Goal: Task Accomplishment & Management: Use online tool/utility

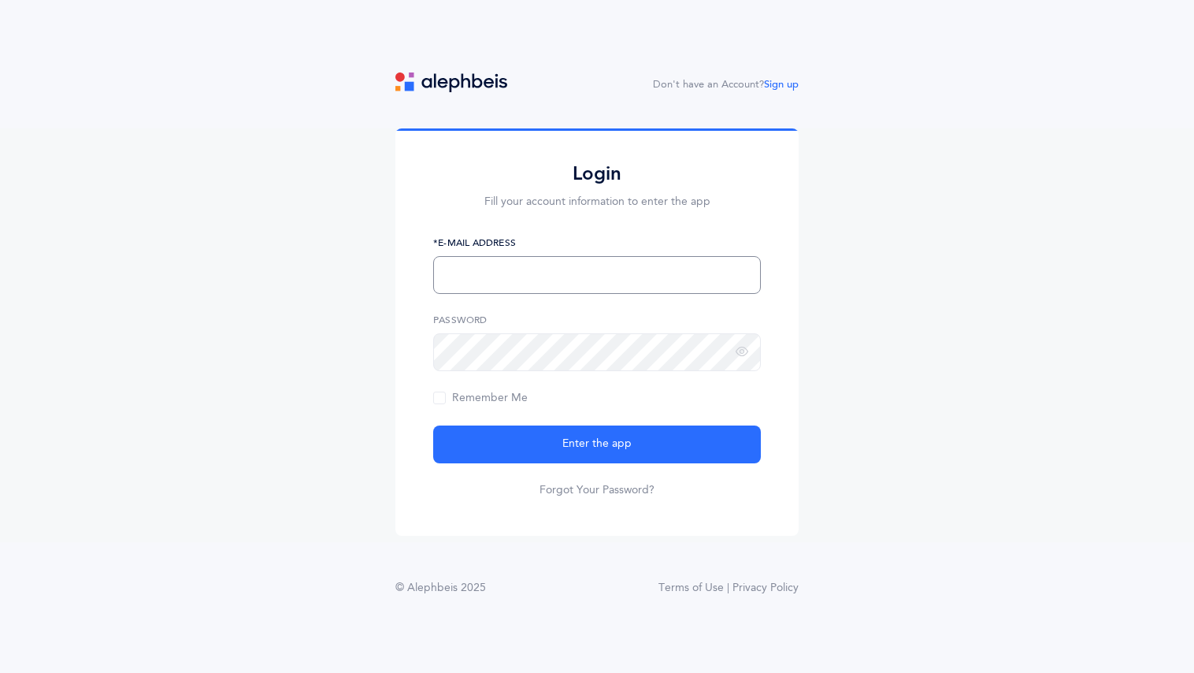
click at [535, 280] on input "text" at bounding box center [597, 275] width 328 height 38
type input "jessicalquint@gmail.com"
click at [463, 397] on span "Remember Me" at bounding box center [480, 397] width 95 height 13
click at [0, 0] on input "Remember Me" at bounding box center [0, 0] width 0 height 0
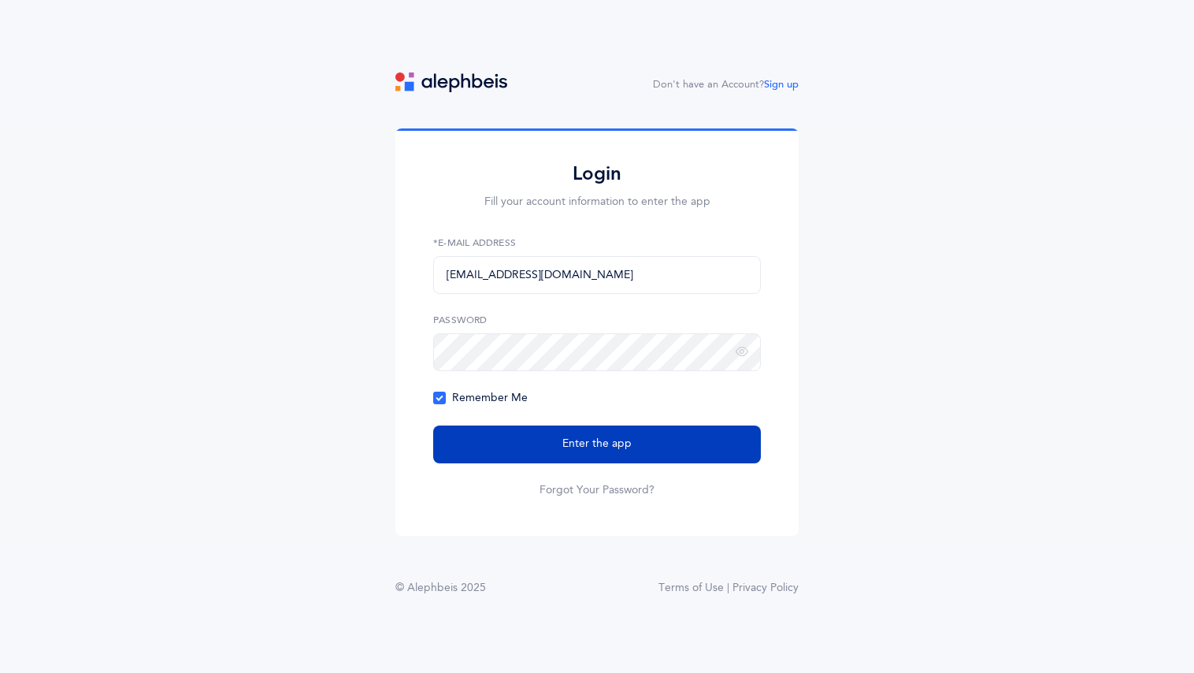
click at [547, 447] on button "Enter the app" at bounding box center [597, 444] width 328 height 38
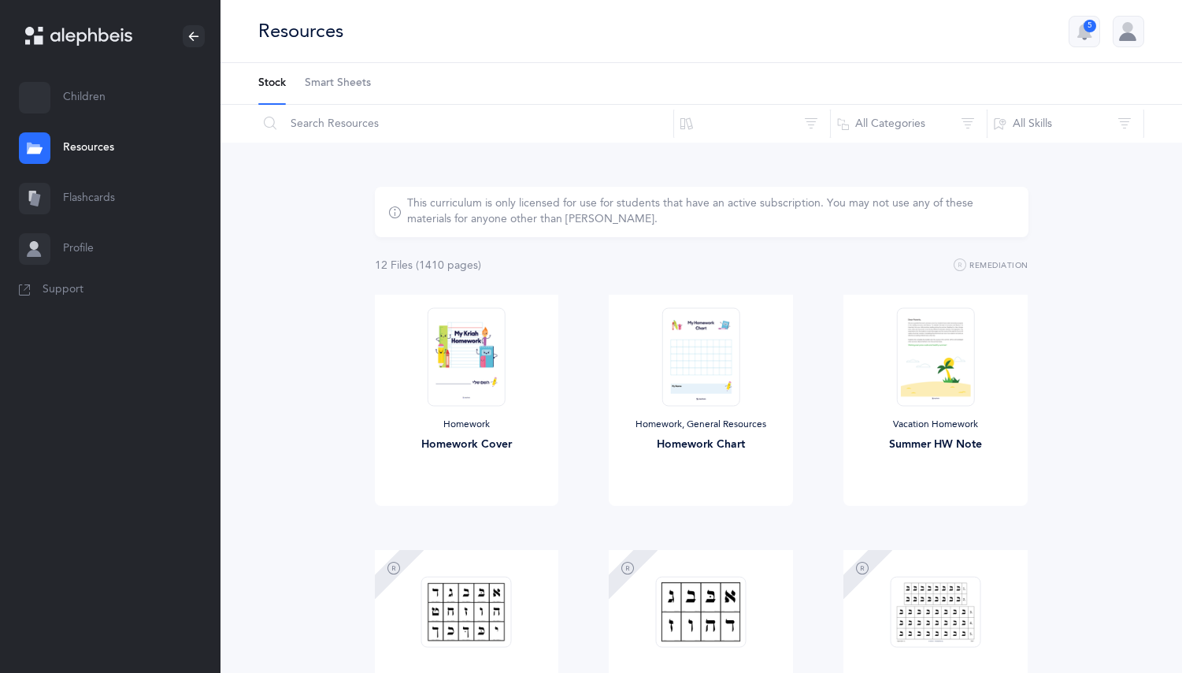
click at [94, 101] on link "Children" at bounding box center [110, 97] width 221 height 50
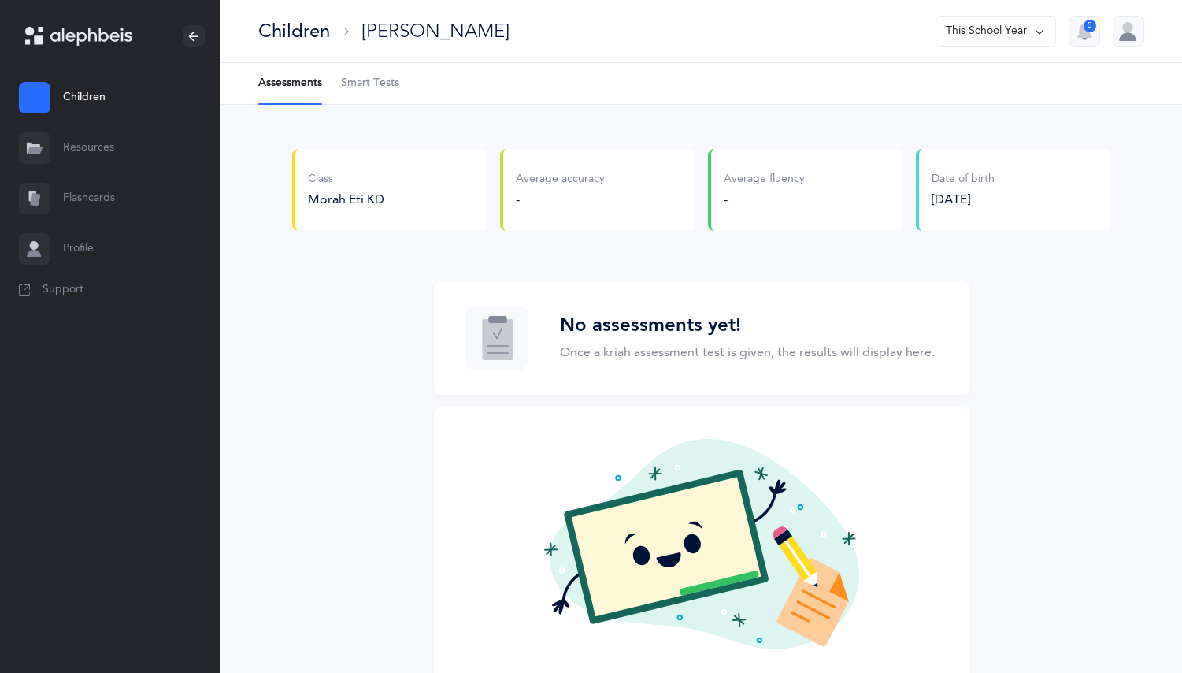
click at [111, 198] on link "Flashcards" at bounding box center [110, 198] width 221 height 50
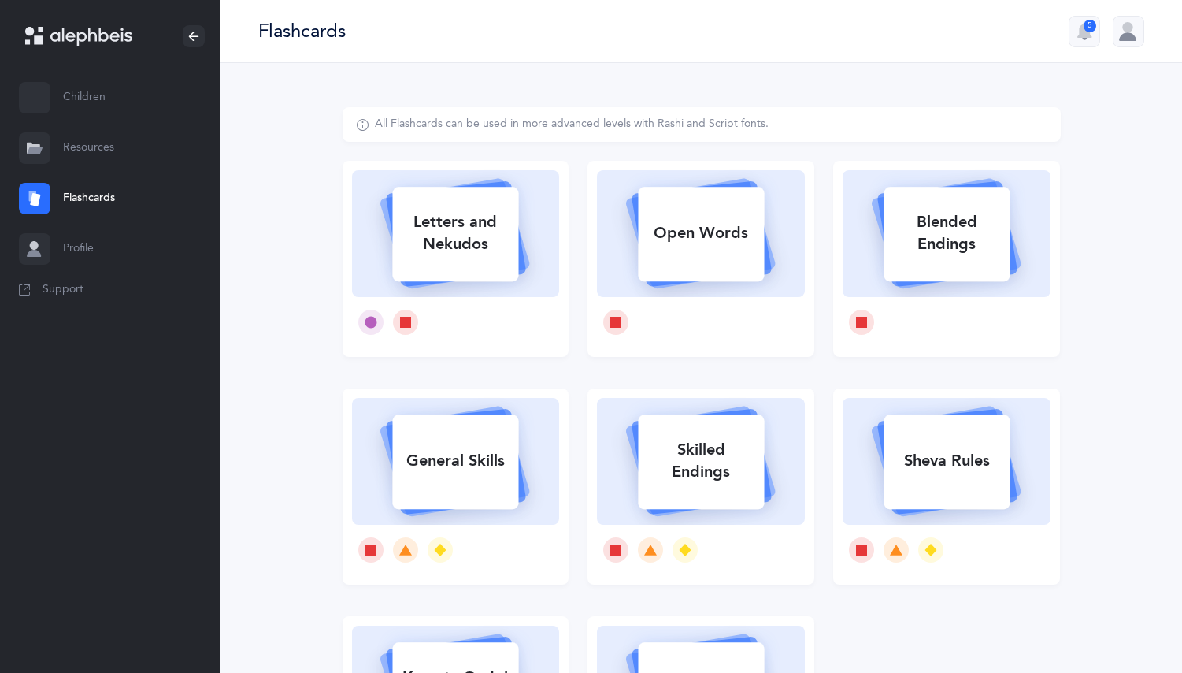
click at [456, 273] on rect at bounding box center [456, 234] width 126 height 95
select select
select select "single"
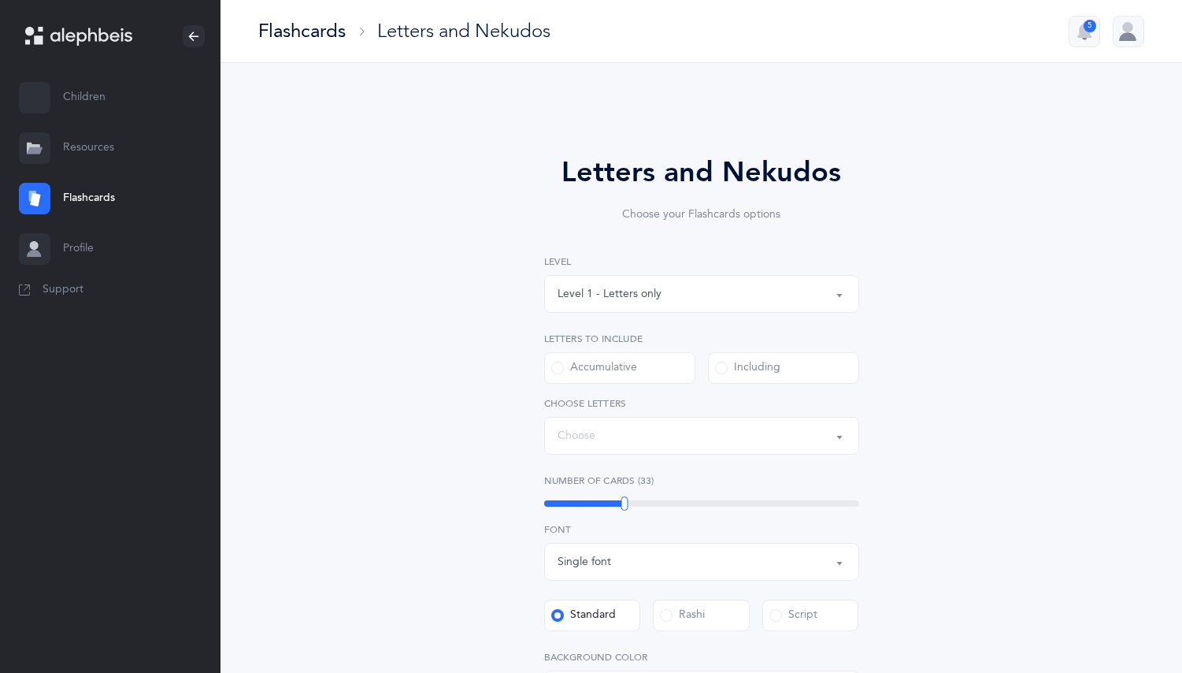
select select "27"
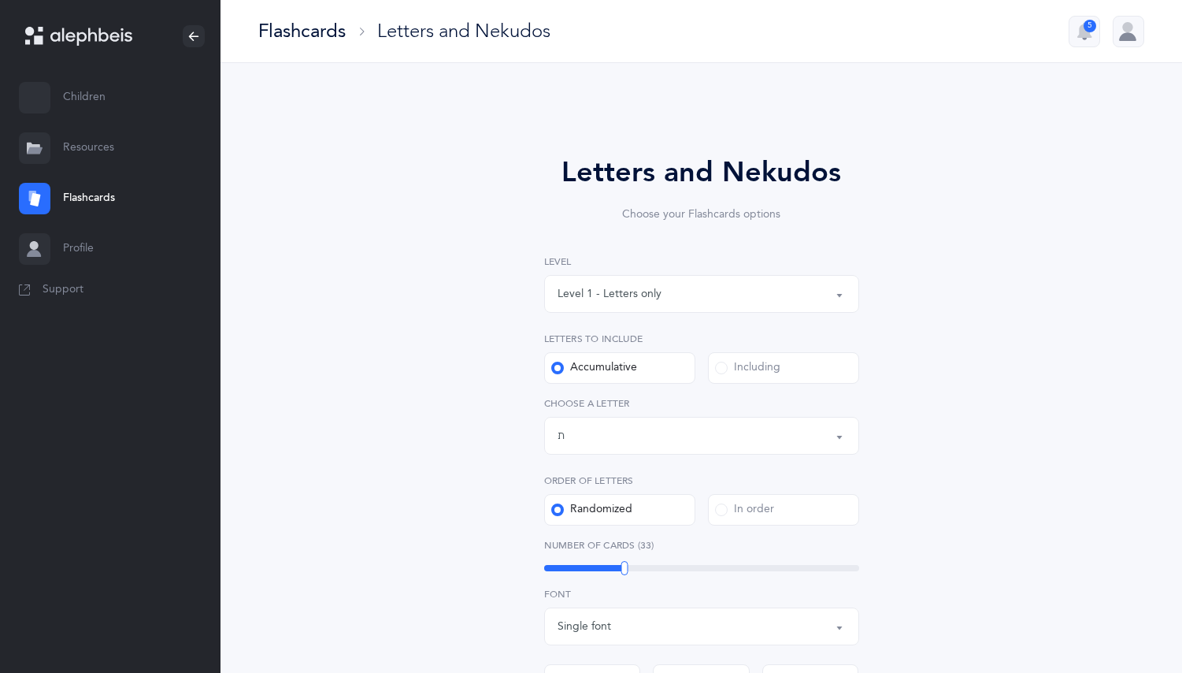
click at [599, 436] on div "Letters up until: ת" at bounding box center [702, 435] width 288 height 27
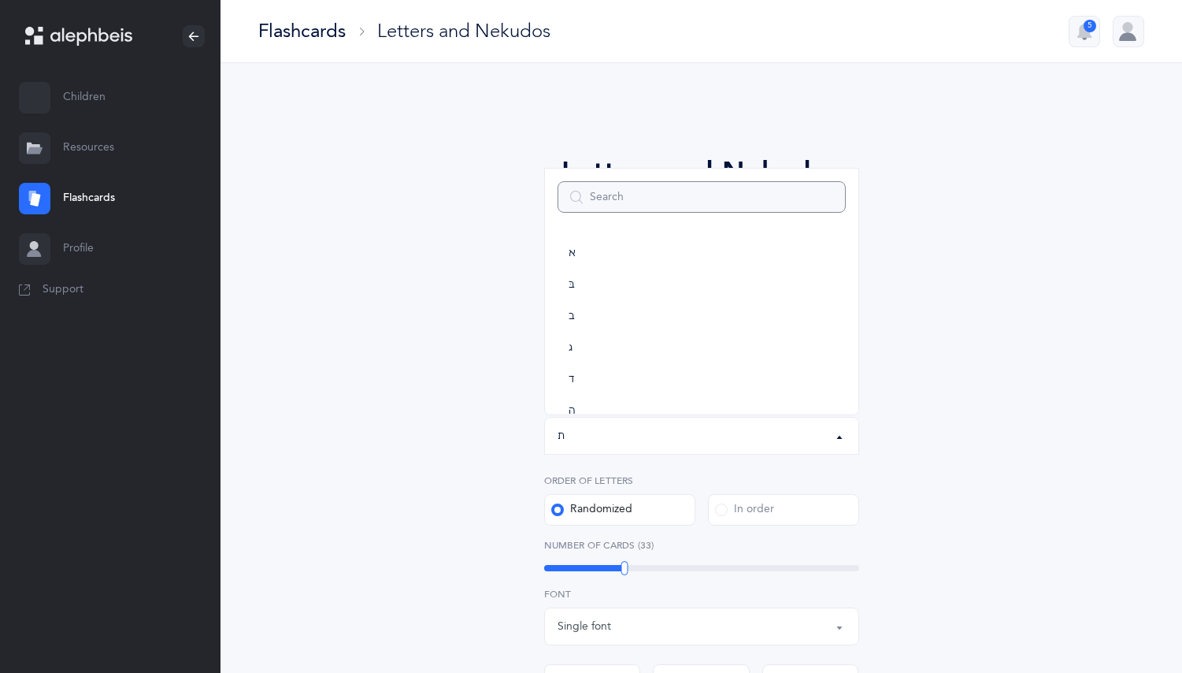
scroll to position [876, 0]
click at [480, 391] on div "Letters and Nekudos Choose your Flashcards options Level 1 - Letters only Level…" at bounding box center [702, 577] width 718 height 940
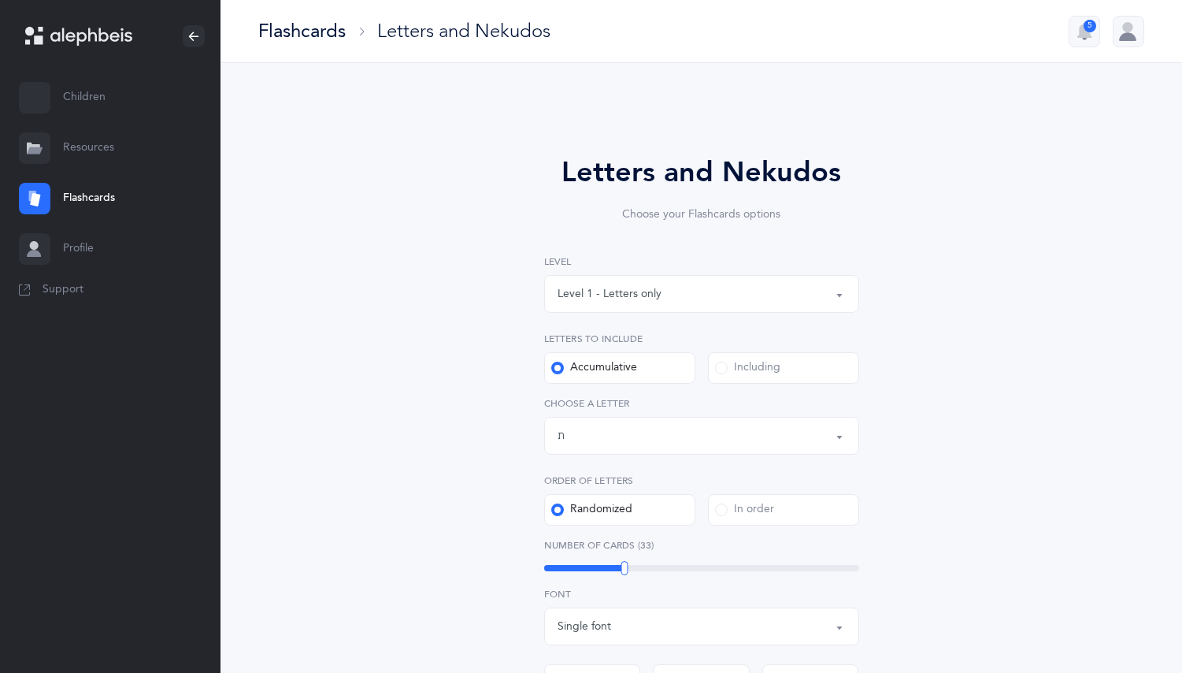
click at [735, 372] on div "Including" at bounding box center [747, 368] width 65 height 16
click at [0, 0] on input "Including" at bounding box center [0, 0] width 0 height 0
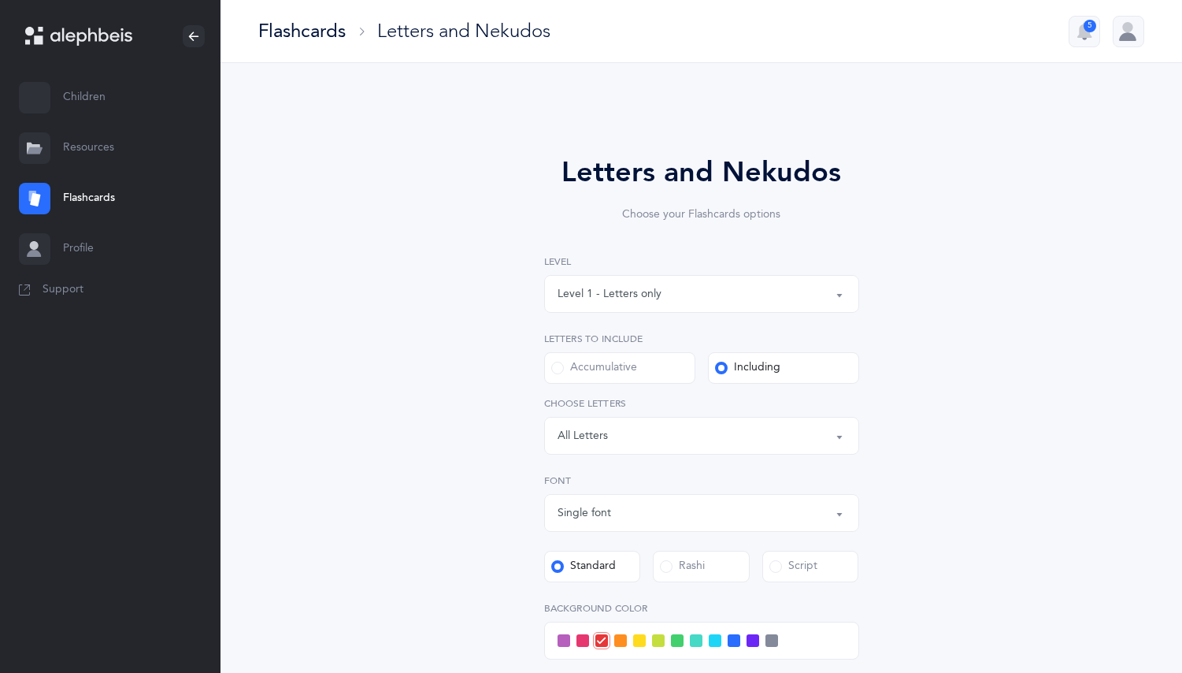
click at [624, 438] on div "Letters: All Letters" at bounding box center [702, 435] width 288 height 27
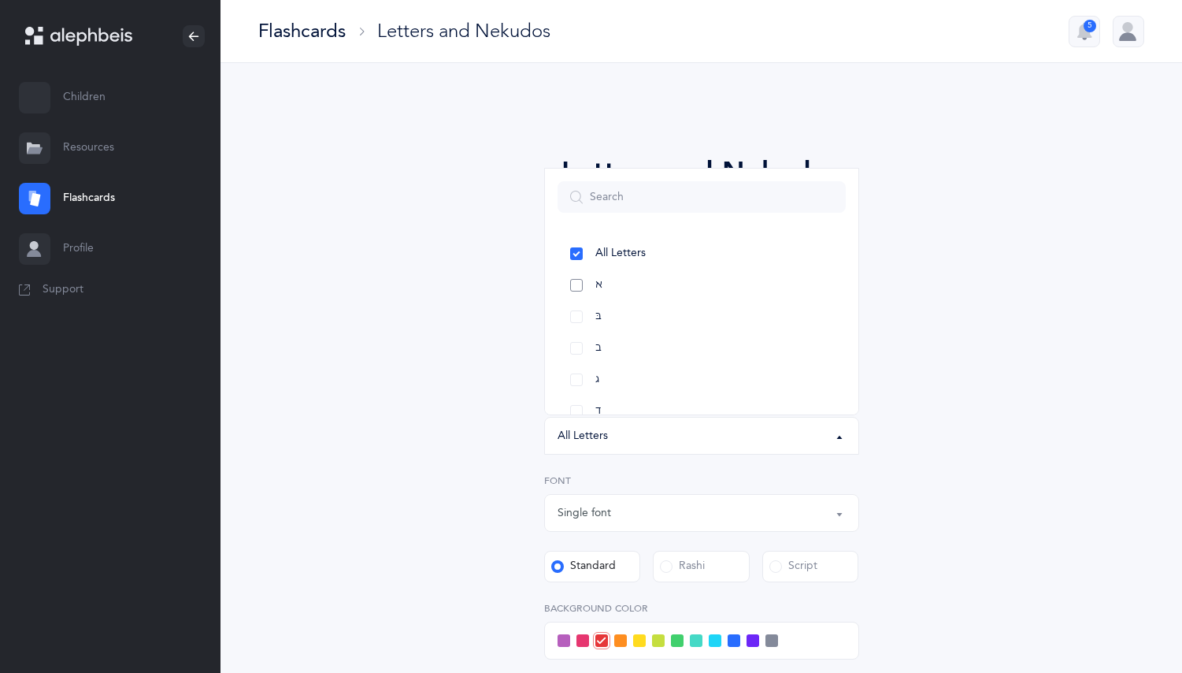
click at [579, 289] on link "א" at bounding box center [702, 285] width 288 height 32
select select "1"
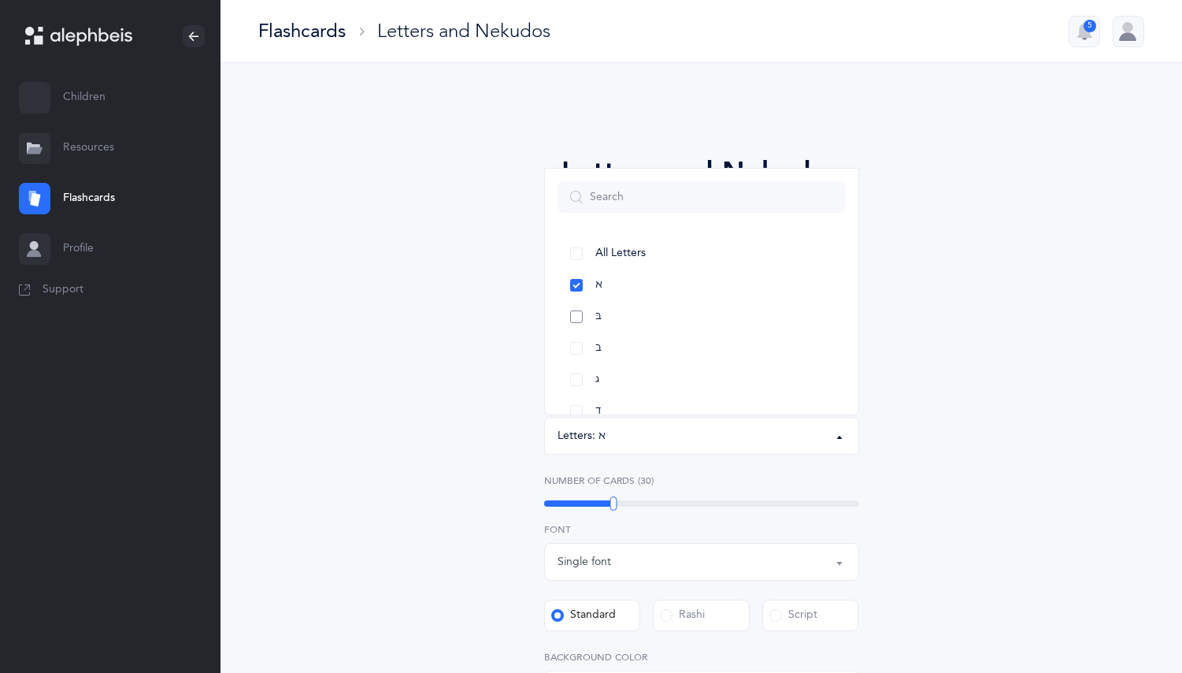
click at [577, 317] on link "בּ" at bounding box center [702, 317] width 288 height 32
click at [578, 347] on link "ב" at bounding box center [702, 348] width 288 height 32
click at [580, 386] on link "ג" at bounding box center [702, 380] width 288 height 32
click at [578, 405] on link "ד" at bounding box center [702, 411] width 288 height 32
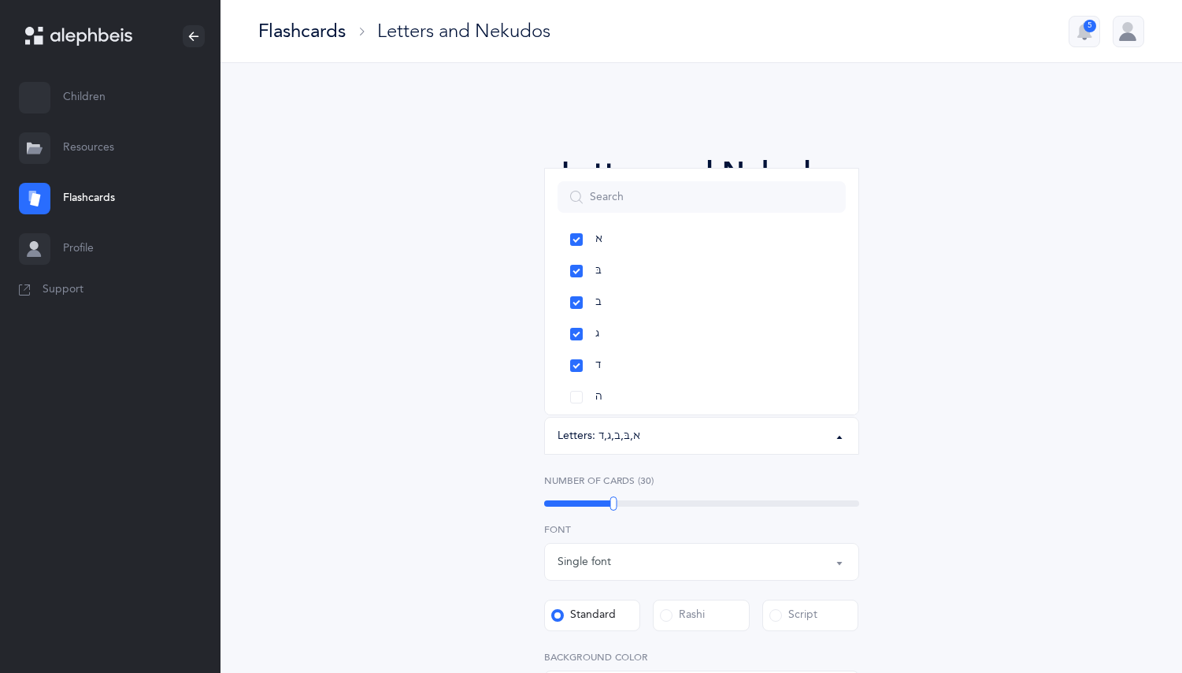
click at [977, 435] on div "Letters and Nekudos Choose your Flashcards options Level 1 - Letters only Level…" at bounding box center [702, 544] width 718 height 875
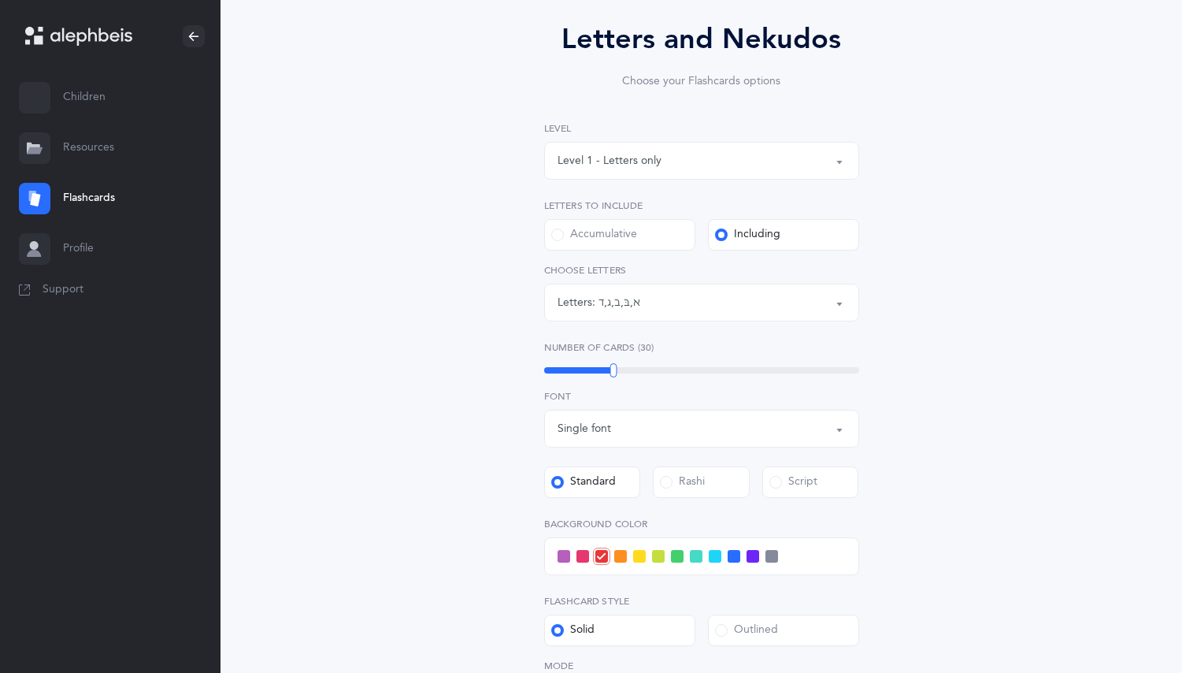
scroll to position [306, 0]
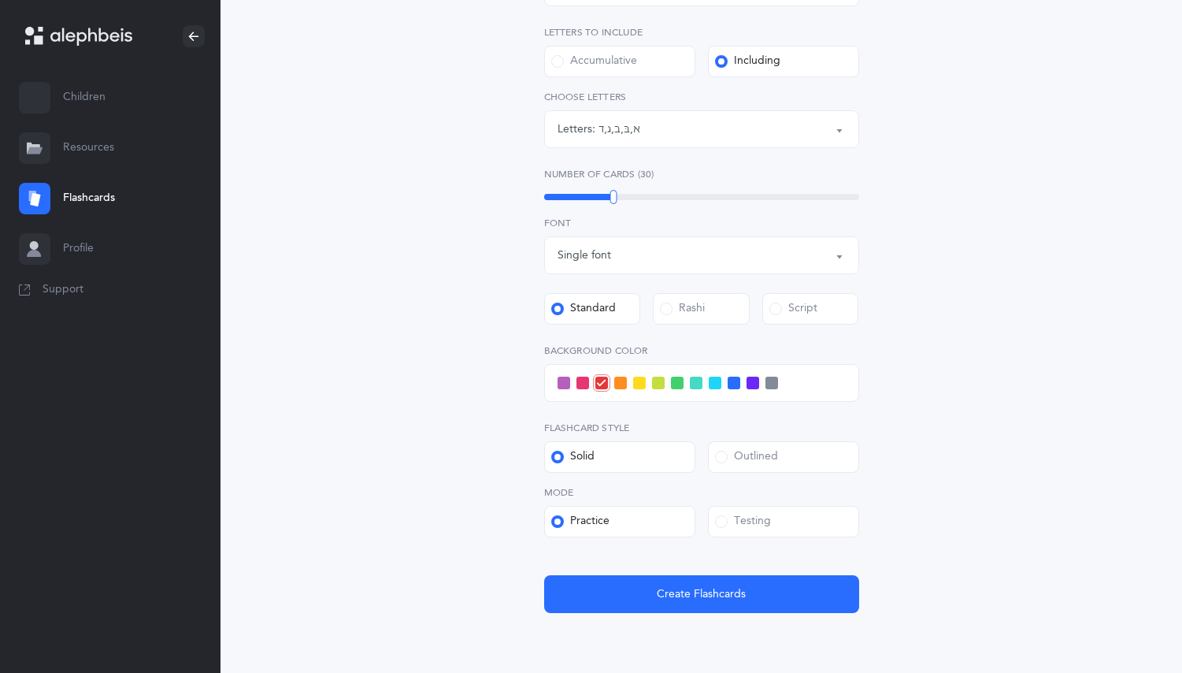
click at [734, 383] on span at bounding box center [734, 382] width 13 height 13
click at [0, 0] on input "checkbox" at bounding box center [0, 0] width 0 height 0
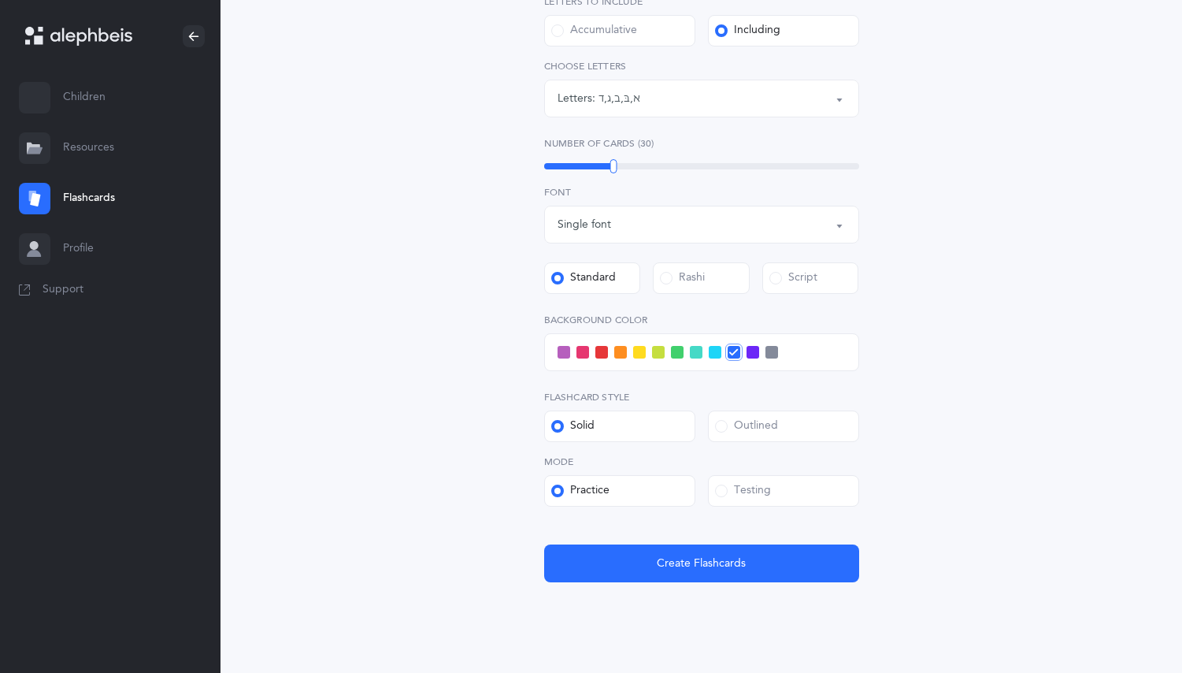
scroll to position [373, 0]
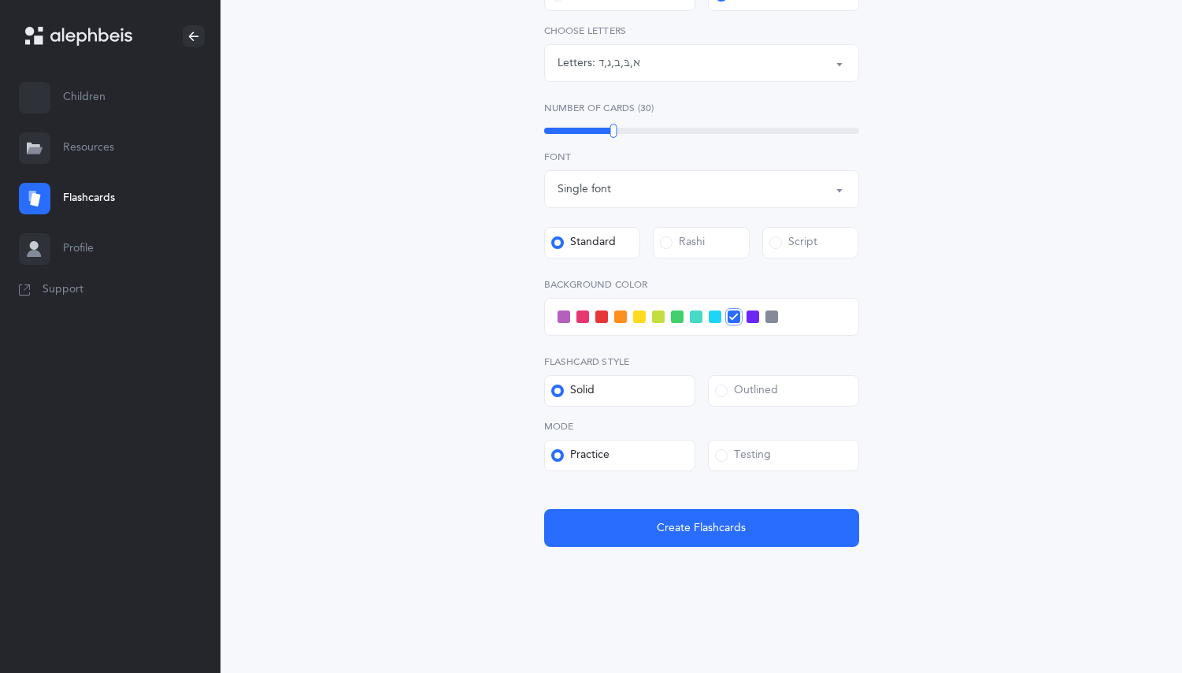
click at [727, 458] on div "Testing" at bounding box center [743, 455] width 56 height 16
click at [0, 0] on input "Testing" at bounding box center [0, 0] width 0 height 0
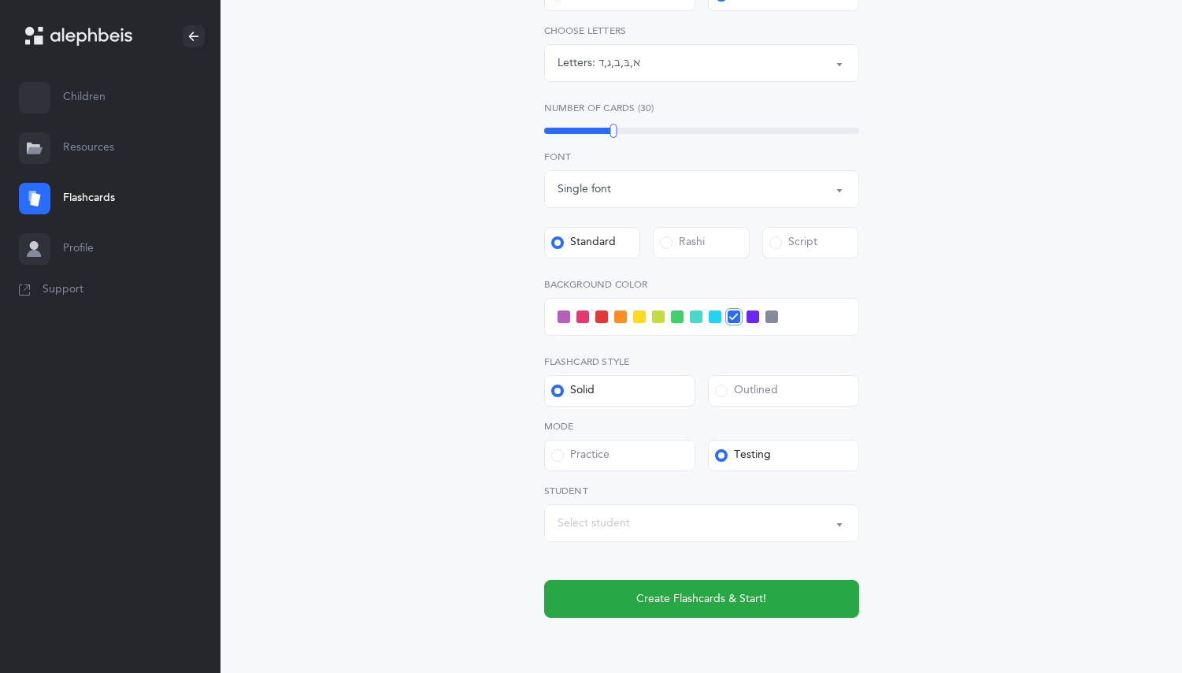
click at [689, 537] on button "Select student" at bounding box center [701, 523] width 315 height 38
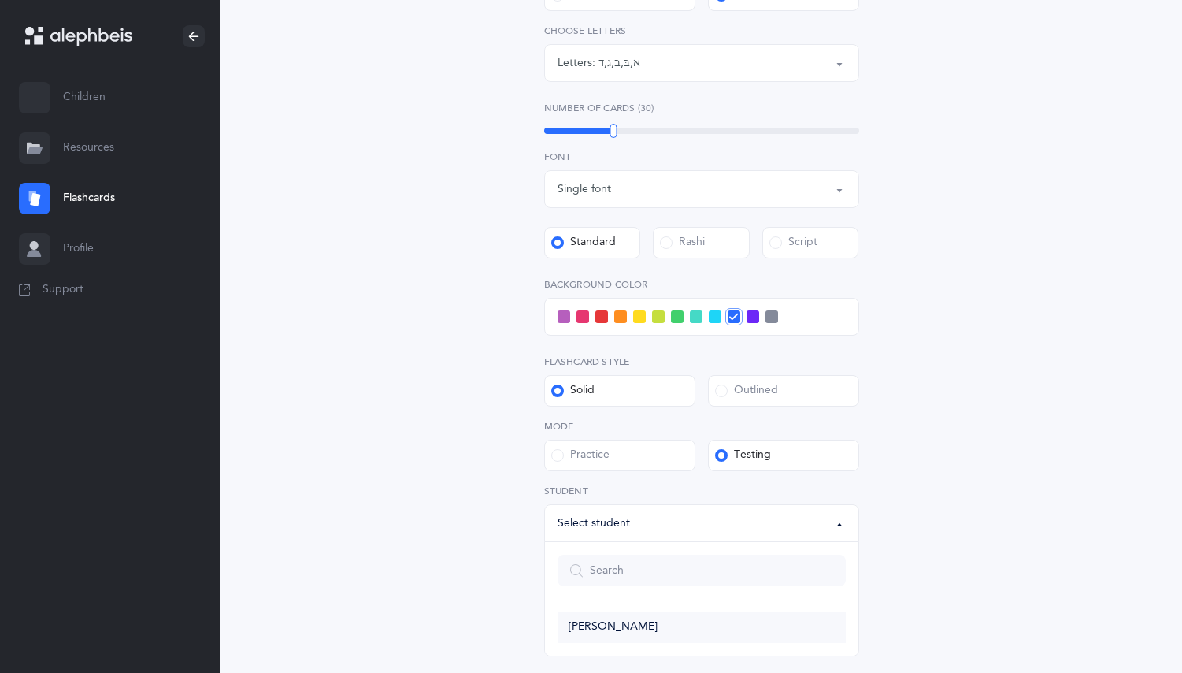
click at [644, 623] on link "[PERSON_NAME]" at bounding box center [702, 627] width 288 height 32
select select "14417"
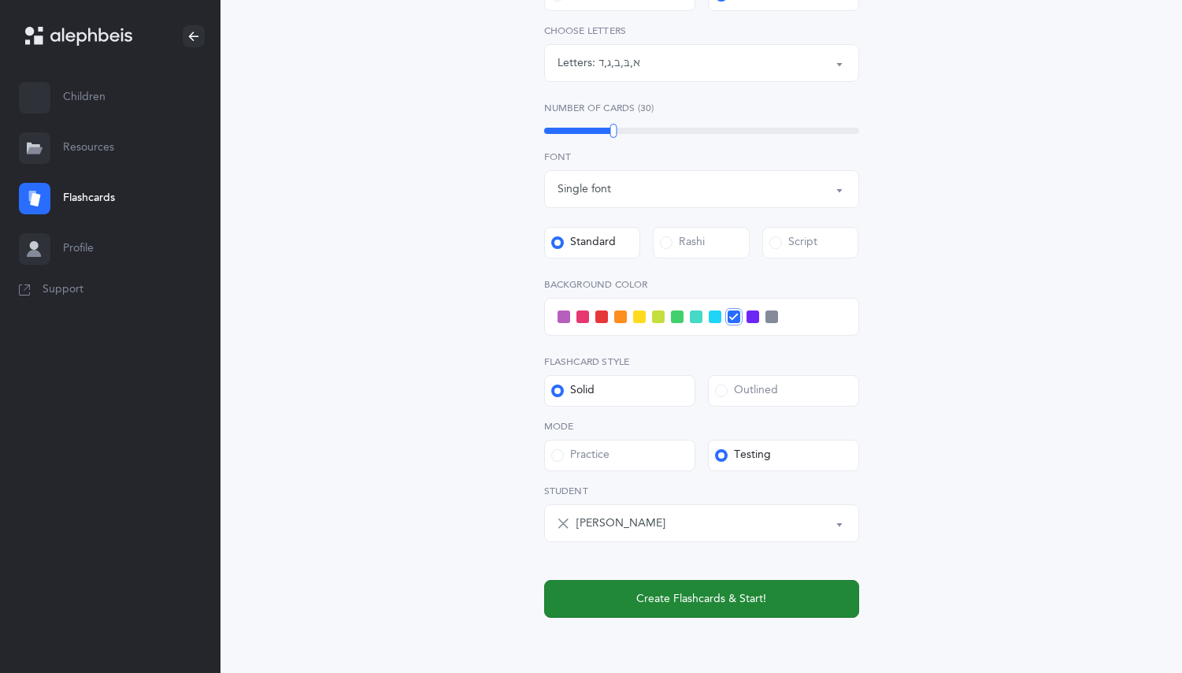
click at [725, 603] on span "Create Flashcards & Start!" at bounding box center [701, 599] width 130 height 17
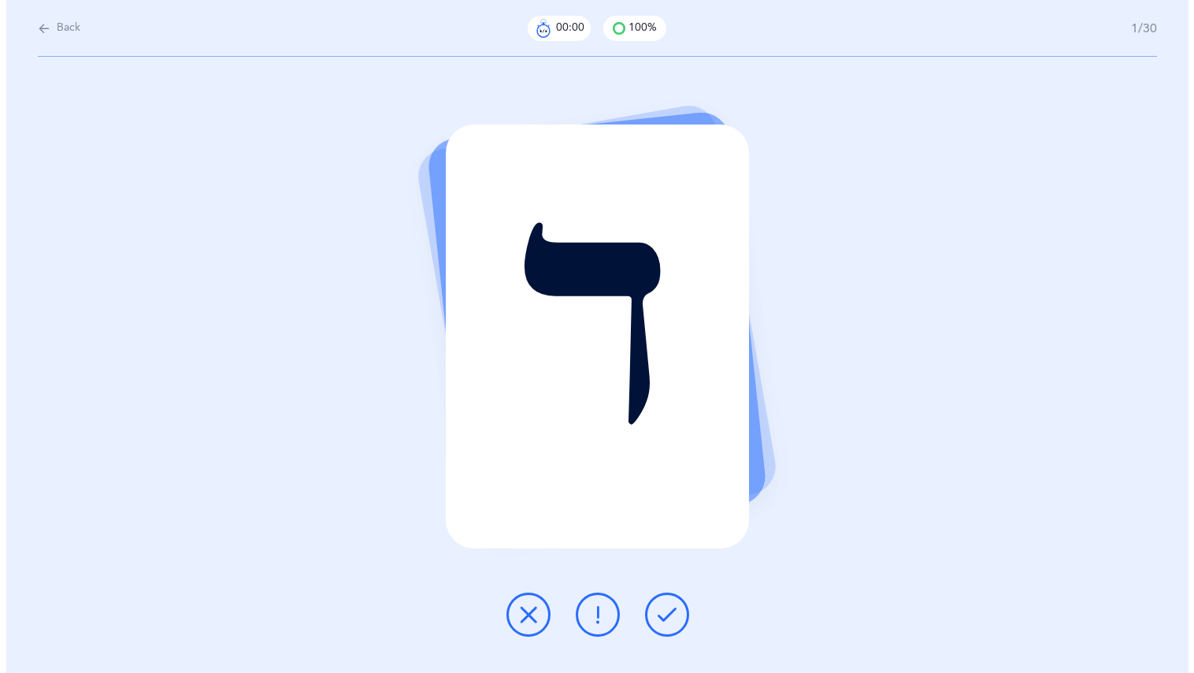
scroll to position [0, 0]
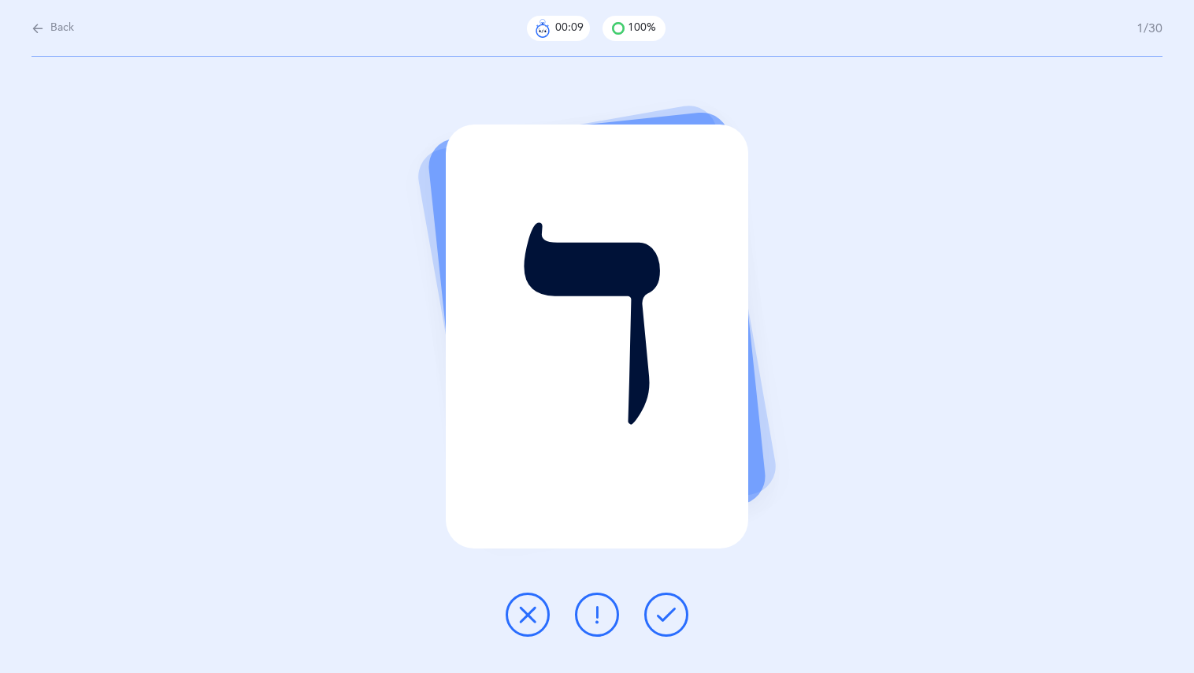
click at [666, 612] on icon at bounding box center [666, 614] width 19 height 19
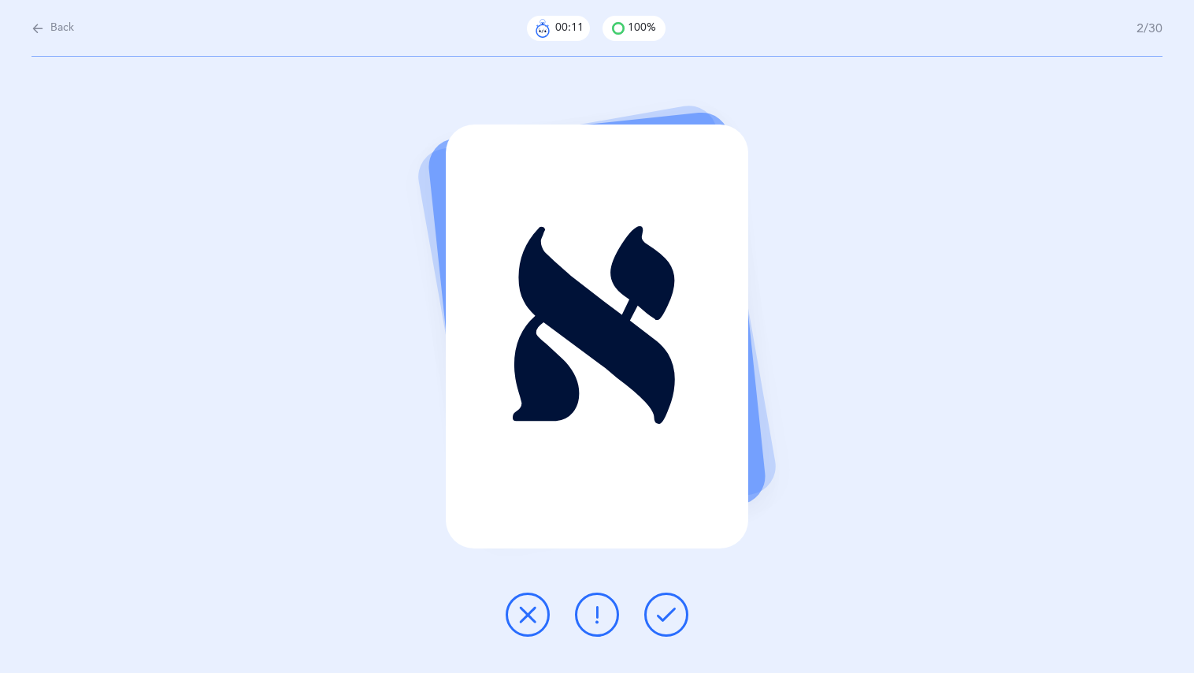
click at [666, 612] on icon at bounding box center [666, 614] width 19 height 19
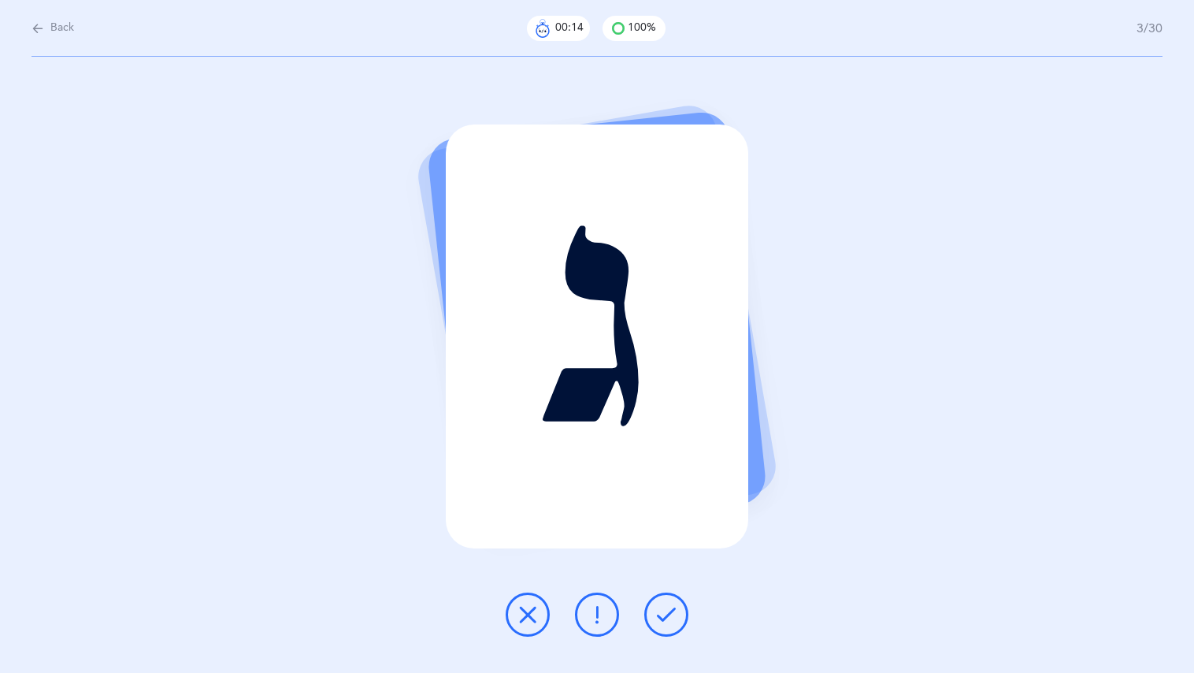
click at [666, 612] on icon at bounding box center [666, 614] width 19 height 19
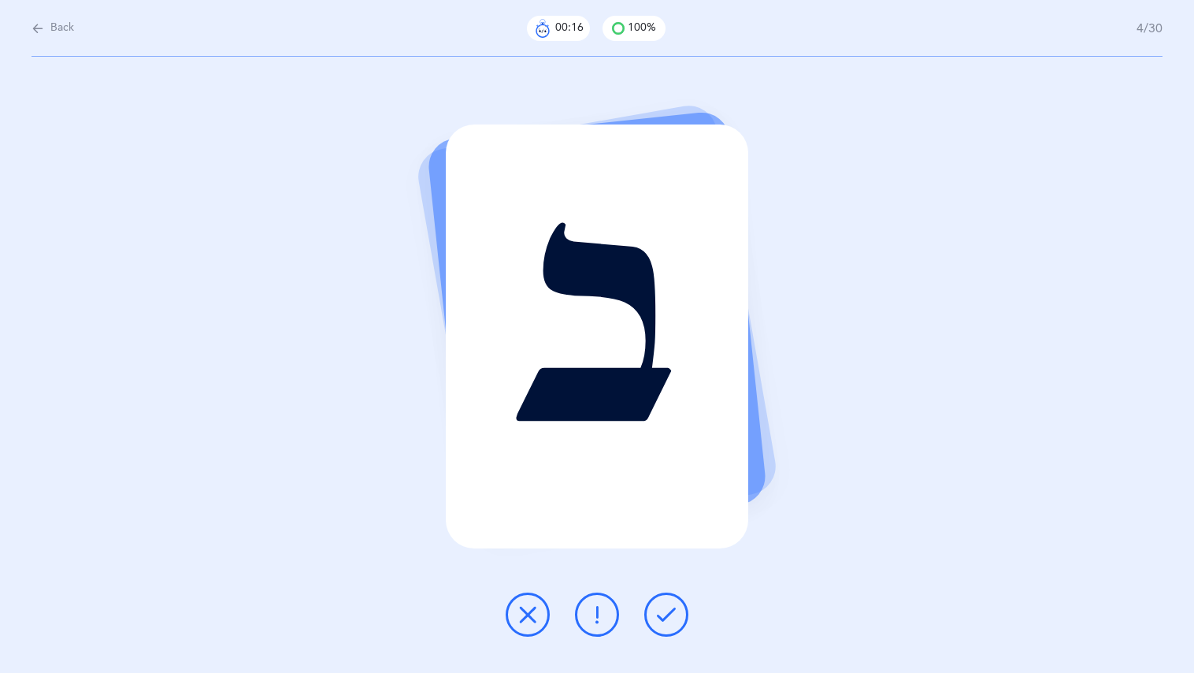
click at [666, 612] on icon at bounding box center [666, 614] width 19 height 19
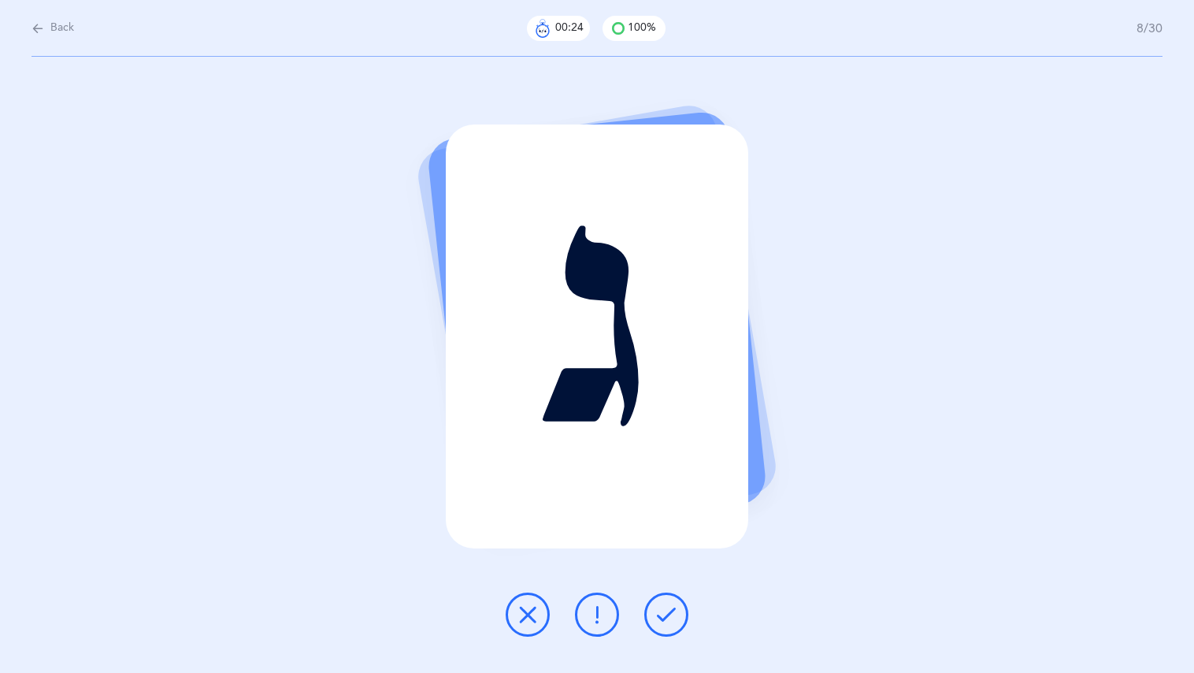
click at [666, 612] on icon at bounding box center [666, 614] width 19 height 19
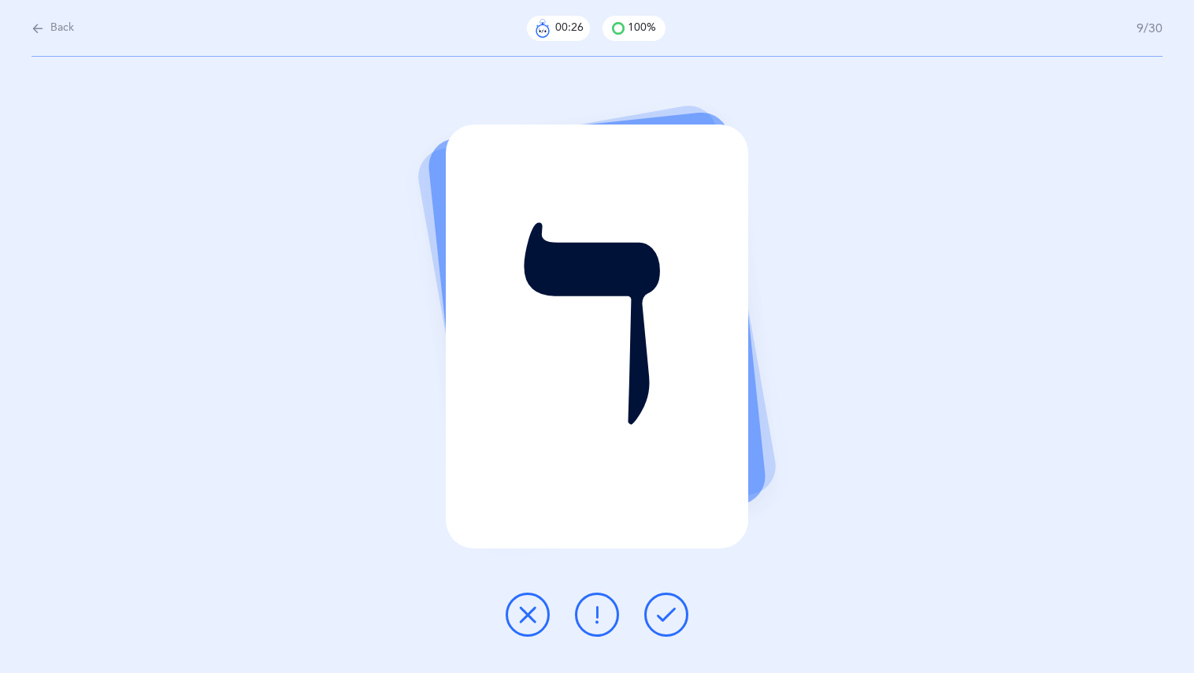
click at [666, 612] on icon at bounding box center [666, 614] width 19 height 19
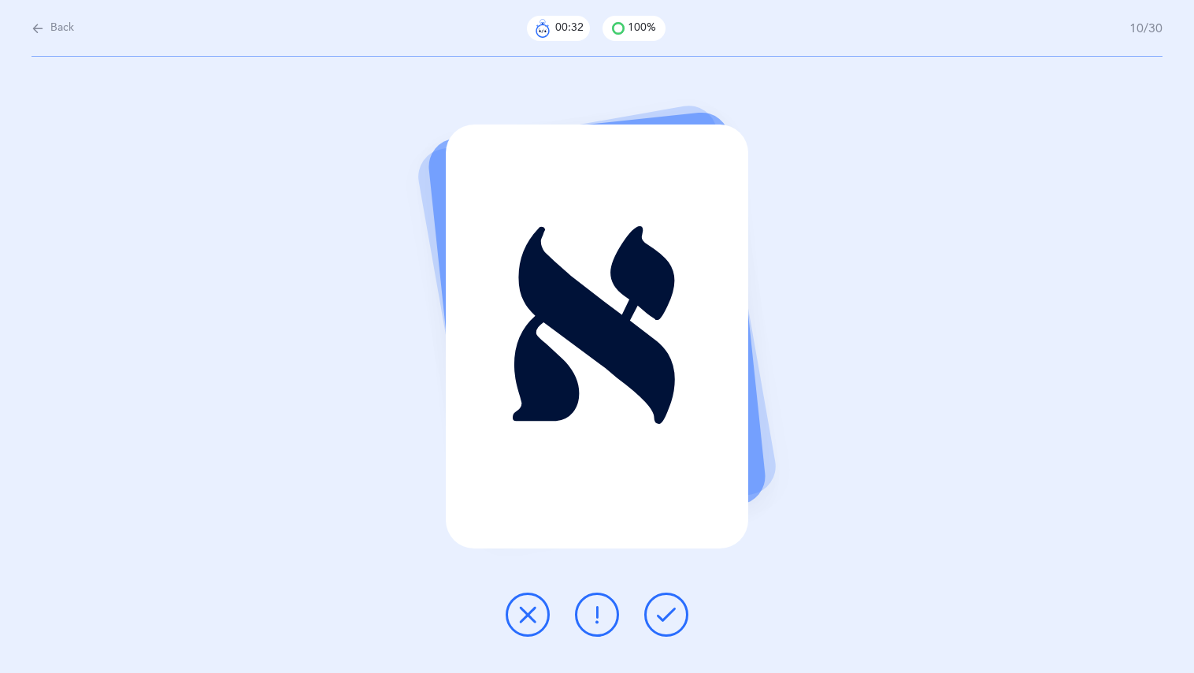
drag, startPoint x: 468, startPoint y: 488, endPoint x: 471, endPoint y: 501, distance: 13.8
click at [471, 495] on div "א" at bounding box center [597, 336] width 302 height 424
click at [619, 634] on div at bounding box center [597, 614] width 208 height 44
click at [669, 614] on icon at bounding box center [666, 614] width 19 height 19
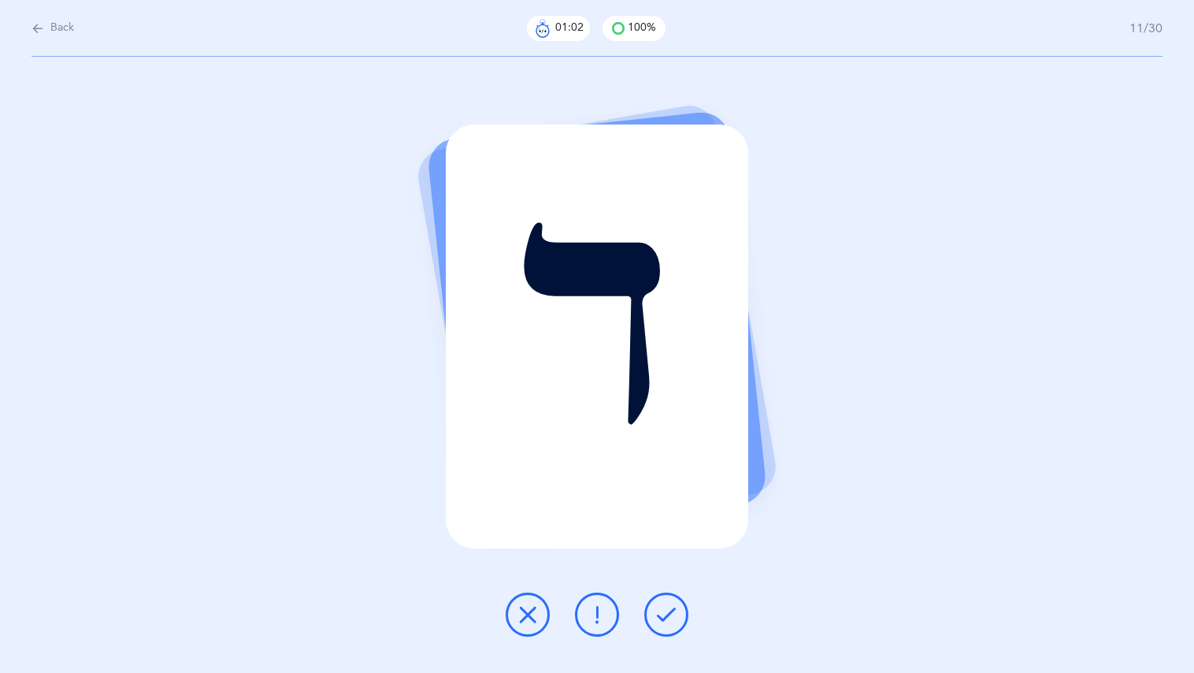
click at [659, 615] on icon at bounding box center [666, 614] width 19 height 19
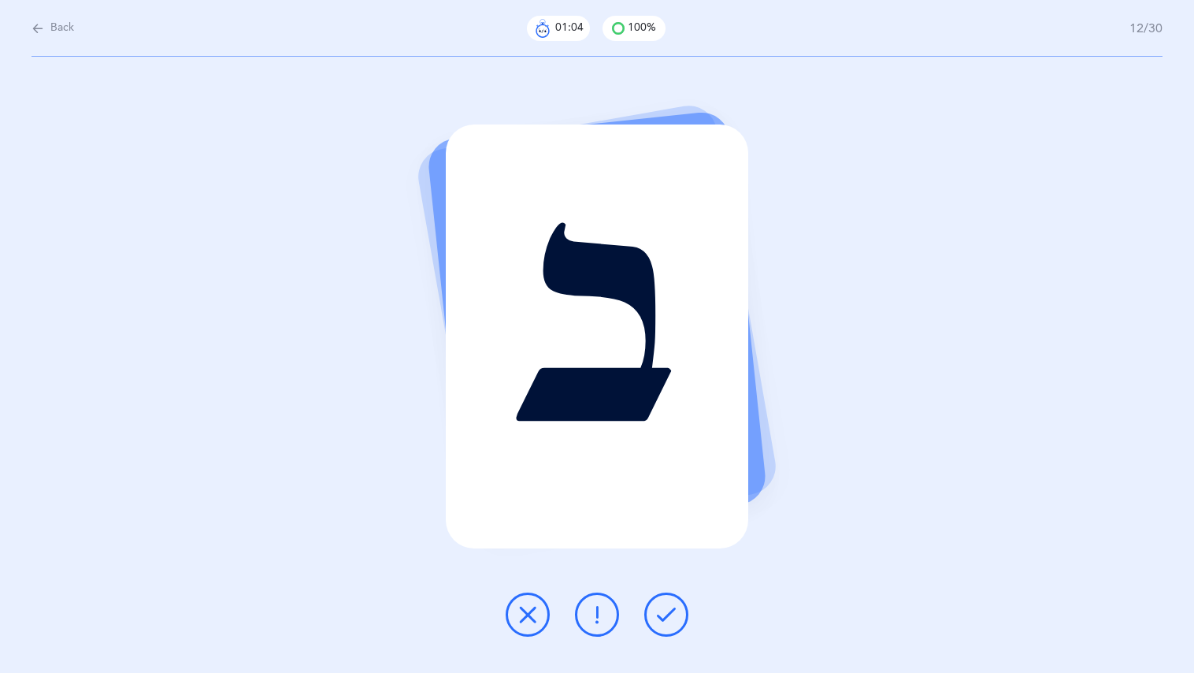
drag, startPoint x: 659, startPoint y: 615, endPoint x: 695, endPoint y: 674, distance: 68.9
click at [695, 672] on html "[PERSON_NAME] Children Children Resources Resources Flashcards Flashcards Profi…" at bounding box center [597, 336] width 1194 height 673
click at [678, 602] on button at bounding box center [666, 614] width 44 height 44
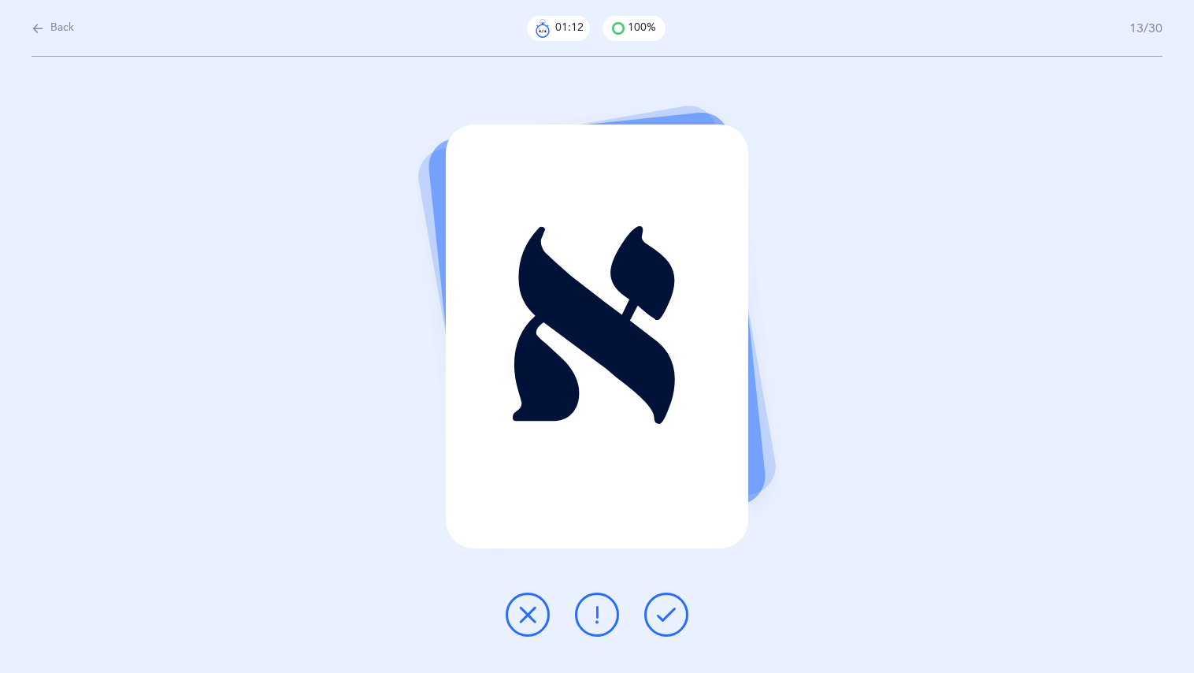
click at [646, 598] on div at bounding box center [597, 614] width 208 height 44
drag, startPoint x: 659, startPoint y: 592, endPoint x: 662, endPoint y: 601, distance: 9.0
click at [662, 601] on div at bounding box center [597, 614] width 208 height 44
click at [658, 610] on icon at bounding box center [666, 614] width 19 height 19
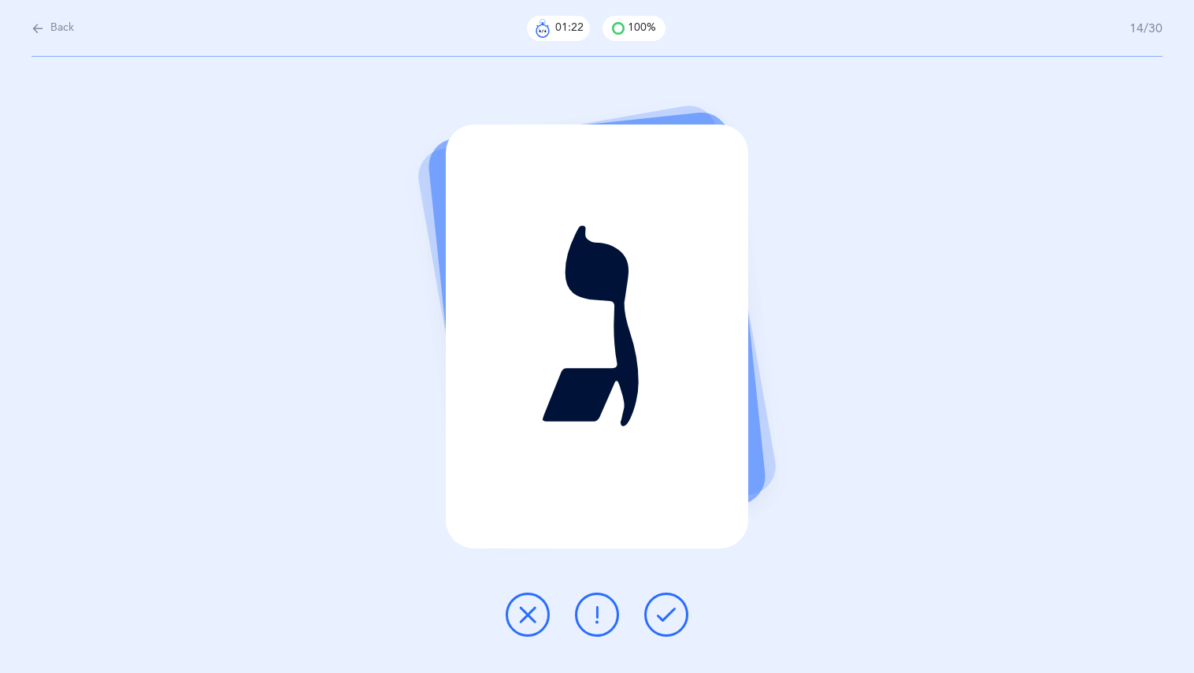
click at [599, 603] on button at bounding box center [597, 614] width 44 height 44
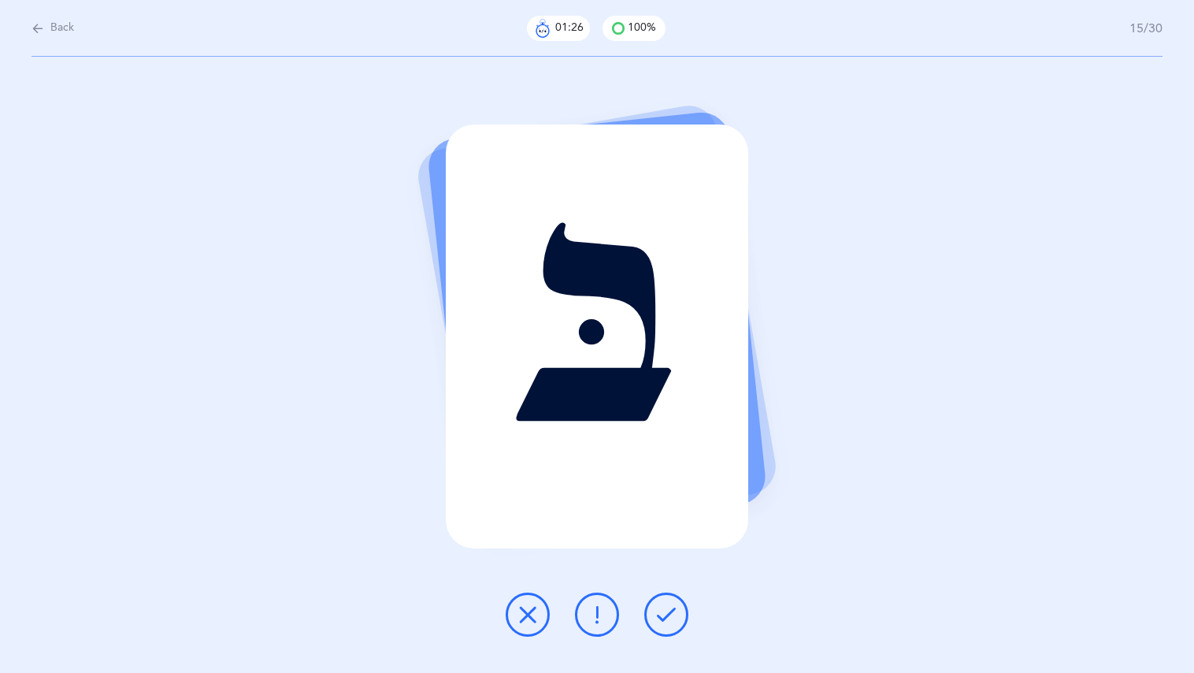
click at [660, 626] on button at bounding box center [666, 614] width 44 height 44
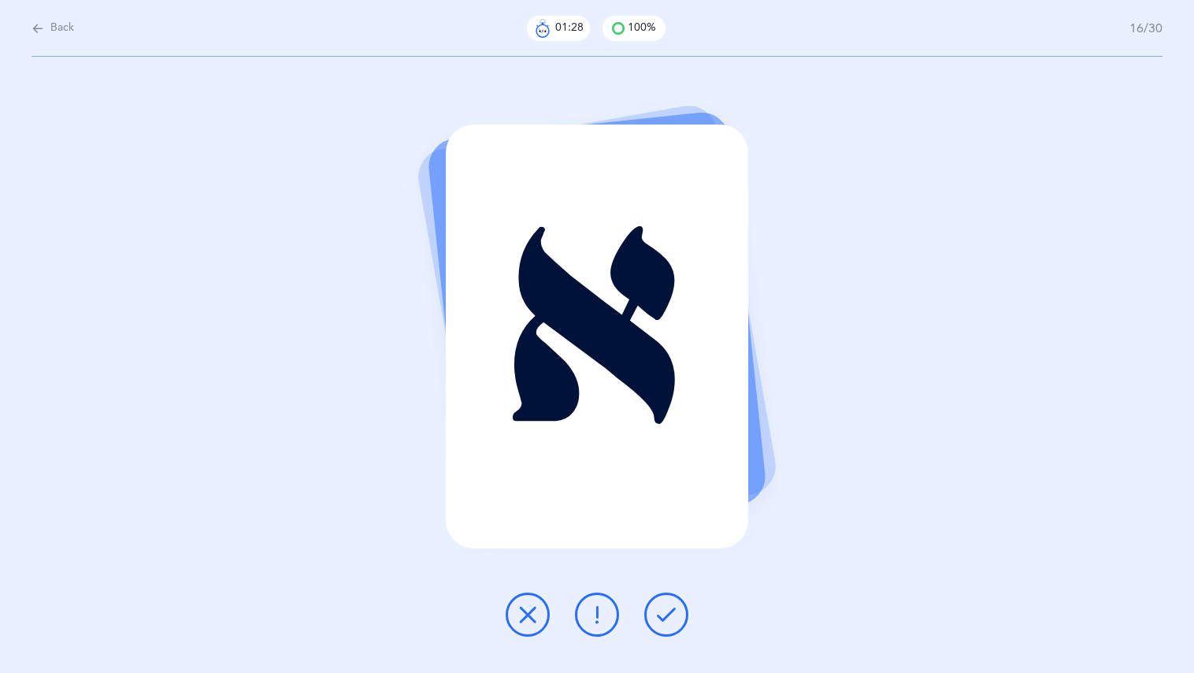
click at [660, 626] on button at bounding box center [666, 614] width 44 height 44
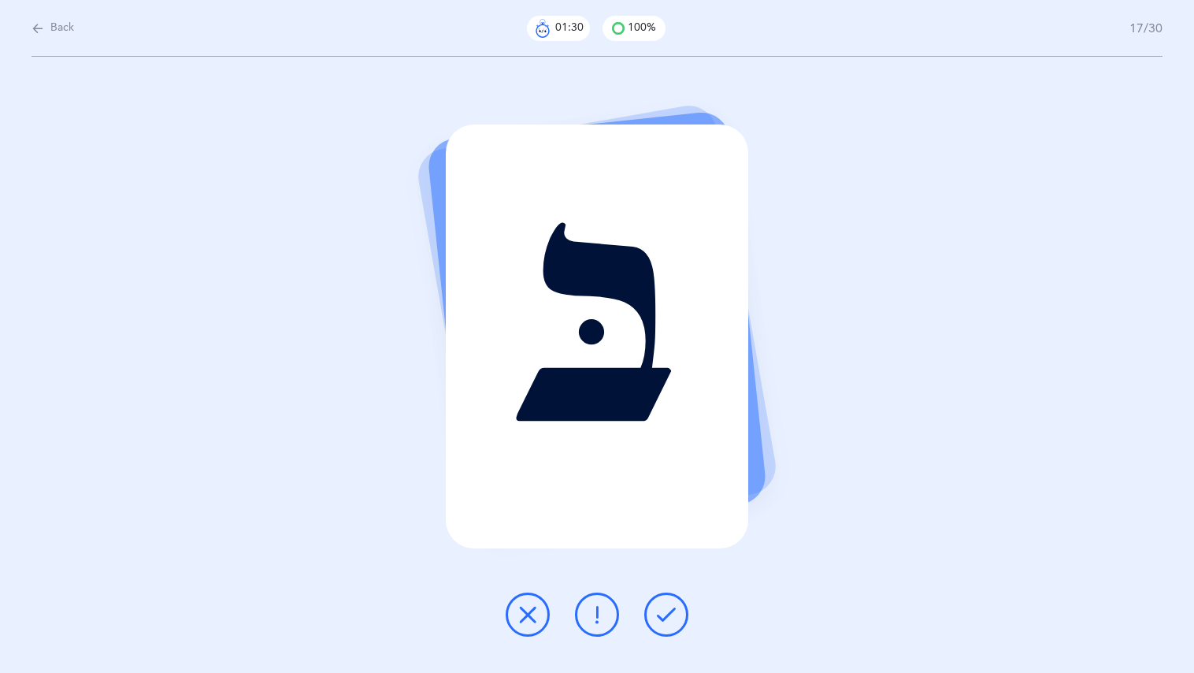
click at [660, 626] on button at bounding box center [666, 614] width 44 height 44
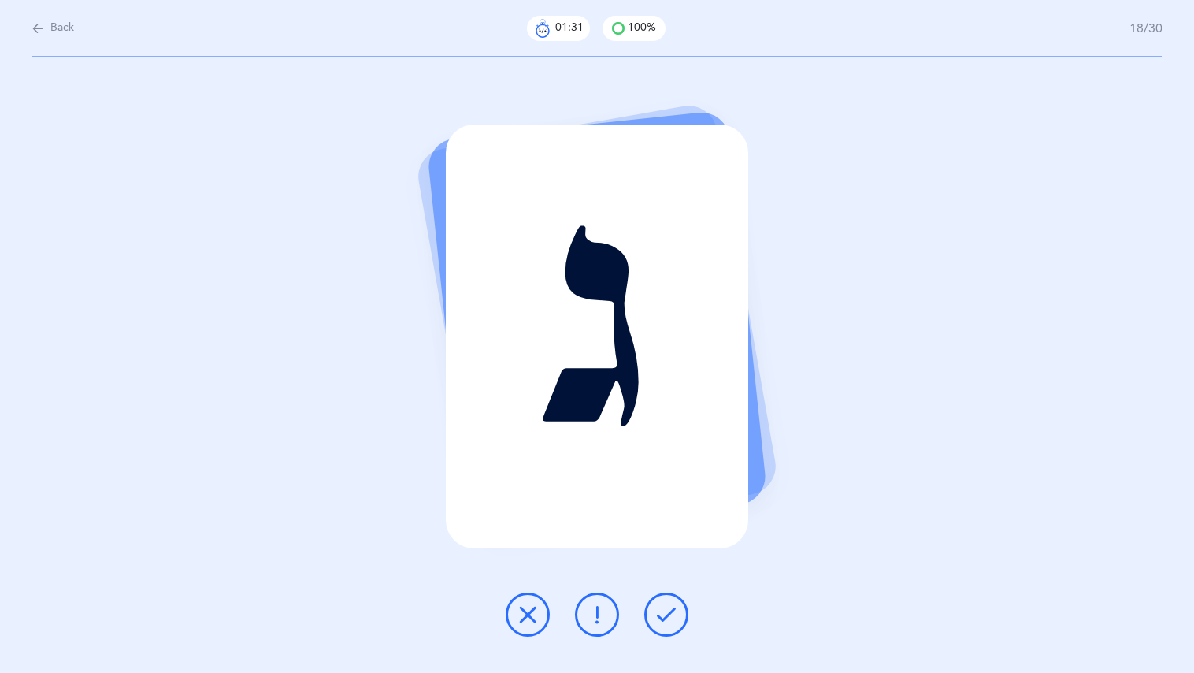
click at [660, 626] on button at bounding box center [666, 614] width 44 height 44
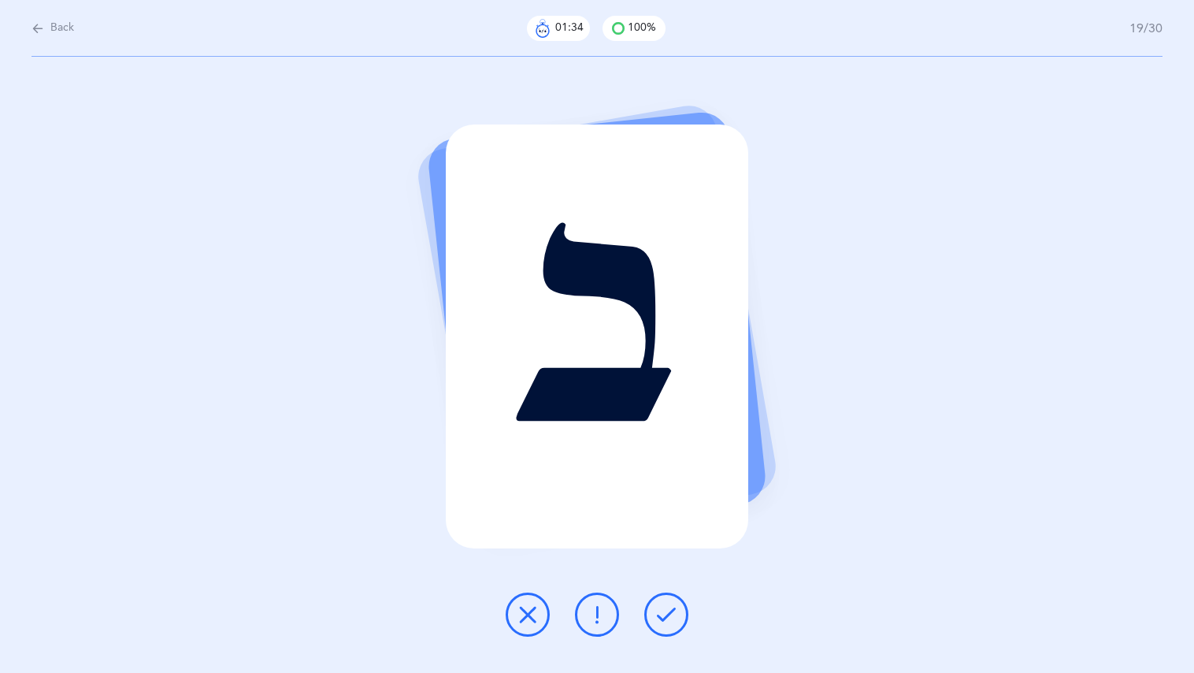
drag, startPoint x: 660, startPoint y: 626, endPoint x: 665, endPoint y: 609, distance: 18.0
click at [665, 609] on button at bounding box center [666, 614] width 44 height 44
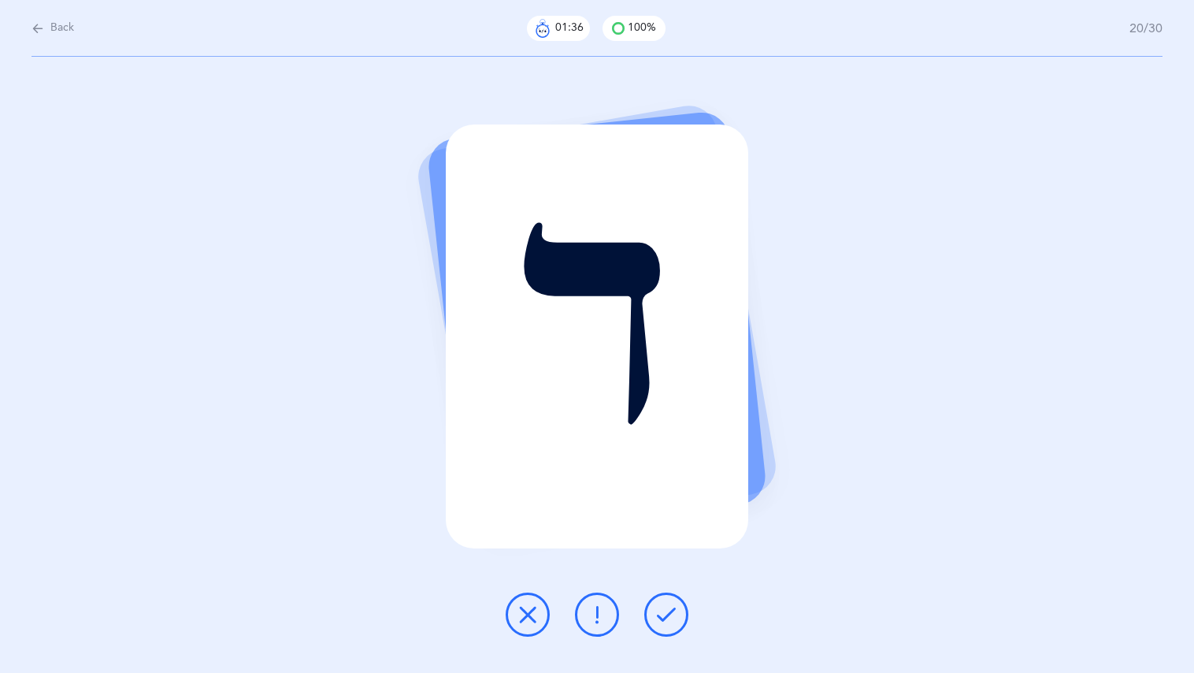
click at [669, 603] on button at bounding box center [666, 614] width 44 height 44
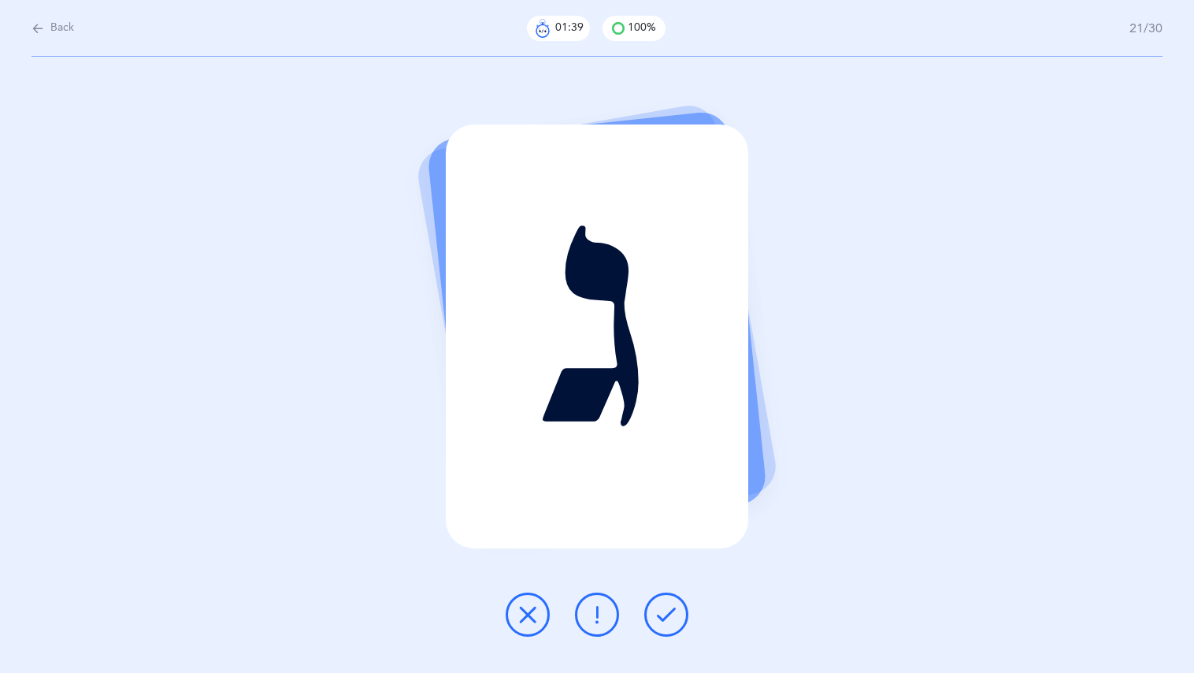
click at [666, 594] on div "ג" at bounding box center [597, 365] width 1194 height 616
drag, startPoint x: 676, startPoint y: 608, endPoint x: 680, endPoint y: 622, distance: 14.9
click at [681, 637] on div "ג" at bounding box center [597, 365] width 1194 height 616
drag, startPoint x: 691, startPoint y: 609, endPoint x: 822, endPoint y: 657, distance: 140.0
click at [822, 659] on div "ג" at bounding box center [597, 365] width 1194 height 616
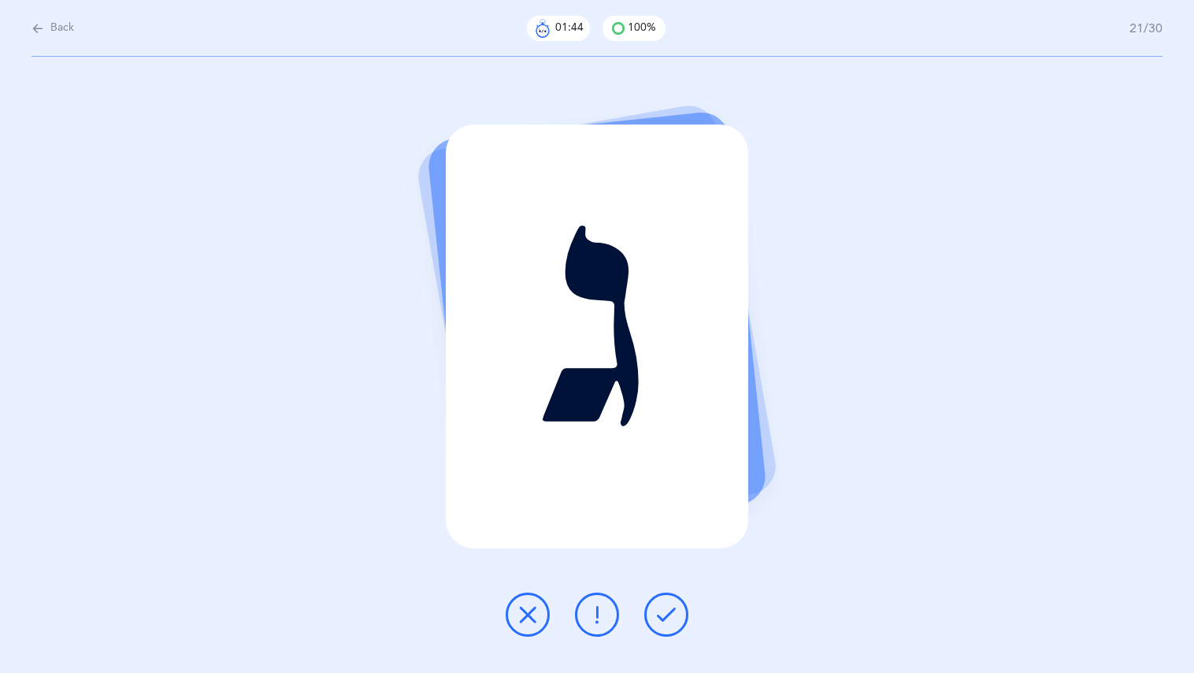
click at [658, 618] on button at bounding box center [666, 614] width 44 height 44
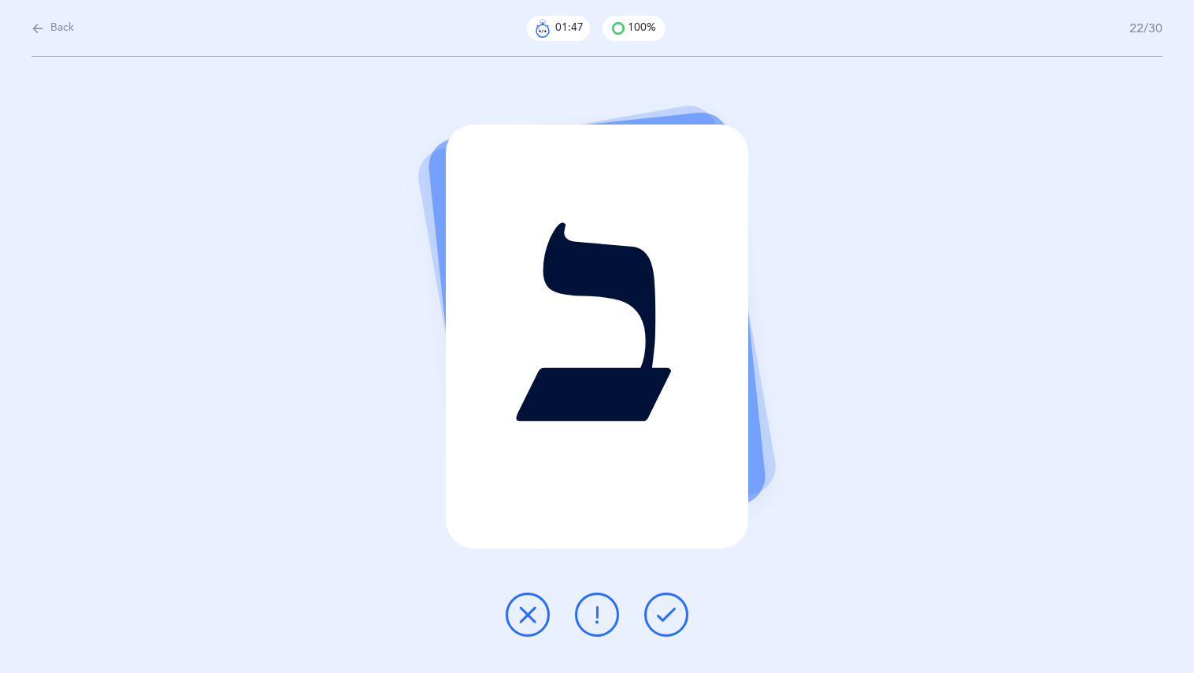
drag, startPoint x: 653, startPoint y: 608, endPoint x: 634, endPoint y: 618, distance: 21.5
click at [642, 614] on div at bounding box center [597, 614] width 208 height 44
click at [669, 610] on icon at bounding box center [666, 614] width 19 height 19
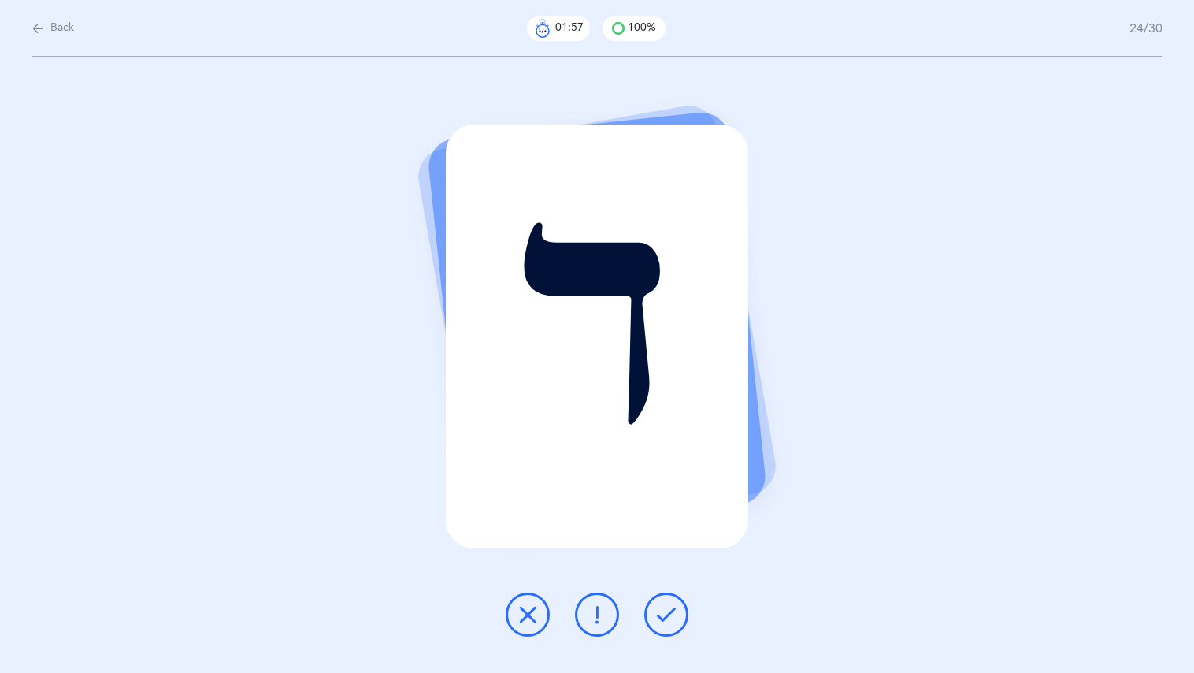
click at [669, 610] on icon at bounding box center [666, 614] width 19 height 19
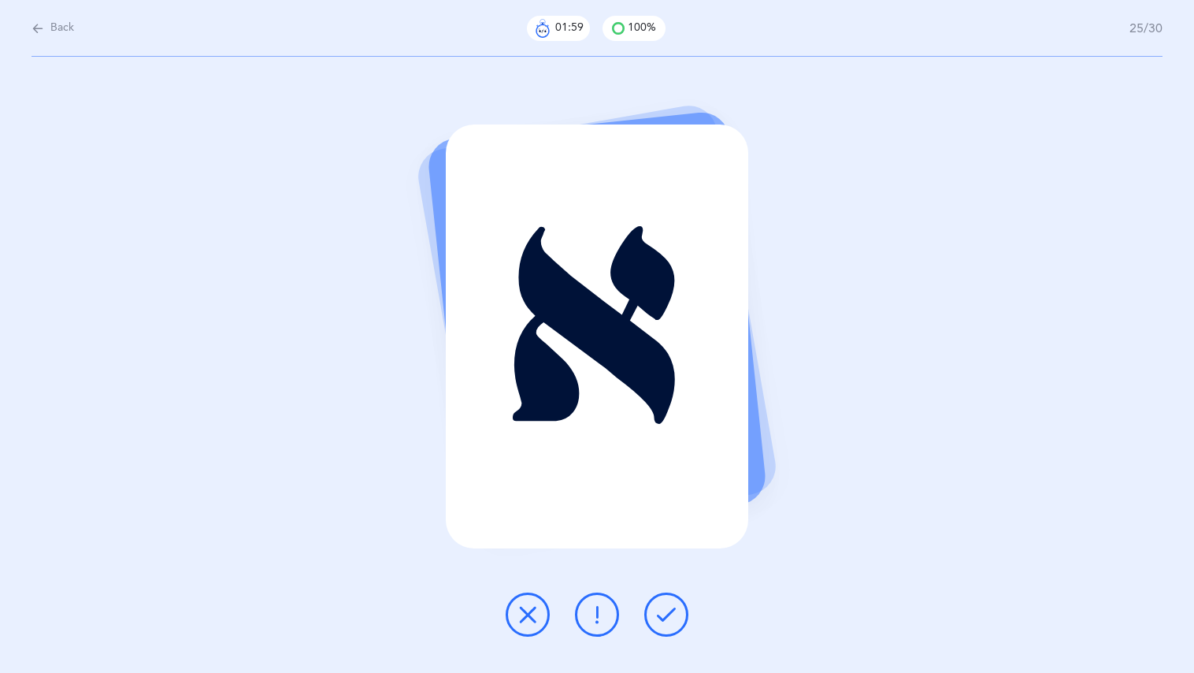
click at [669, 610] on icon at bounding box center [666, 614] width 19 height 19
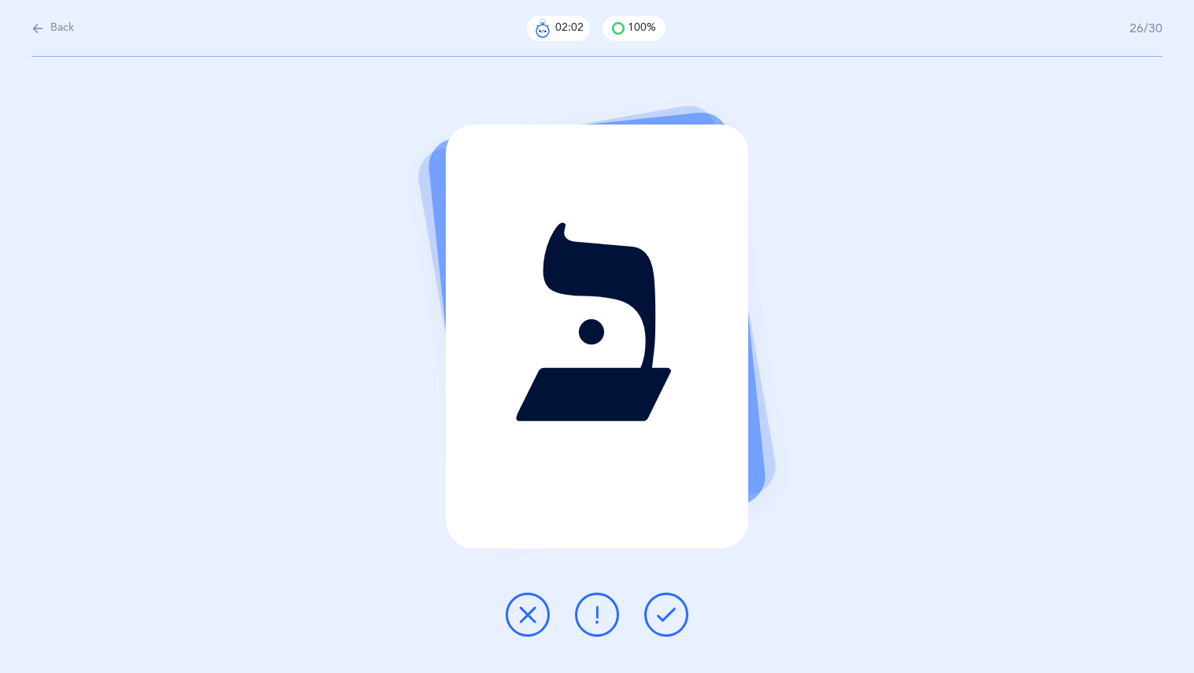
drag, startPoint x: 666, startPoint y: 607, endPoint x: 671, endPoint y: 571, distance: 36.5
click at [672, 592] on div at bounding box center [597, 614] width 208 height 44
click at [643, 599] on div at bounding box center [597, 614] width 208 height 44
click at [698, 617] on div at bounding box center [597, 614] width 208 height 44
click at [663, 609] on icon at bounding box center [666, 614] width 19 height 19
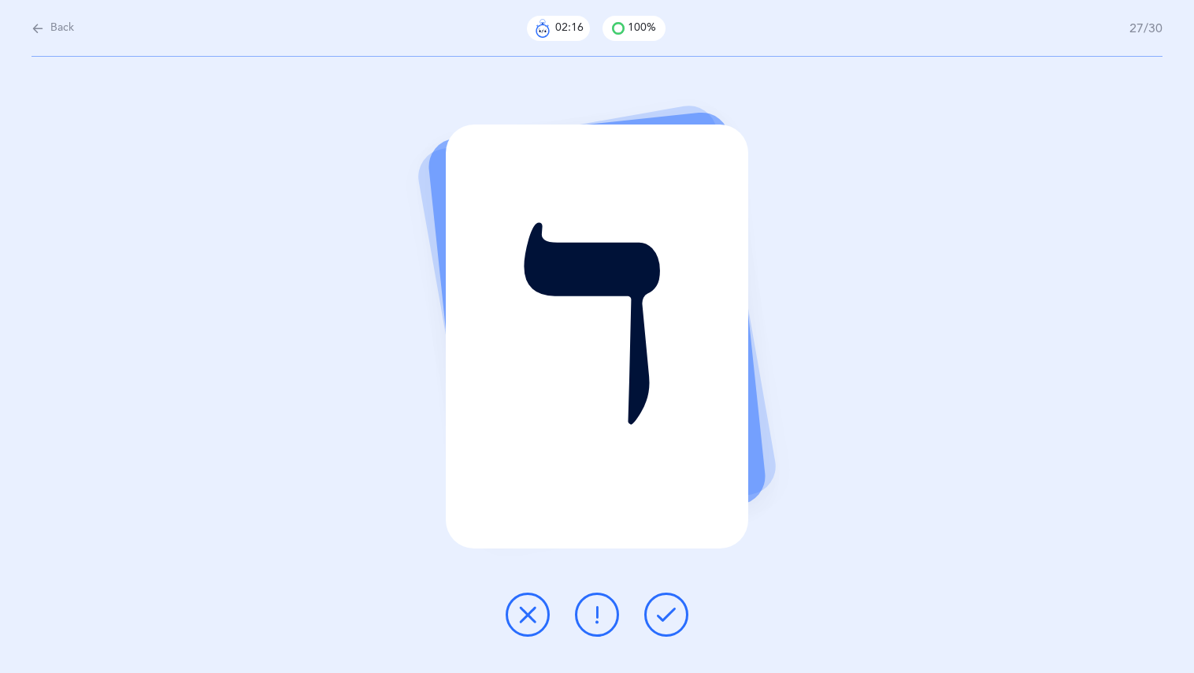
click at [658, 614] on icon at bounding box center [666, 614] width 19 height 19
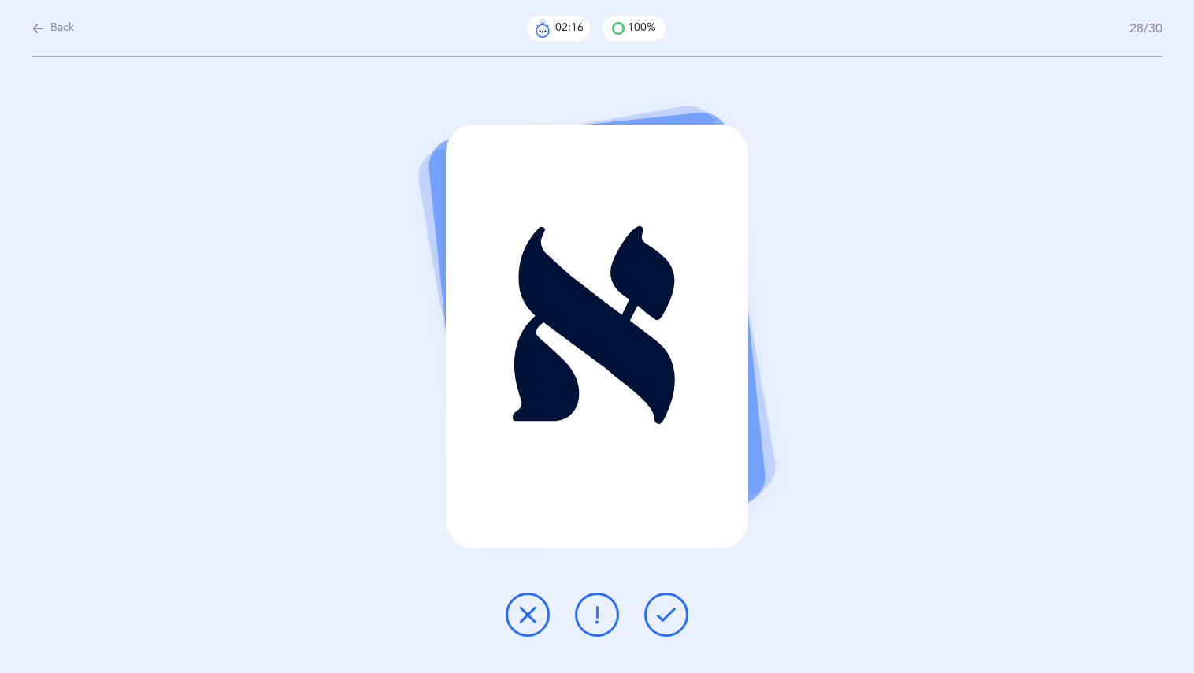
click at [658, 625] on button at bounding box center [666, 614] width 44 height 44
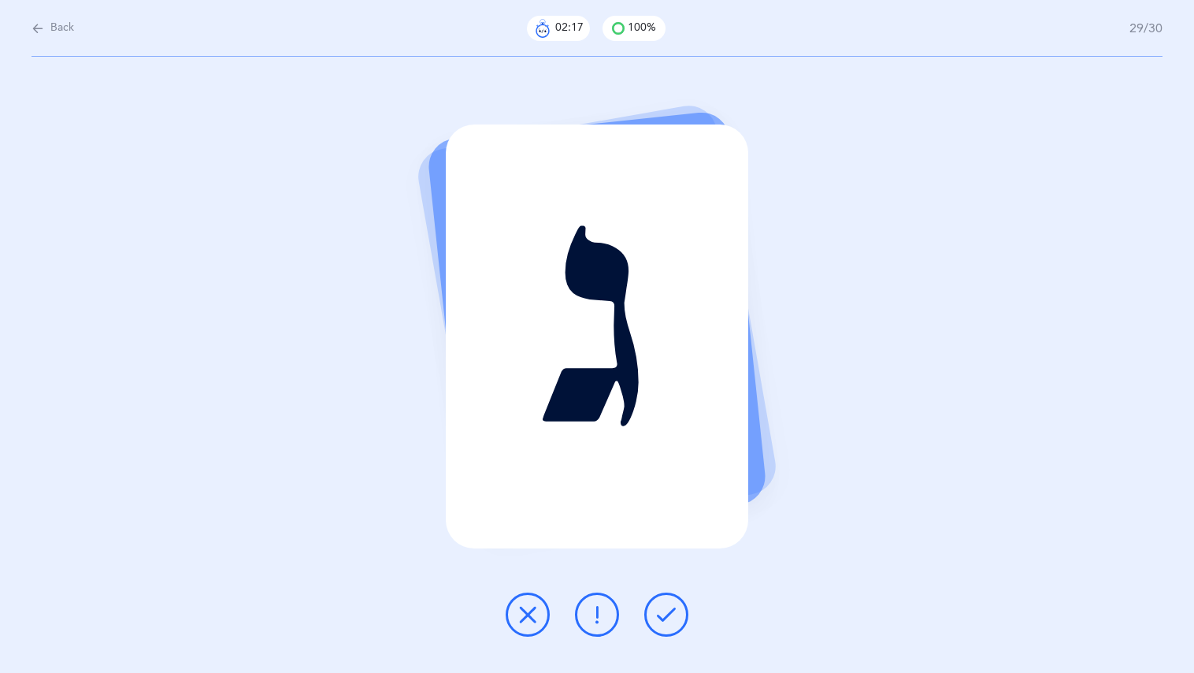
click at [658, 626] on button at bounding box center [666, 614] width 44 height 44
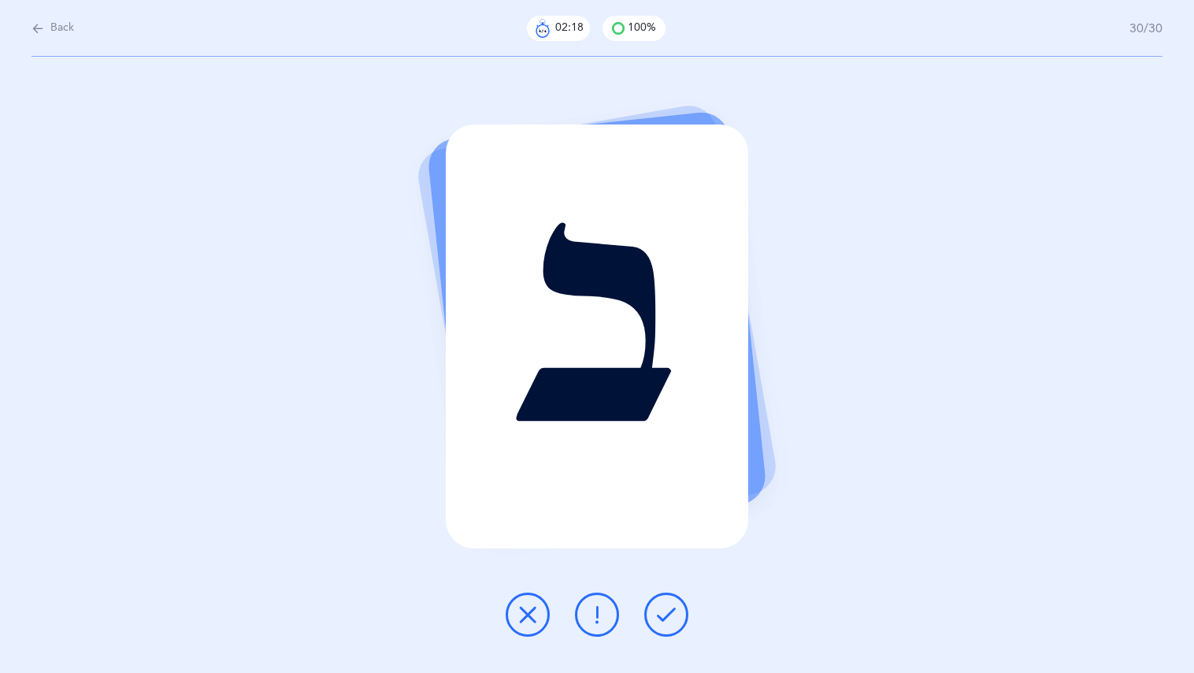
click at [658, 625] on button at bounding box center [666, 614] width 44 height 44
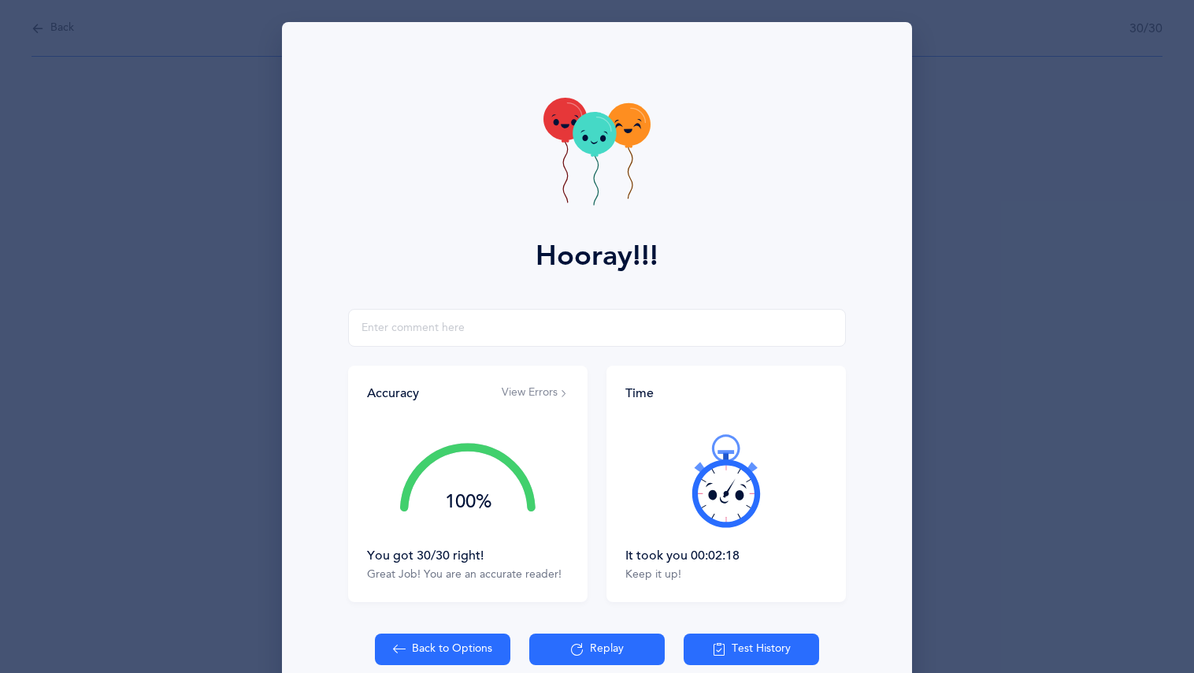
click at [670, 63] on div "Back 30/30 ב Hooray!!! Accuracy View Errors 100% You got 30/30 right! Great Job…" at bounding box center [707, 63] width 973 height 0
click at [594, 603] on div "Hooray!!! Accuracy View Errors 100% You got 30/30 right! Great Job! You are an …" at bounding box center [597, 375] width 630 height 706
click at [586, 647] on button "Replay" at bounding box center [596, 649] width 135 height 32
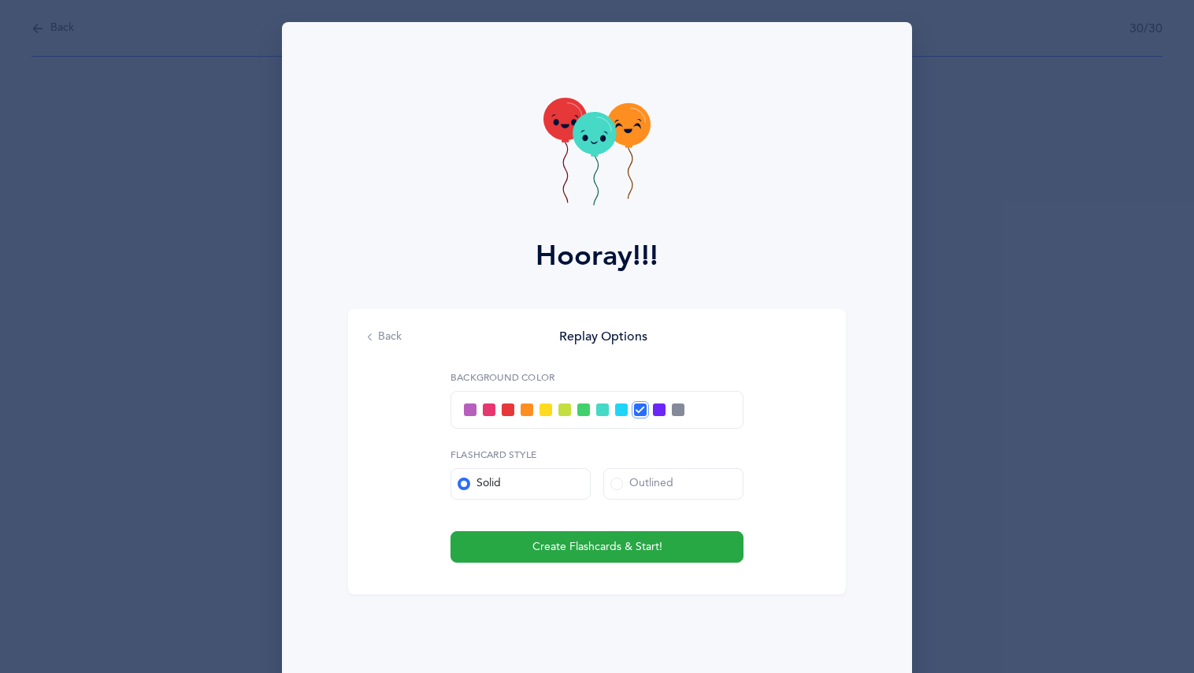
click at [505, 392] on div at bounding box center [597, 410] width 293 height 38
click at [505, 407] on span at bounding box center [508, 409] width 13 height 13
click at [0, 0] on input "checkbox" at bounding box center [0, 0] width 0 height 0
click at [468, 554] on button "Create Flashcards & Start!" at bounding box center [597, 547] width 293 height 32
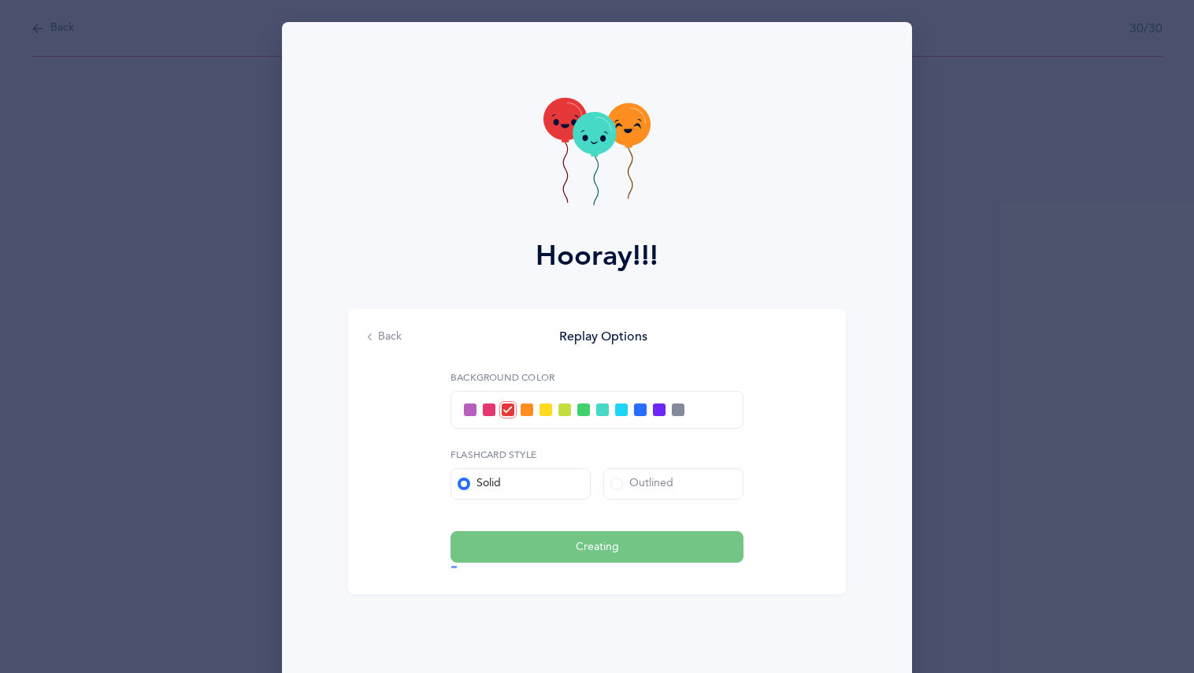
click at [573, 518] on div "Background color Flashcard Style Solid Outlined Creating" at bounding box center [597, 466] width 293 height 192
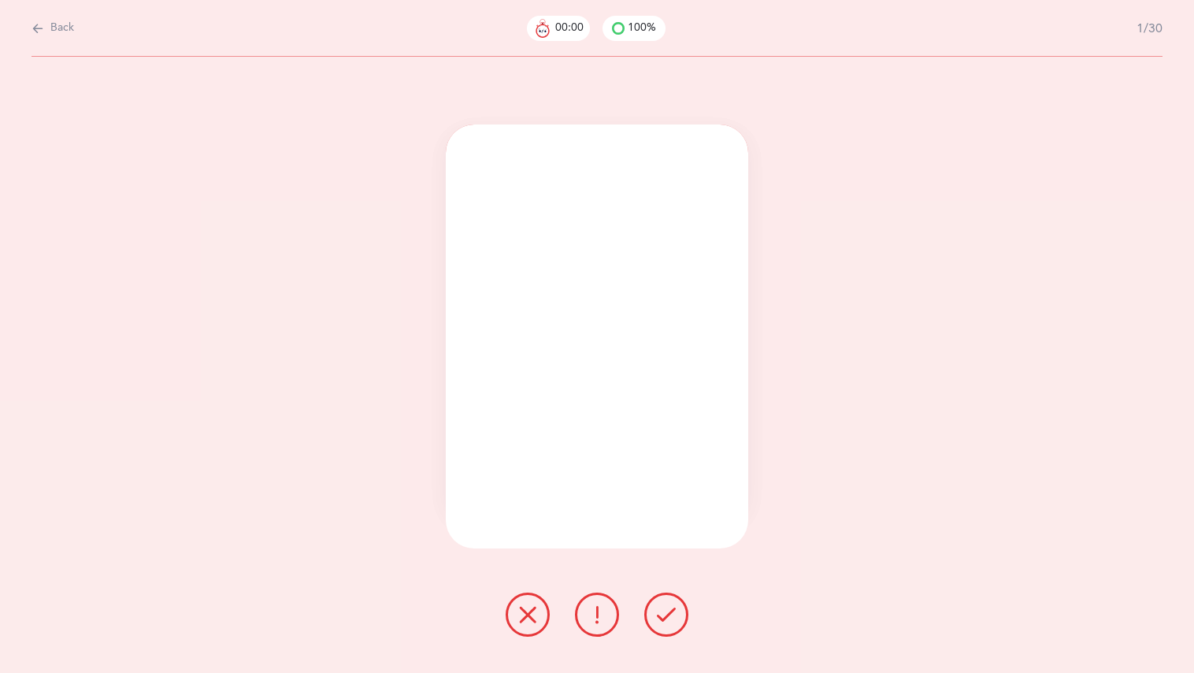
click at [523, 651] on div "בּ" at bounding box center [597, 365] width 1194 height 616
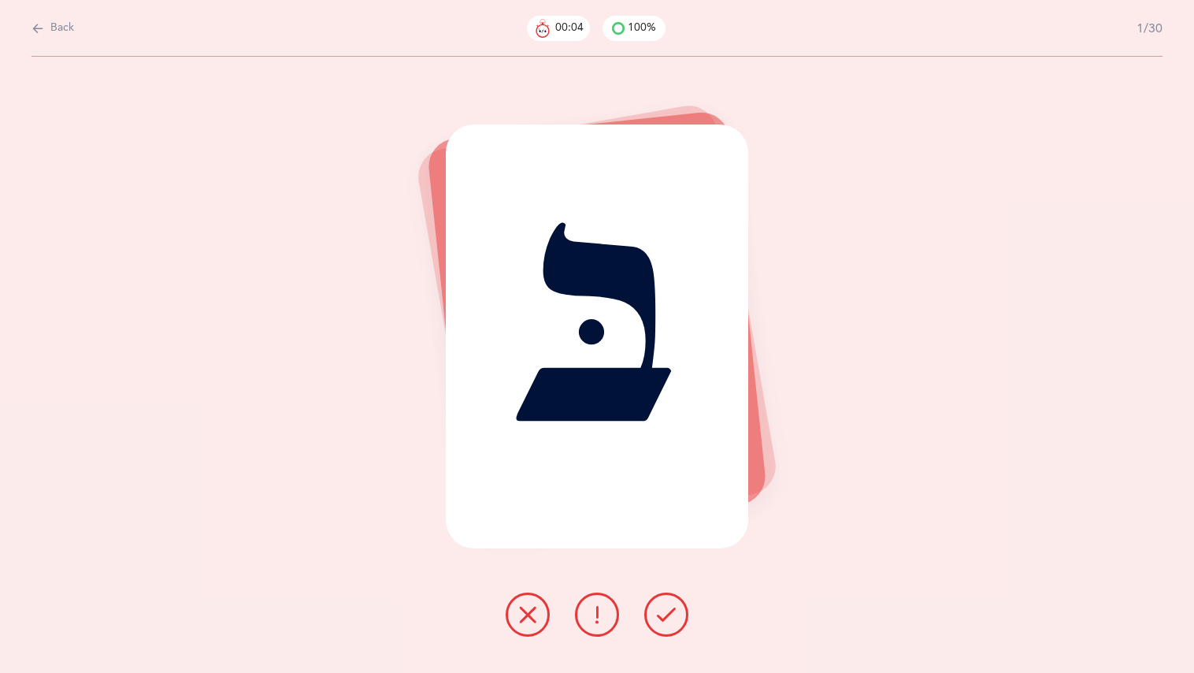
click at [582, 618] on button at bounding box center [597, 614] width 44 height 44
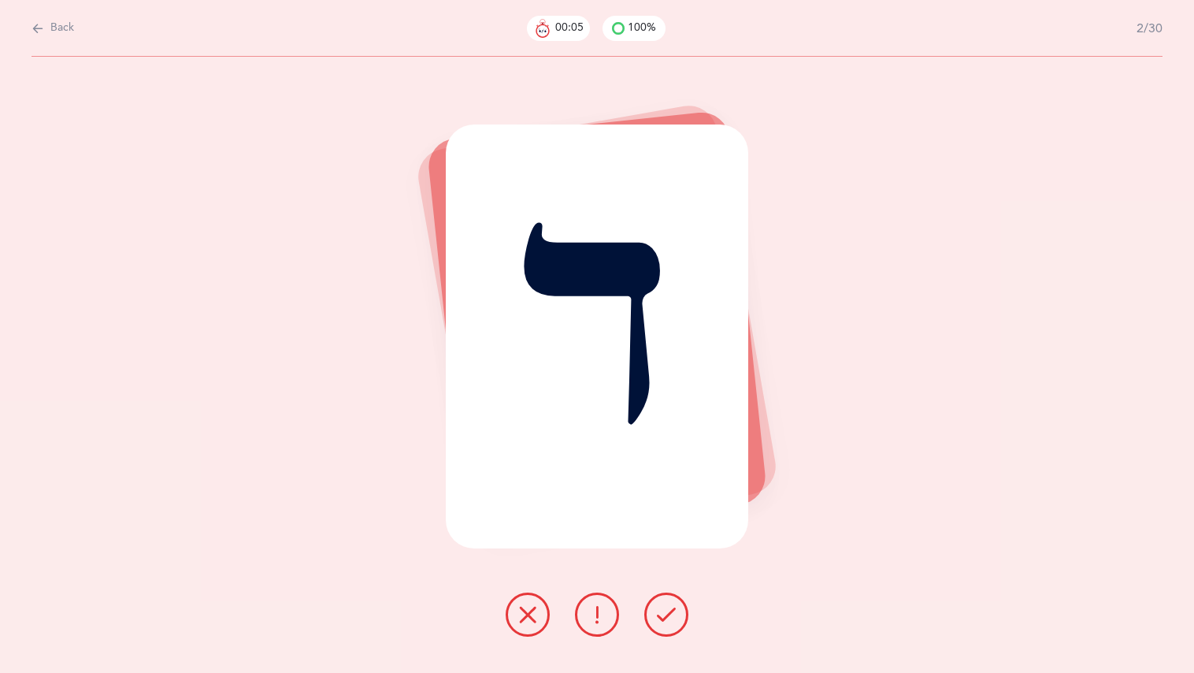
click at [583, 617] on button at bounding box center [597, 614] width 44 height 44
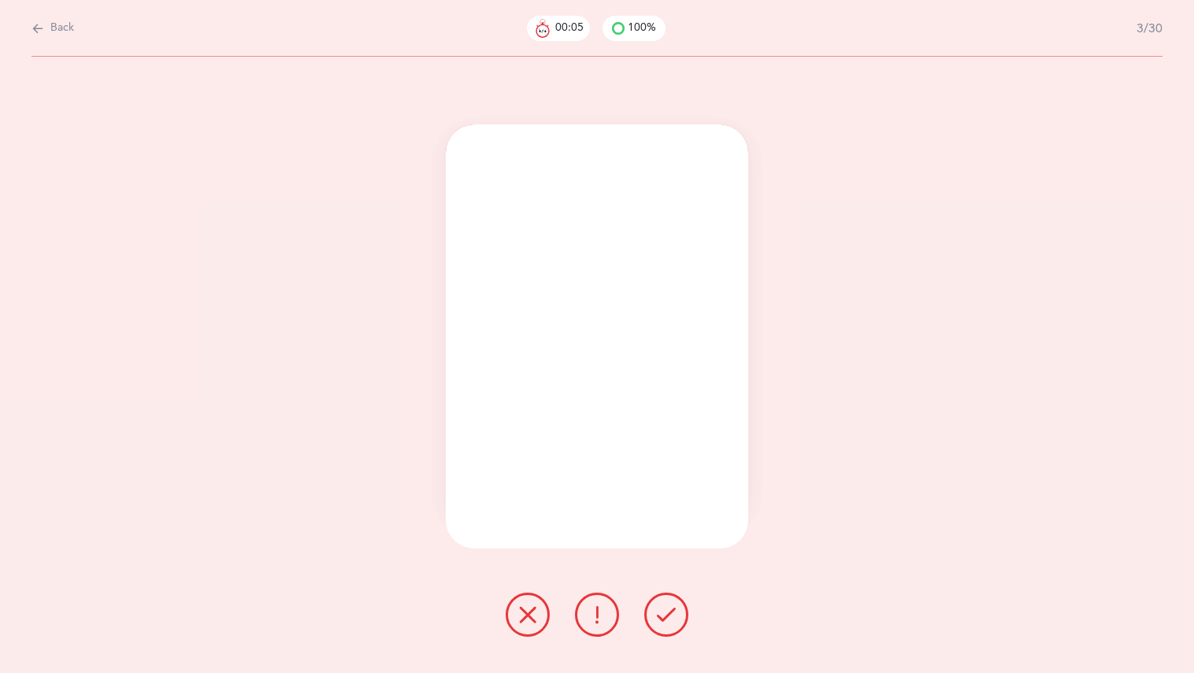
click at [583, 617] on button at bounding box center [597, 614] width 44 height 44
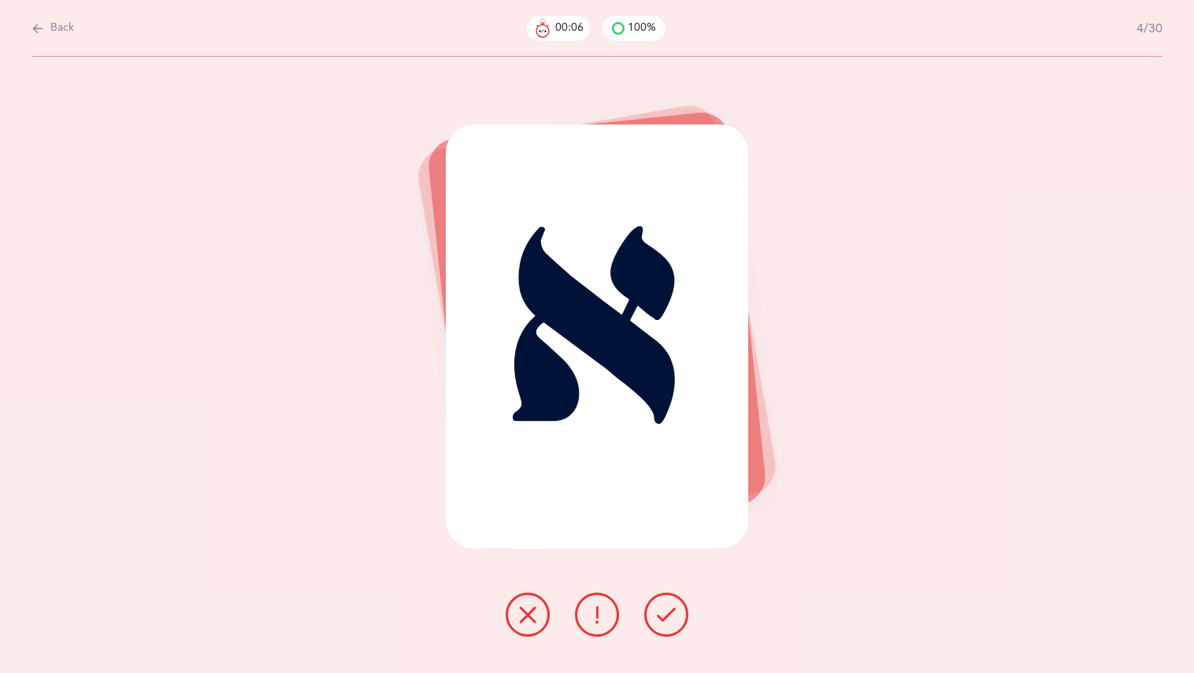
click at [583, 617] on button at bounding box center [597, 614] width 44 height 44
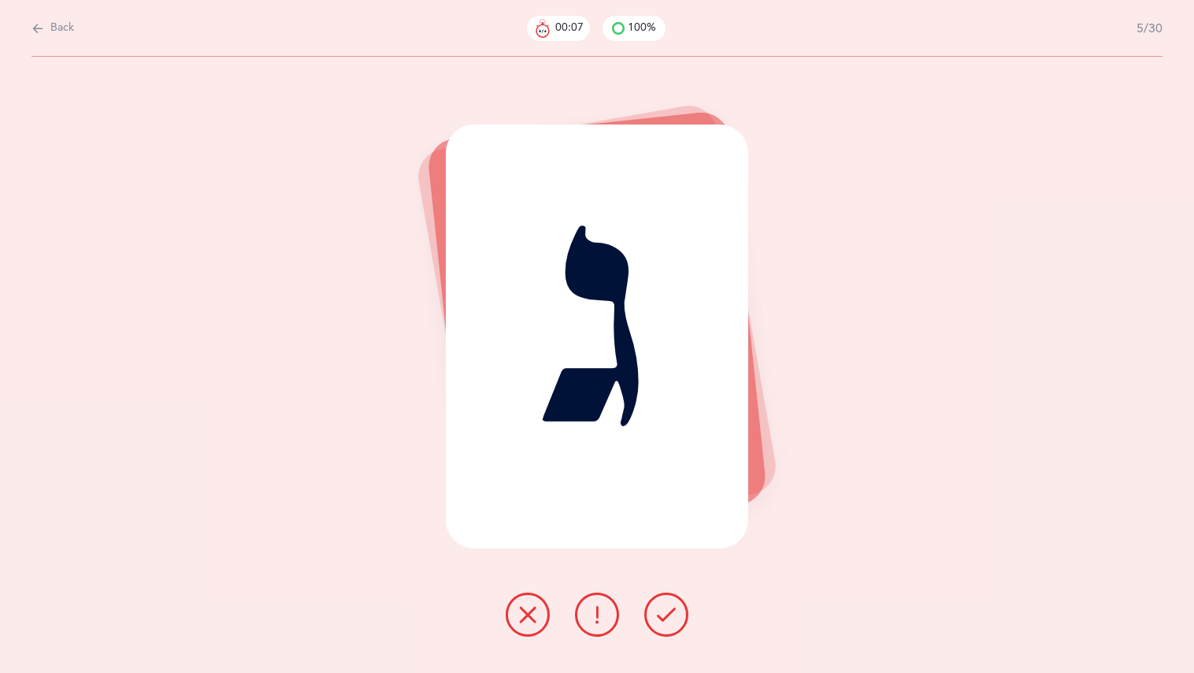
click at [584, 617] on button at bounding box center [597, 614] width 44 height 44
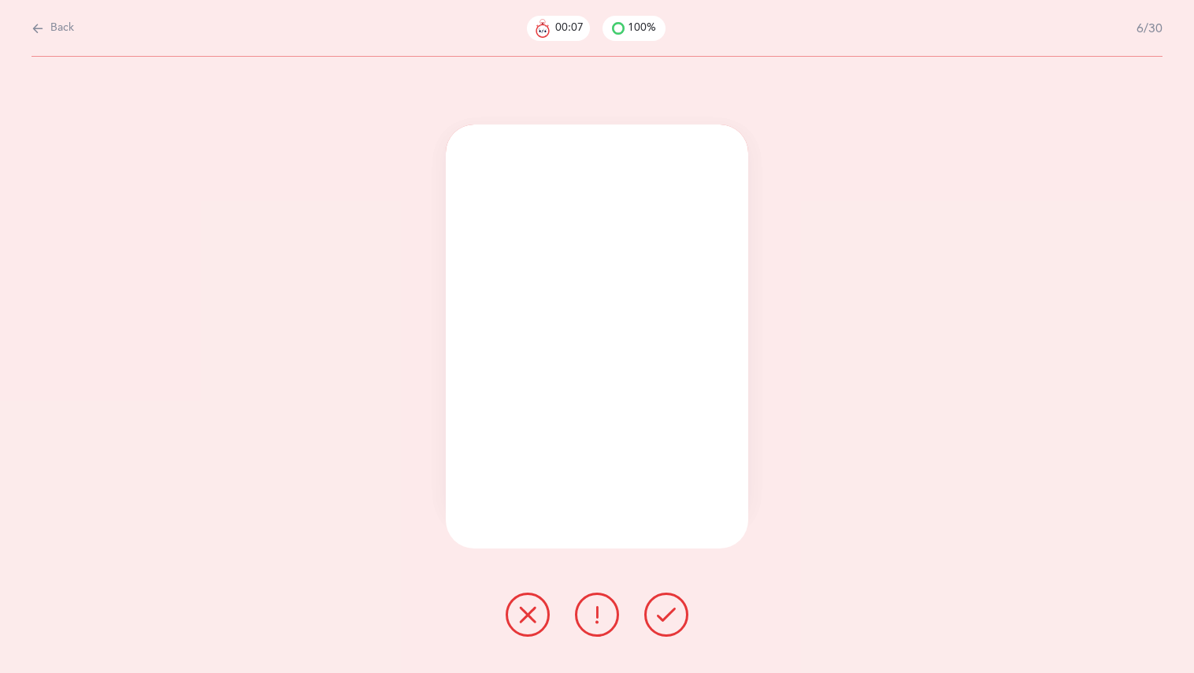
click at [585, 619] on button at bounding box center [597, 614] width 44 height 44
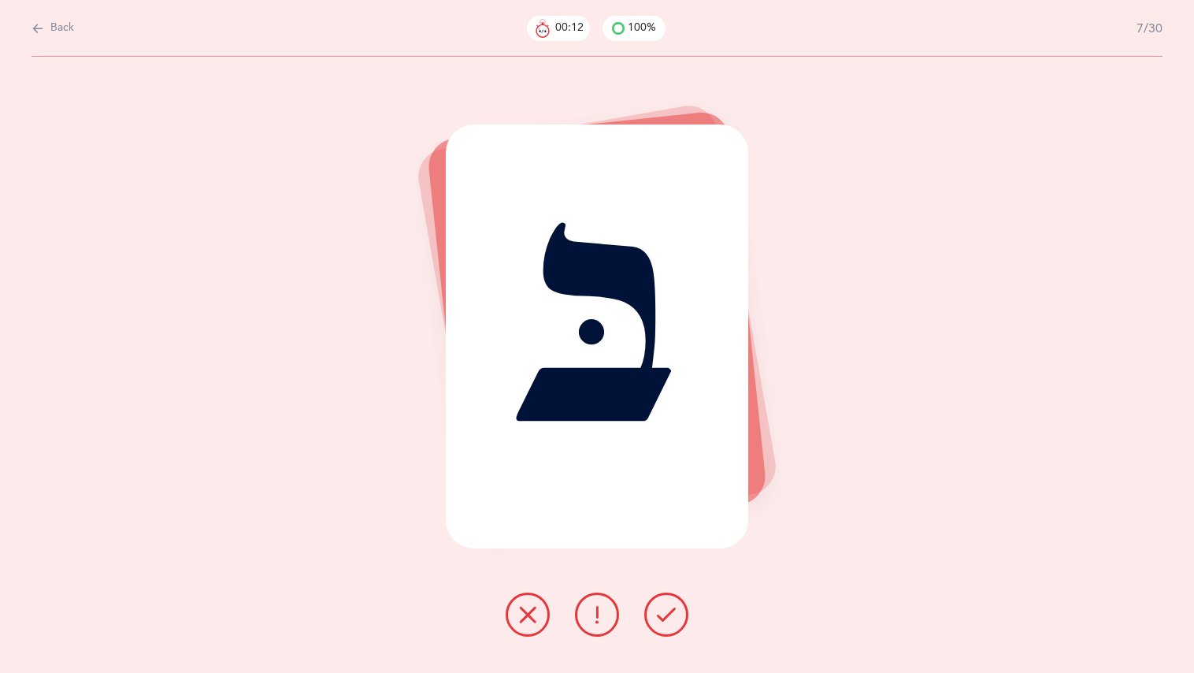
click at [614, 606] on div at bounding box center [597, 614] width 208 height 44
click at [610, 607] on button at bounding box center [597, 614] width 44 height 44
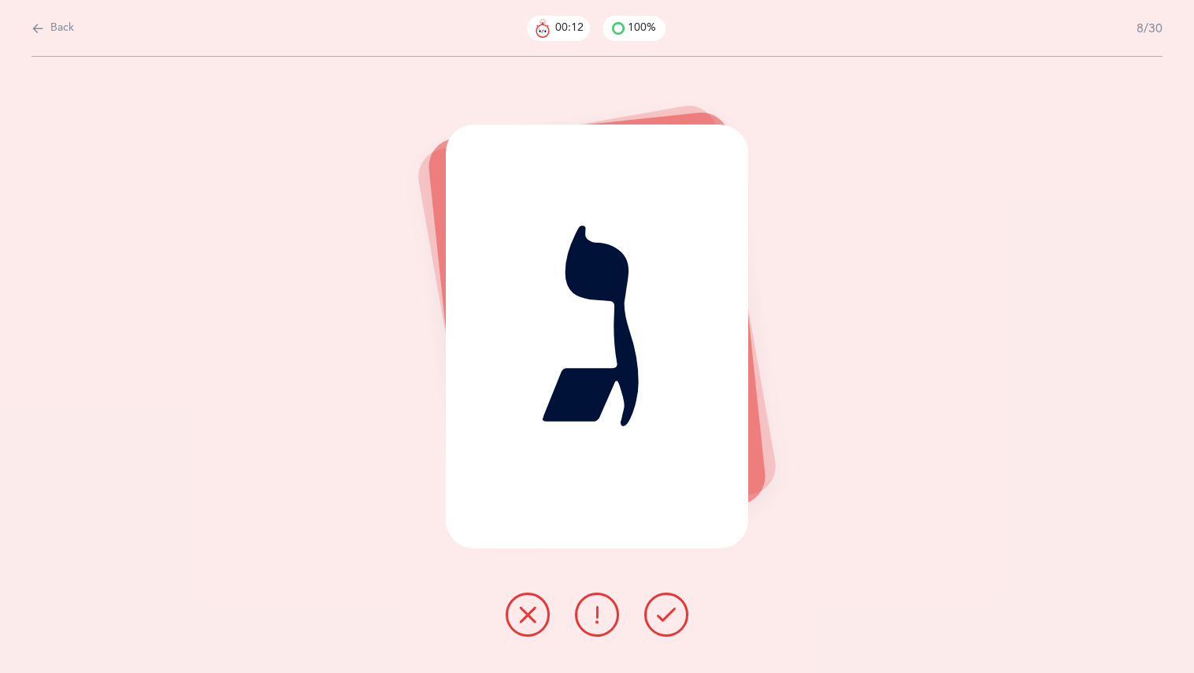
drag, startPoint x: 610, startPoint y: 603, endPoint x: 604, endPoint y: 598, distance: 8.4
click at [607, 601] on button at bounding box center [597, 614] width 44 height 44
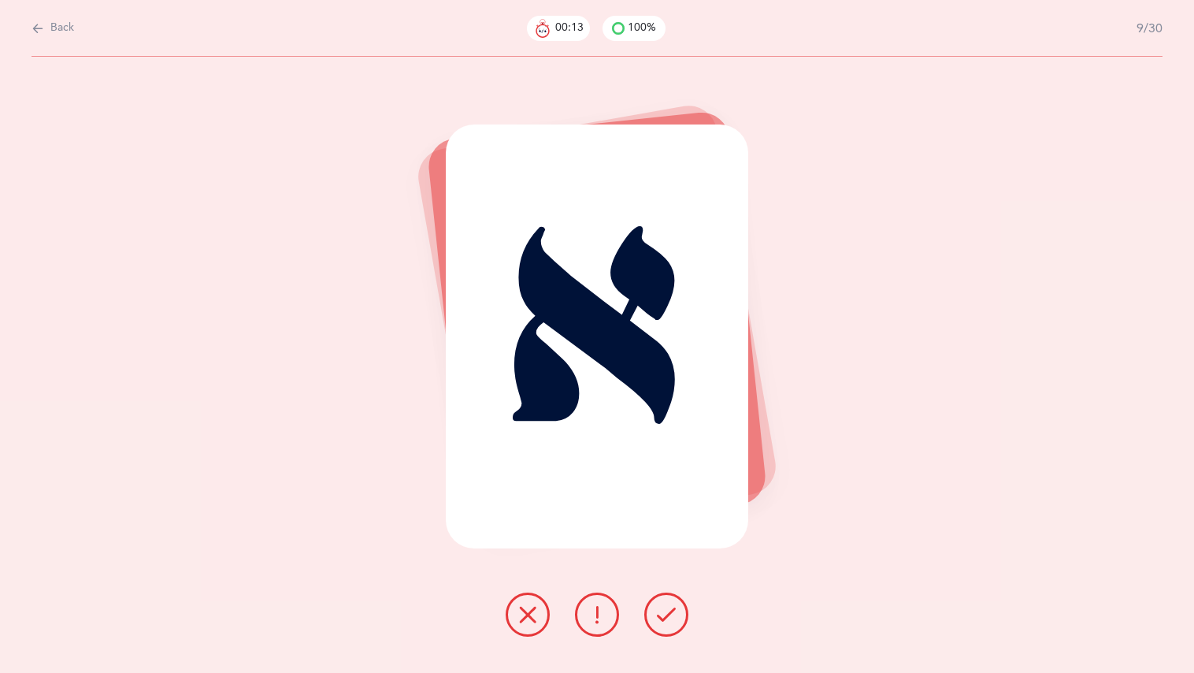
drag, startPoint x: 604, startPoint y: 598, endPoint x: 592, endPoint y: 597, distance: 11.8
click at [603, 598] on button at bounding box center [597, 614] width 44 height 44
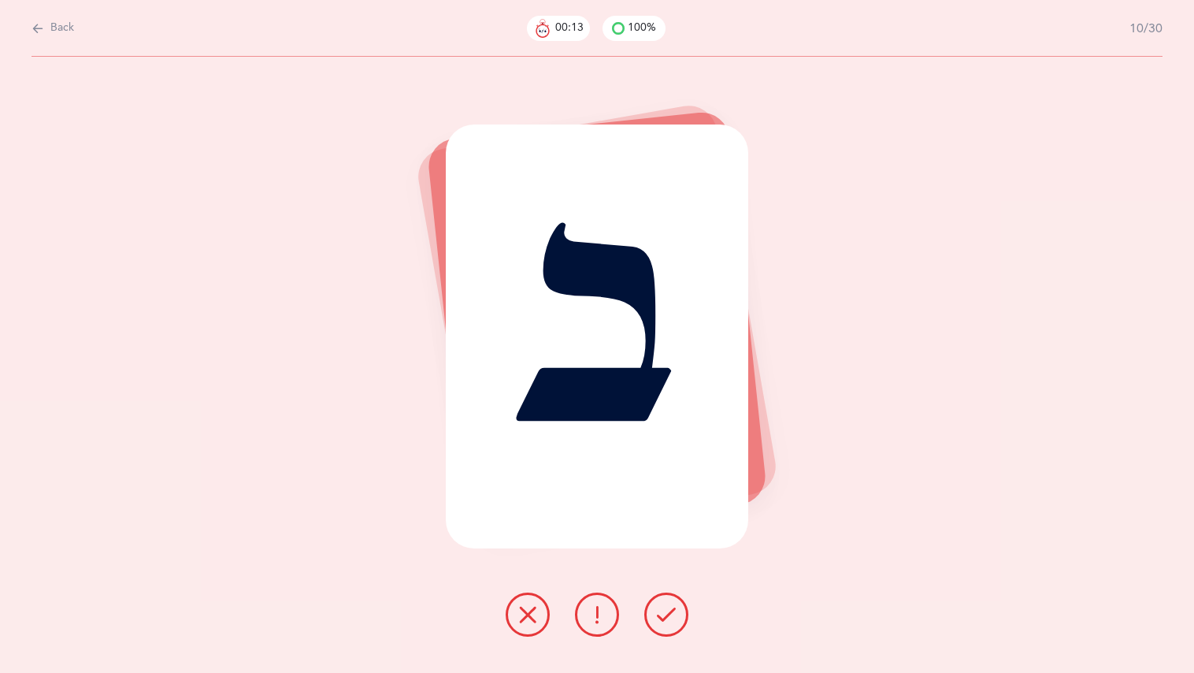
click at [588, 592] on div at bounding box center [597, 614] width 208 height 44
click at [587, 592] on div "ב" at bounding box center [597, 365] width 1194 height 616
drag, startPoint x: 589, startPoint y: 594, endPoint x: 598, endPoint y: 603, distance: 12.3
click at [598, 603] on button at bounding box center [597, 614] width 44 height 44
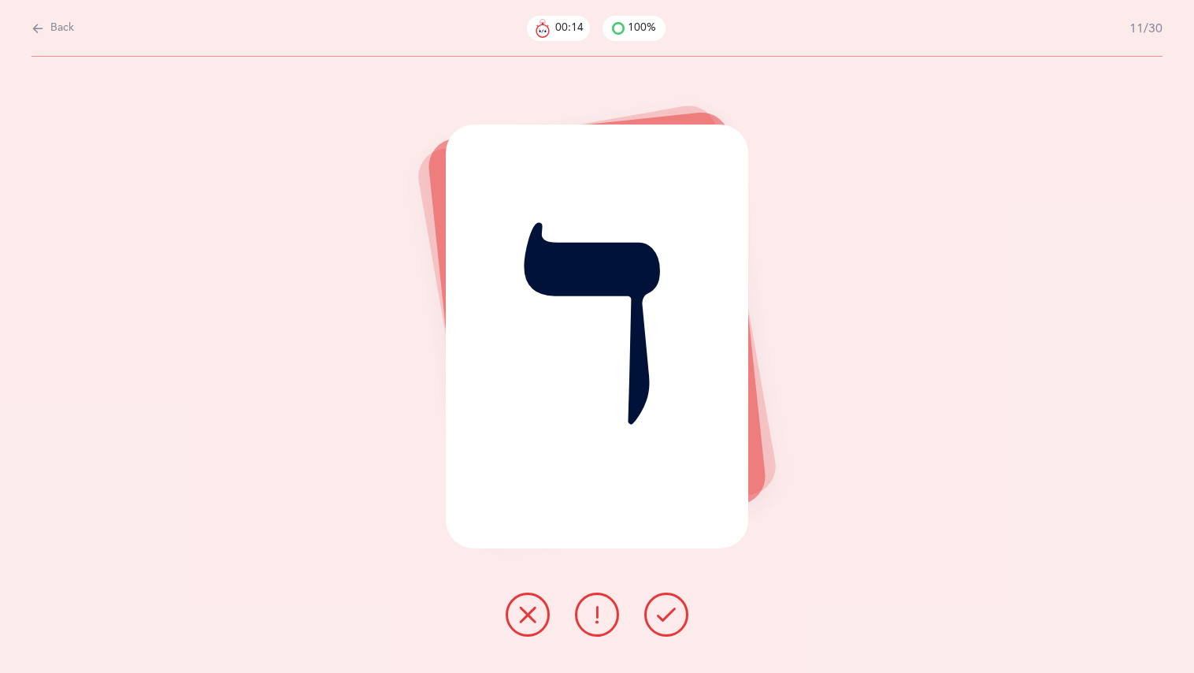
drag, startPoint x: 598, startPoint y: 602, endPoint x: 590, endPoint y: 604, distance: 8.2
click at [594, 604] on button at bounding box center [597, 614] width 44 height 44
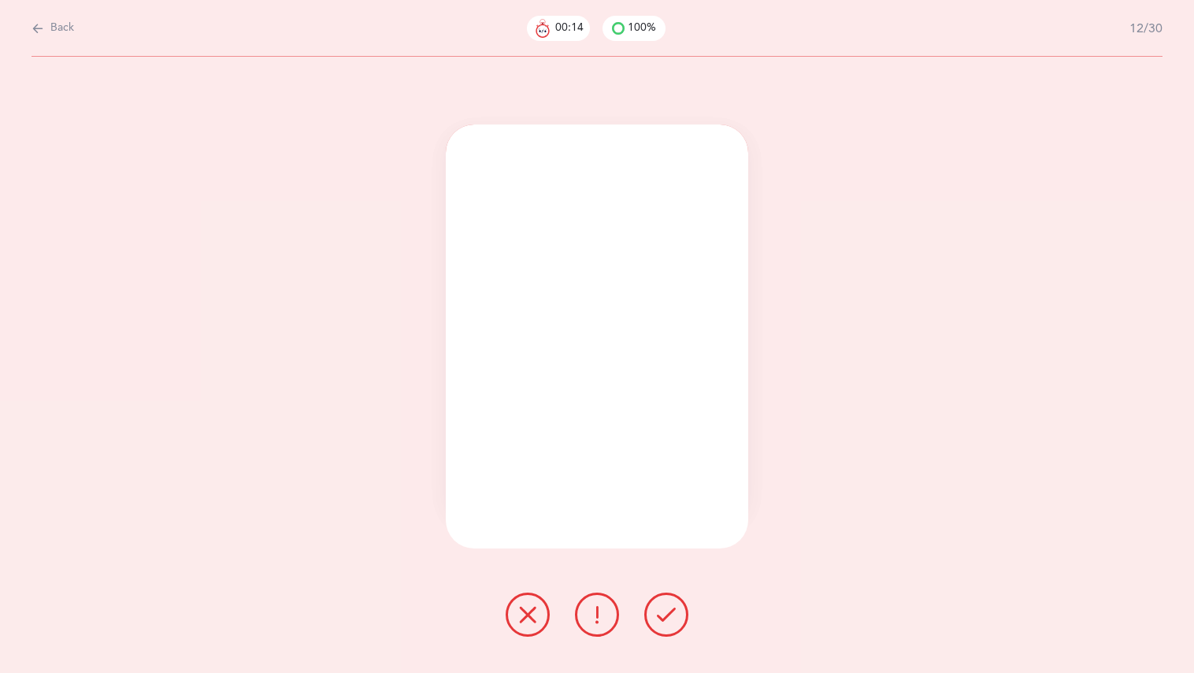
click at [589, 610] on icon at bounding box center [597, 614] width 19 height 19
click at [590, 609] on icon at bounding box center [597, 614] width 19 height 19
click at [593, 610] on icon at bounding box center [597, 614] width 19 height 19
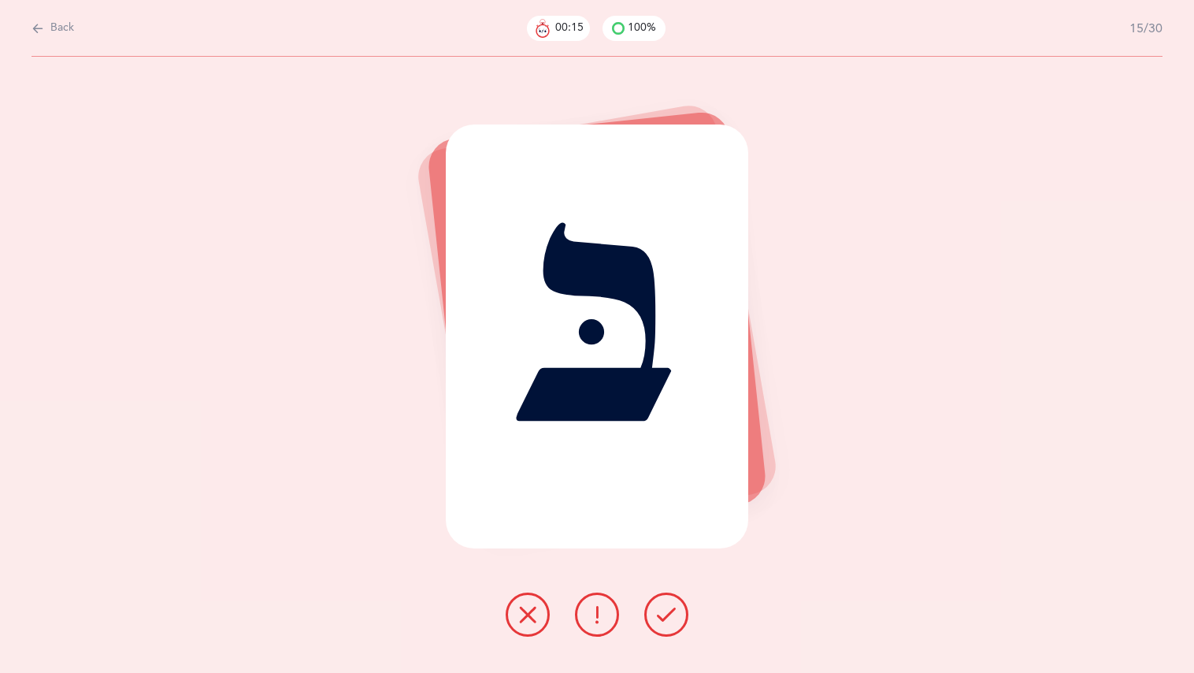
click at [592, 613] on icon at bounding box center [597, 614] width 19 height 19
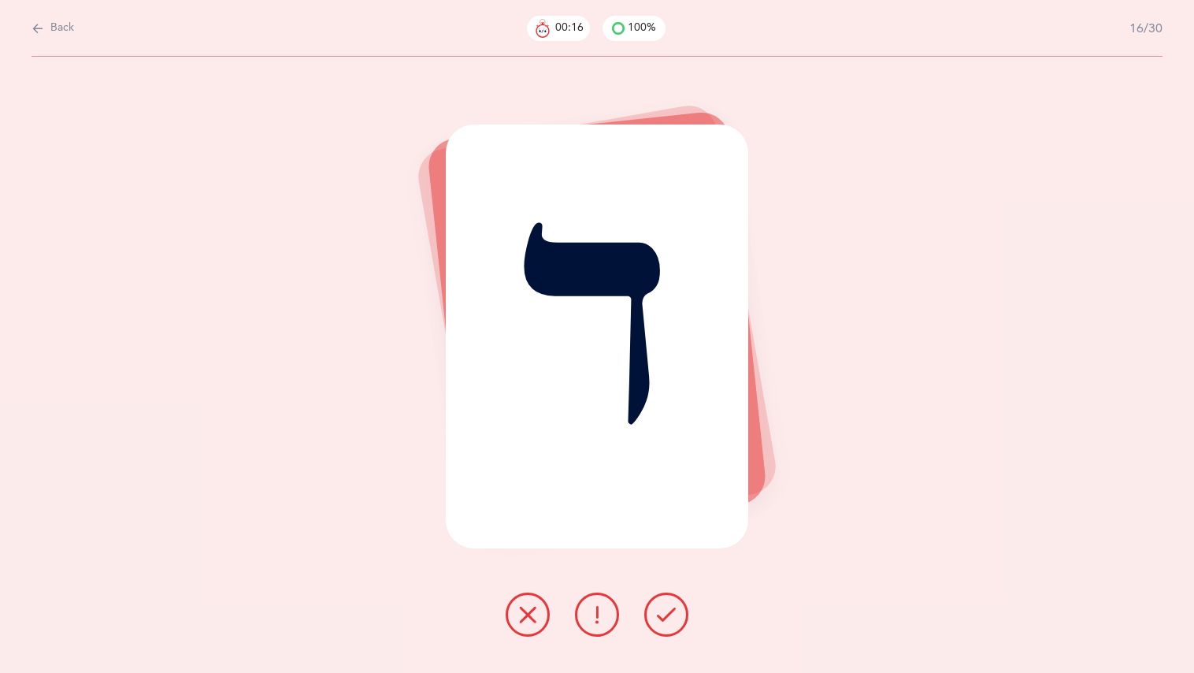
click at [588, 613] on icon at bounding box center [597, 614] width 19 height 19
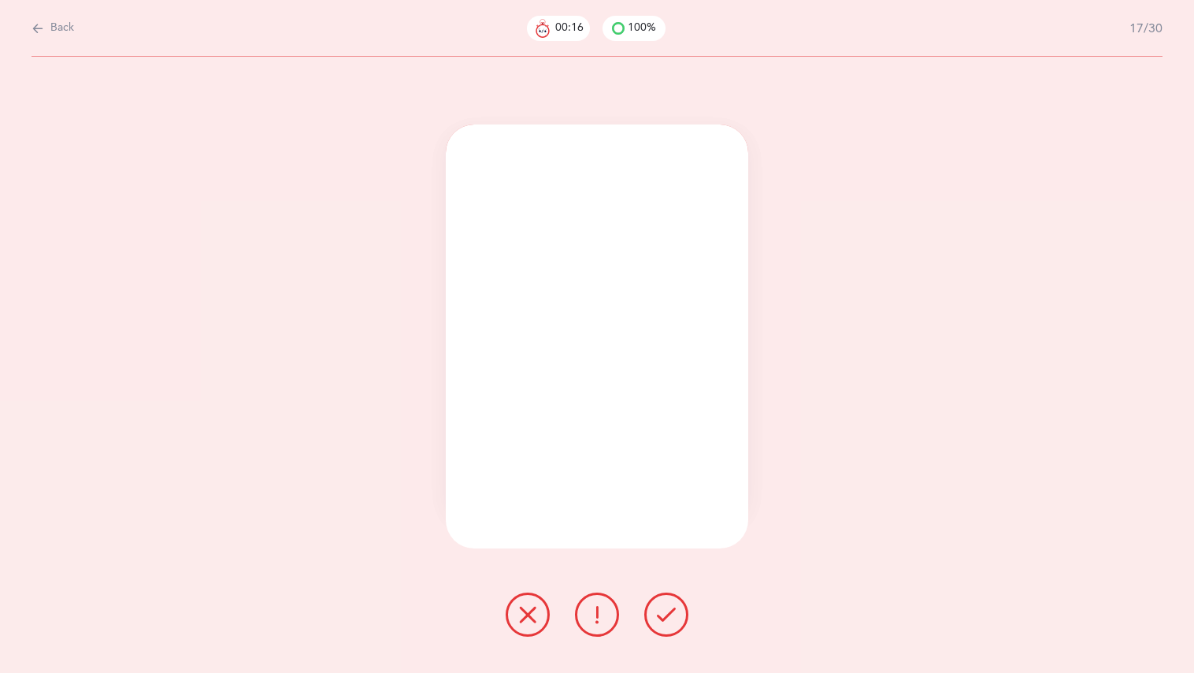
click at [588, 615] on button at bounding box center [597, 614] width 44 height 44
click at [586, 620] on button at bounding box center [597, 614] width 44 height 44
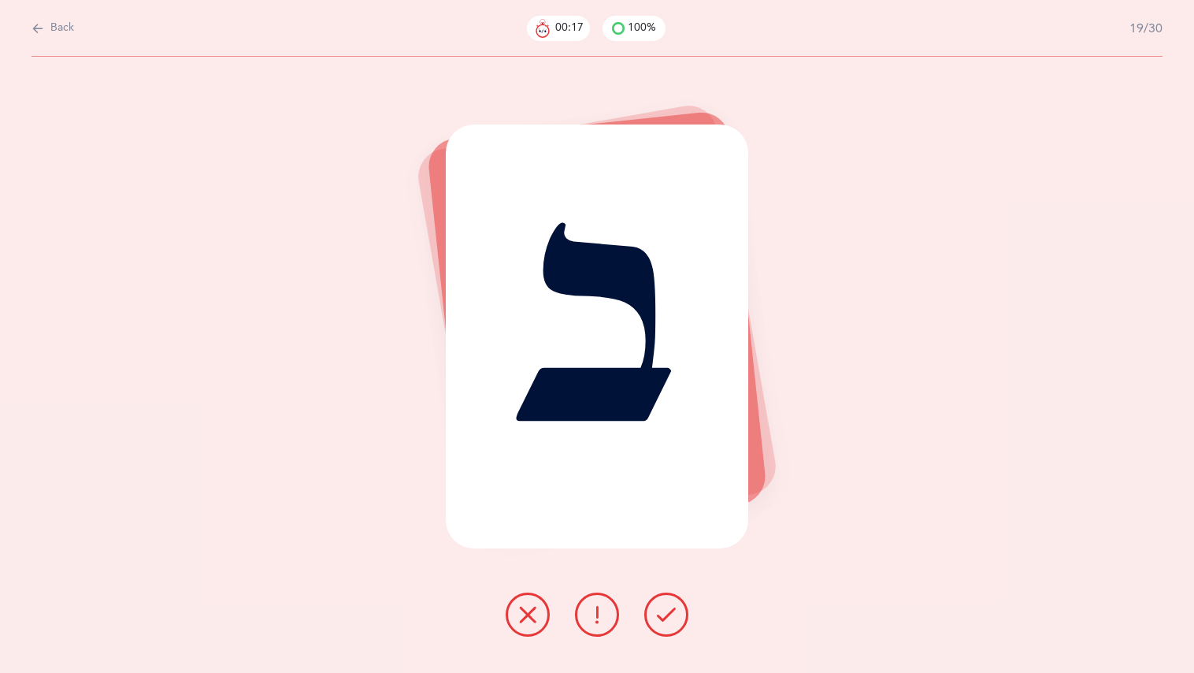
click at [585, 621] on button at bounding box center [597, 614] width 44 height 44
click at [584, 621] on button at bounding box center [597, 614] width 44 height 44
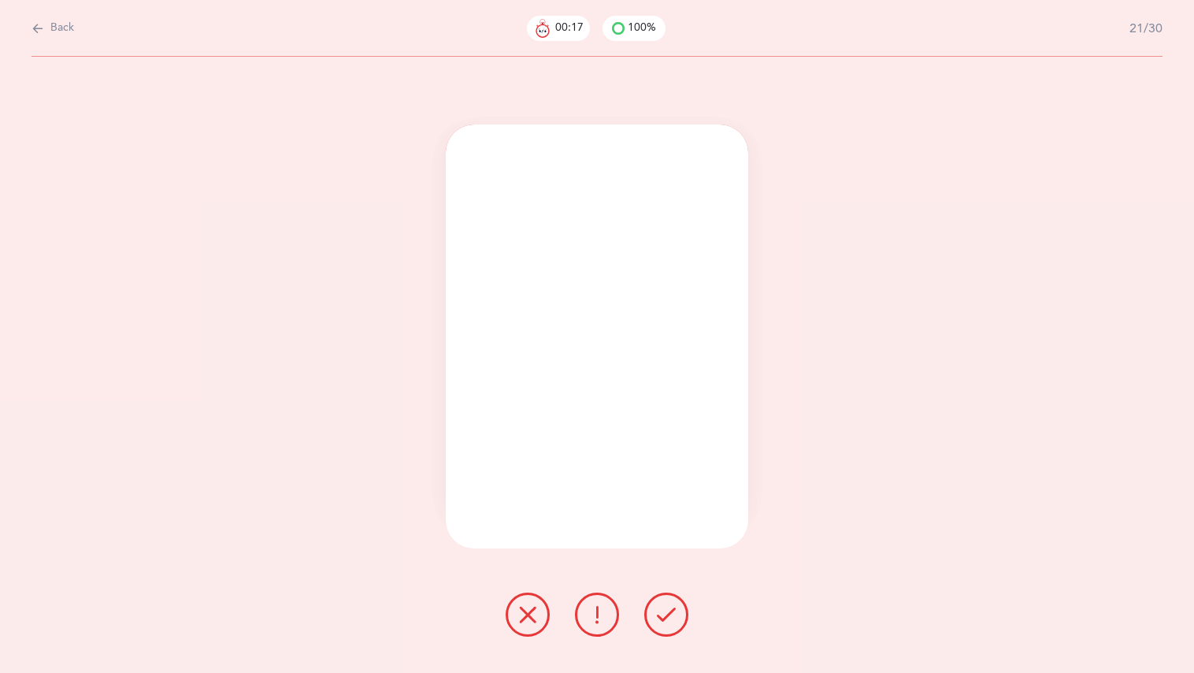
click at [580, 621] on button at bounding box center [597, 614] width 44 height 44
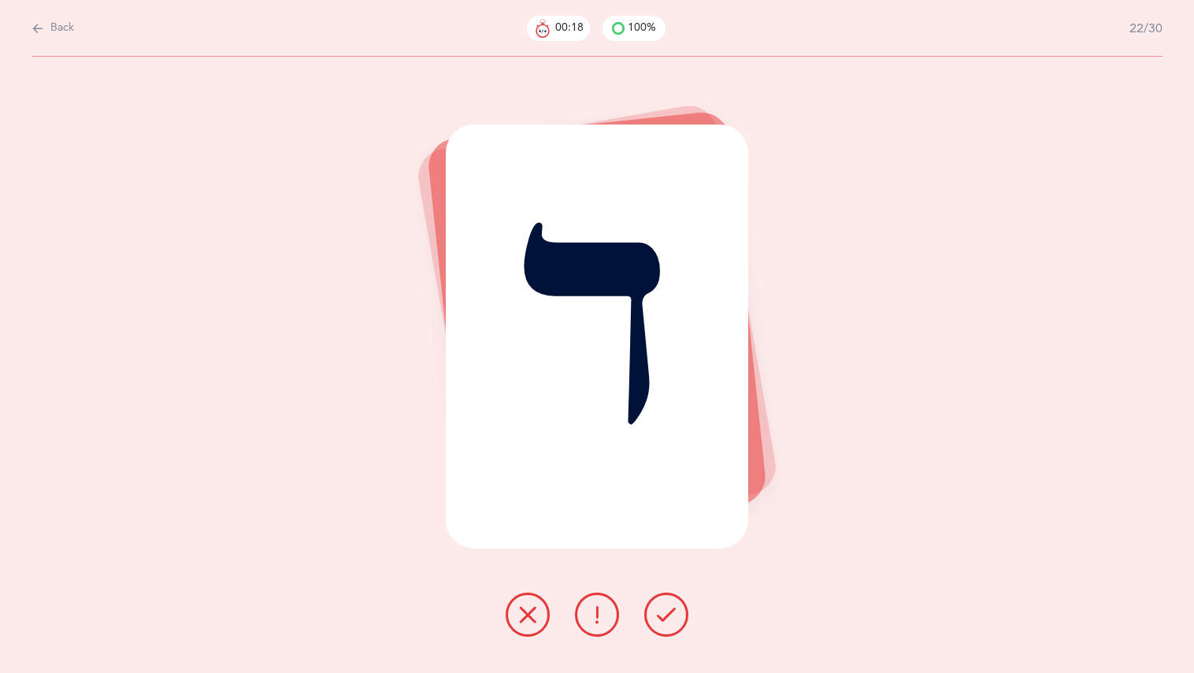
click at [581, 622] on button at bounding box center [597, 614] width 44 height 44
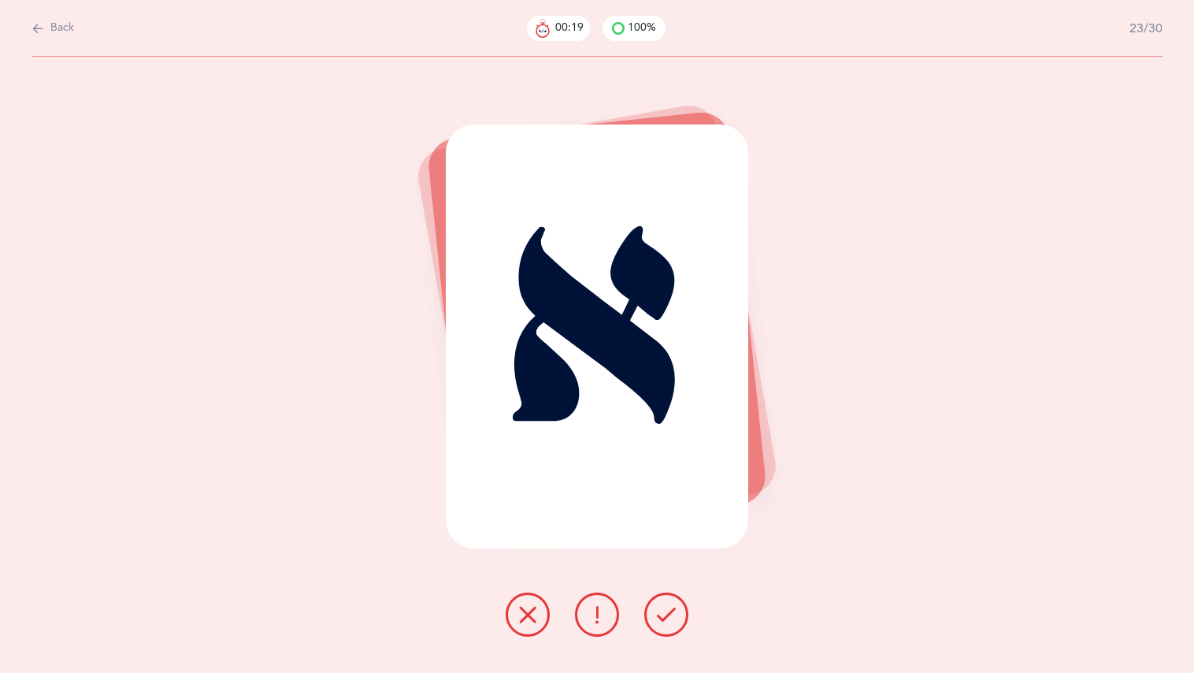
click at [591, 618] on button at bounding box center [597, 614] width 44 height 44
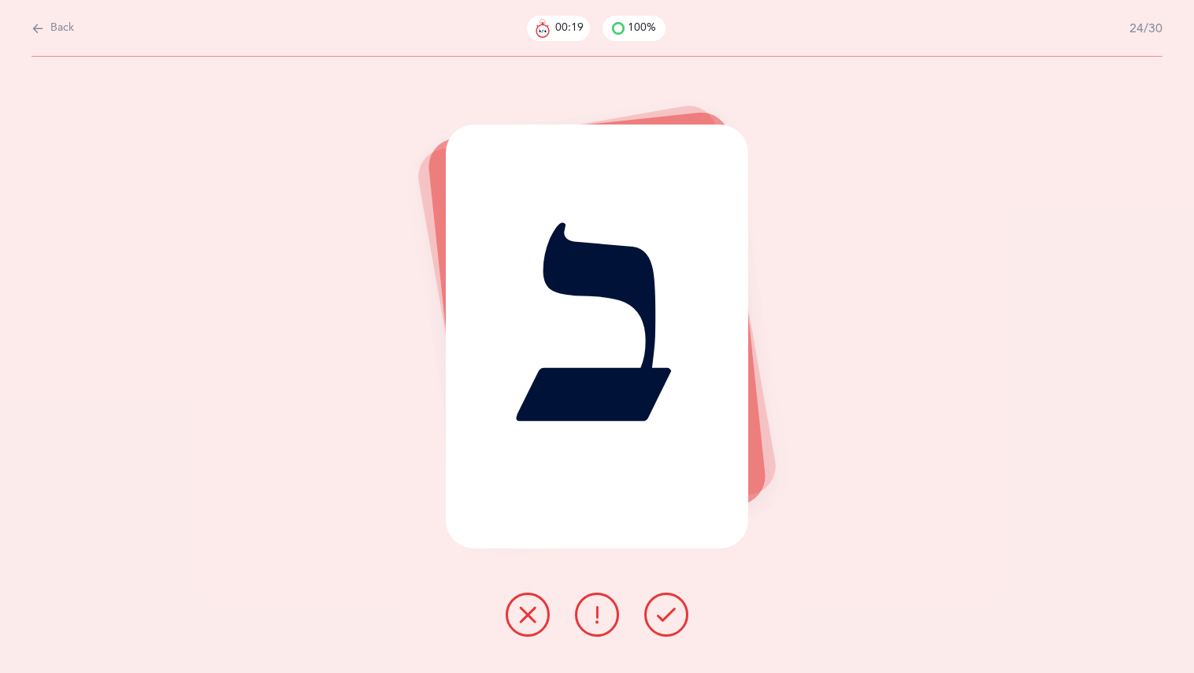
click at [593, 614] on icon at bounding box center [597, 614] width 19 height 19
click at [593, 612] on icon at bounding box center [597, 614] width 19 height 19
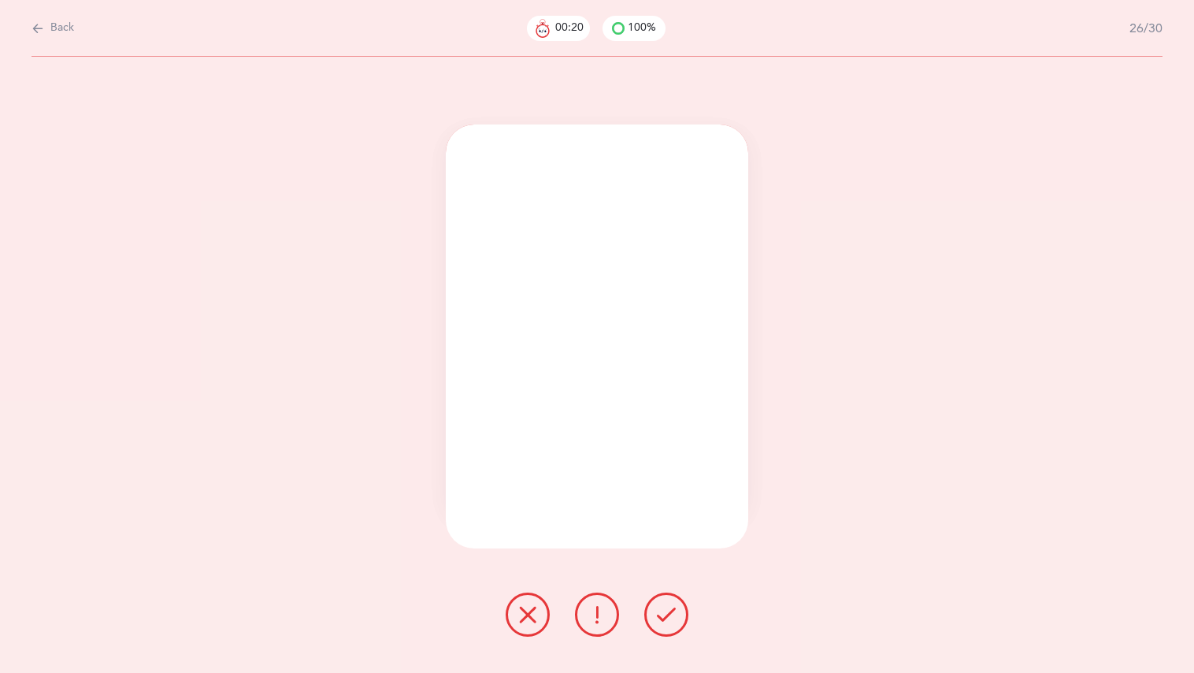
drag, startPoint x: 592, startPoint y: 611, endPoint x: 595, endPoint y: 603, distance: 9.0
click at [595, 605] on icon at bounding box center [597, 614] width 19 height 19
click at [597, 603] on button at bounding box center [597, 614] width 44 height 44
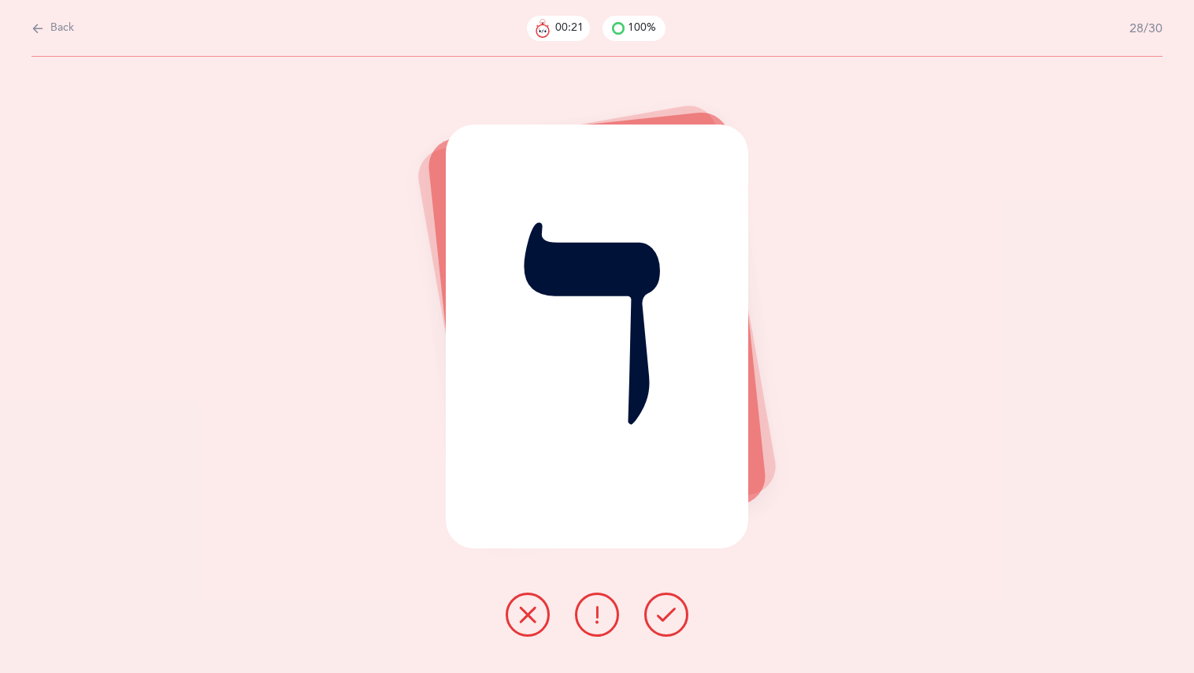
click at [599, 603] on button at bounding box center [597, 614] width 44 height 44
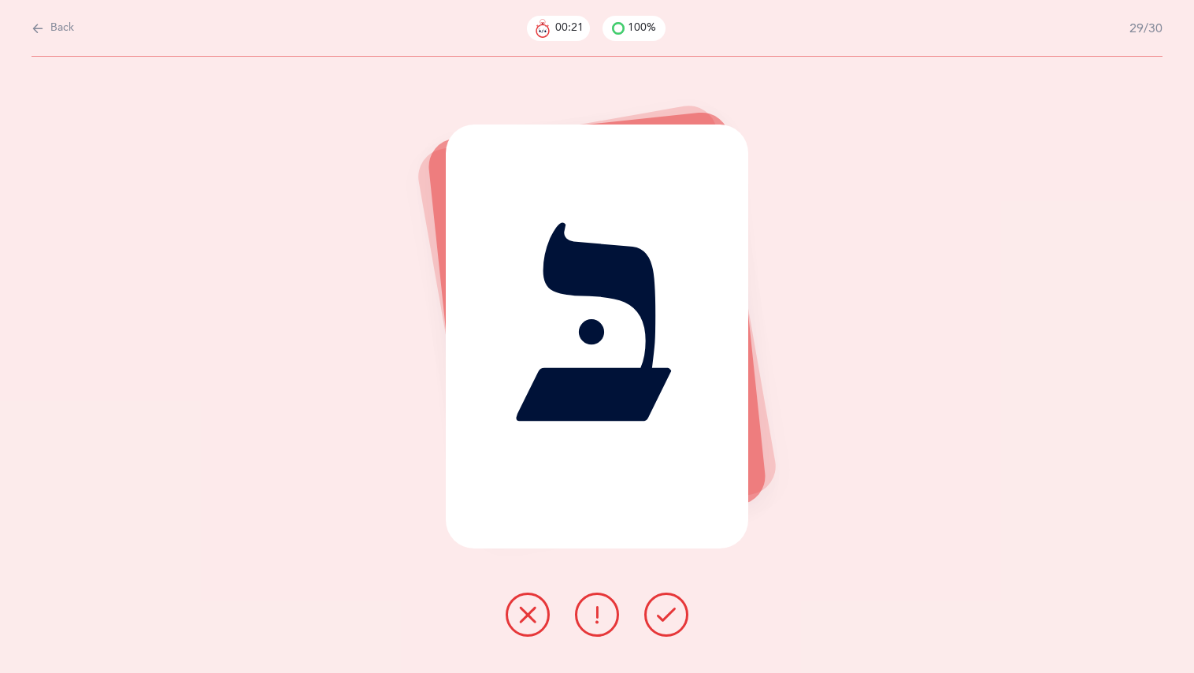
click at [594, 599] on button at bounding box center [597, 614] width 44 height 44
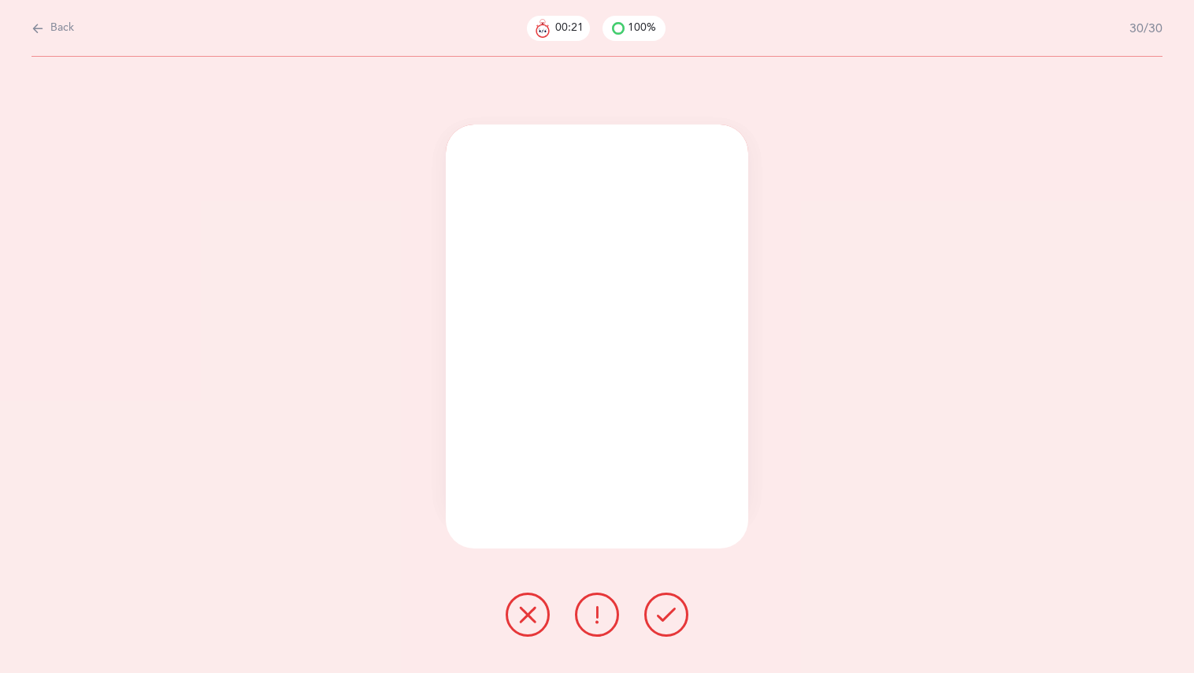
click at [596, 590] on div "א" at bounding box center [597, 365] width 1194 height 616
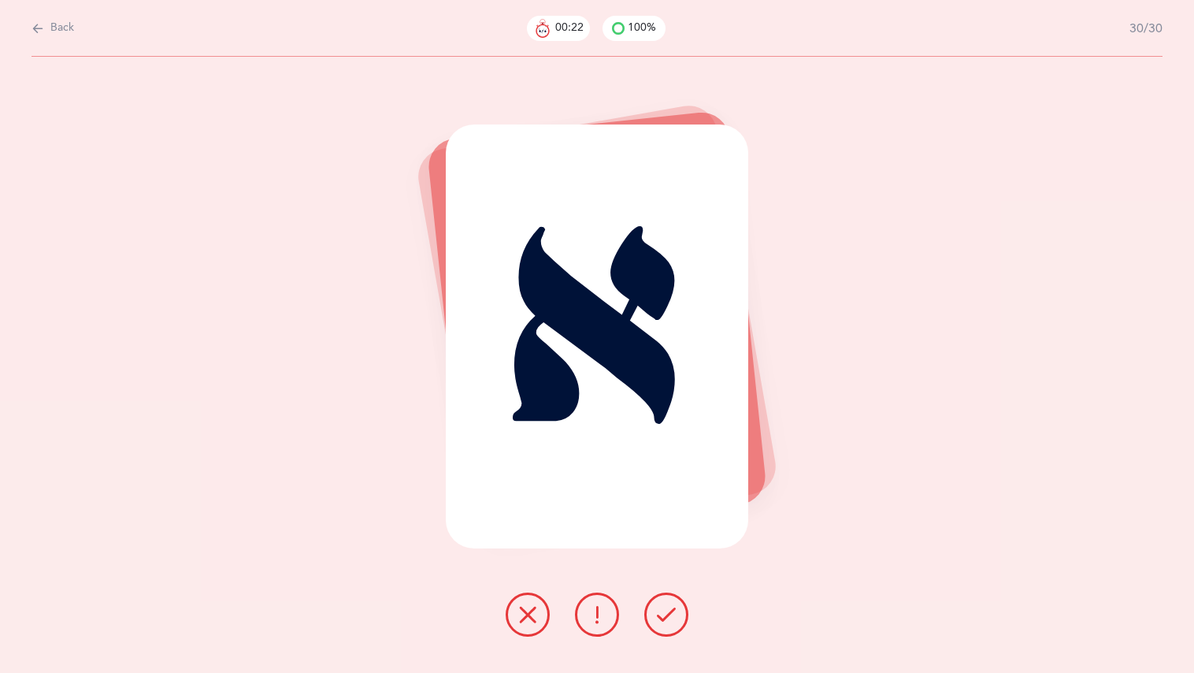
click at [599, 588] on div "א" at bounding box center [597, 365] width 1194 height 616
click at [603, 582] on div "א" at bounding box center [597, 365] width 1194 height 616
click at [602, 581] on div "א" at bounding box center [597, 365] width 1194 height 616
drag, startPoint x: 603, startPoint y: 580, endPoint x: 608, endPoint y: 572, distance: 9.9
click at [608, 572] on div "א" at bounding box center [597, 365] width 1194 height 616
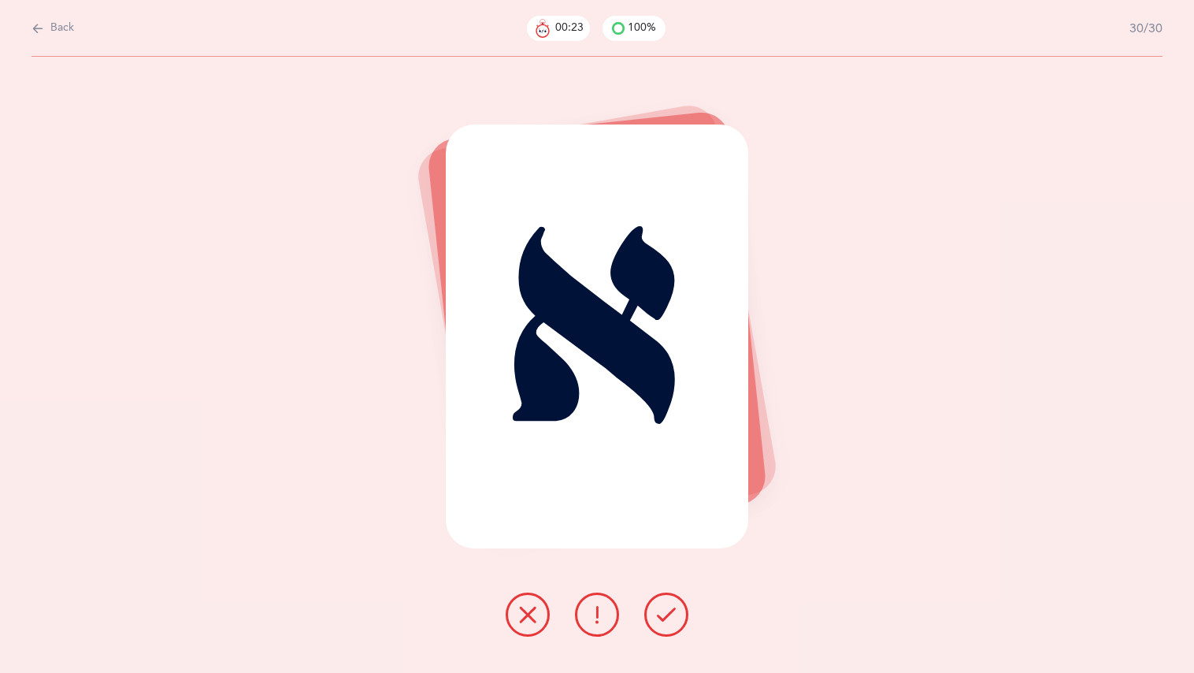
drag, startPoint x: 608, startPoint y: 571, endPoint x: 577, endPoint y: 656, distance: 90.4
click at [588, 626] on div "א" at bounding box center [597, 365] width 1194 height 616
click at [596, 616] on icon at bounding box center [597, 614] width 19 height 19
click at [599, 614] on icon at bounding box center [597, 614] width 19 height 19
click at [592, 615] on icon at bounding box center [597, 614] width 19 height 19
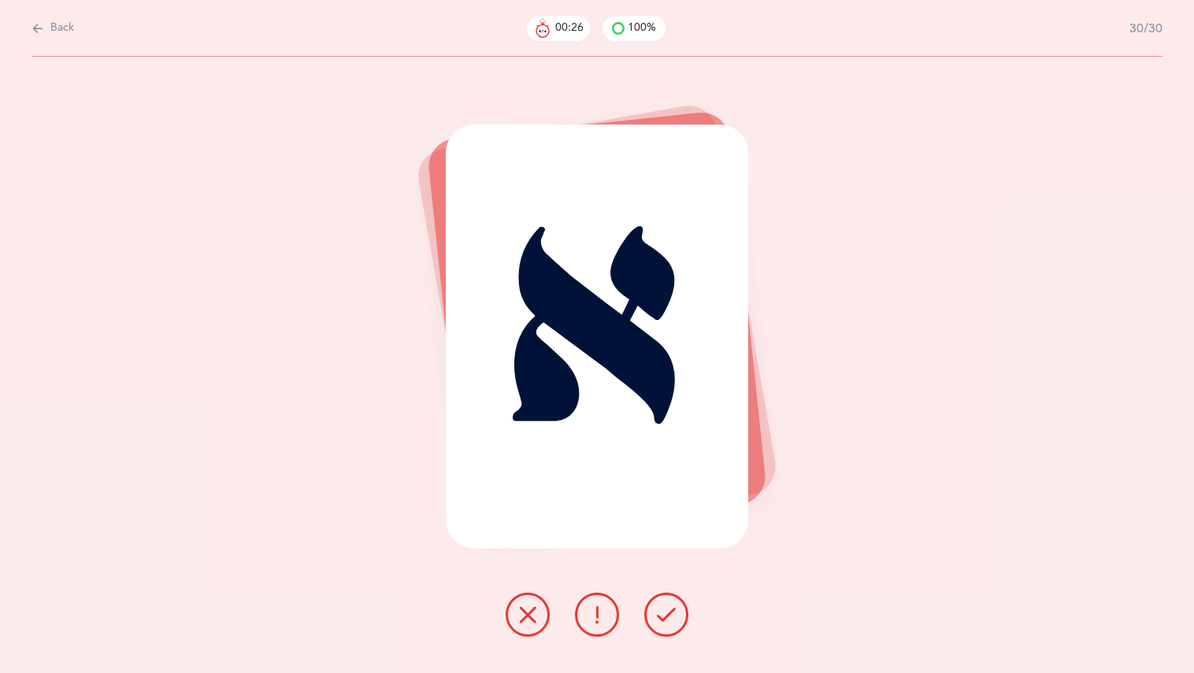
click at [595, 63] on div "Back 00:26 100% 30/30 א" at bounding box center [707, 63] width 973 height 0
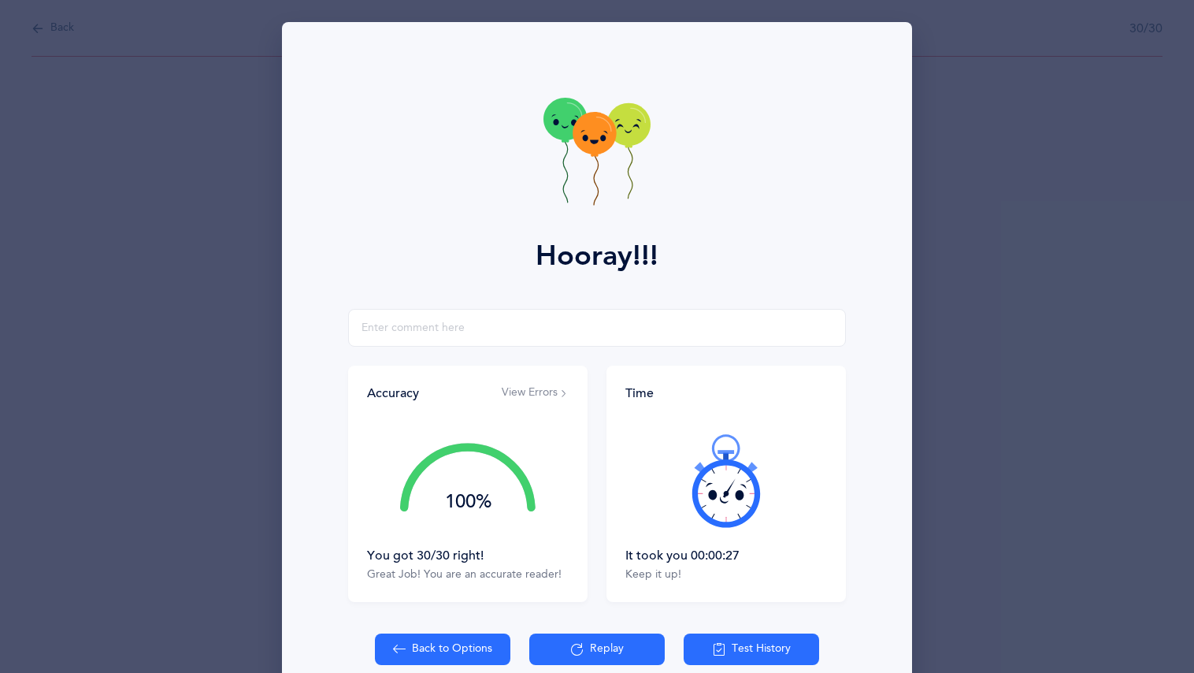
click at [451, 651] on button "Back to Options" at bounding box center [442, 649] width 135 height 32
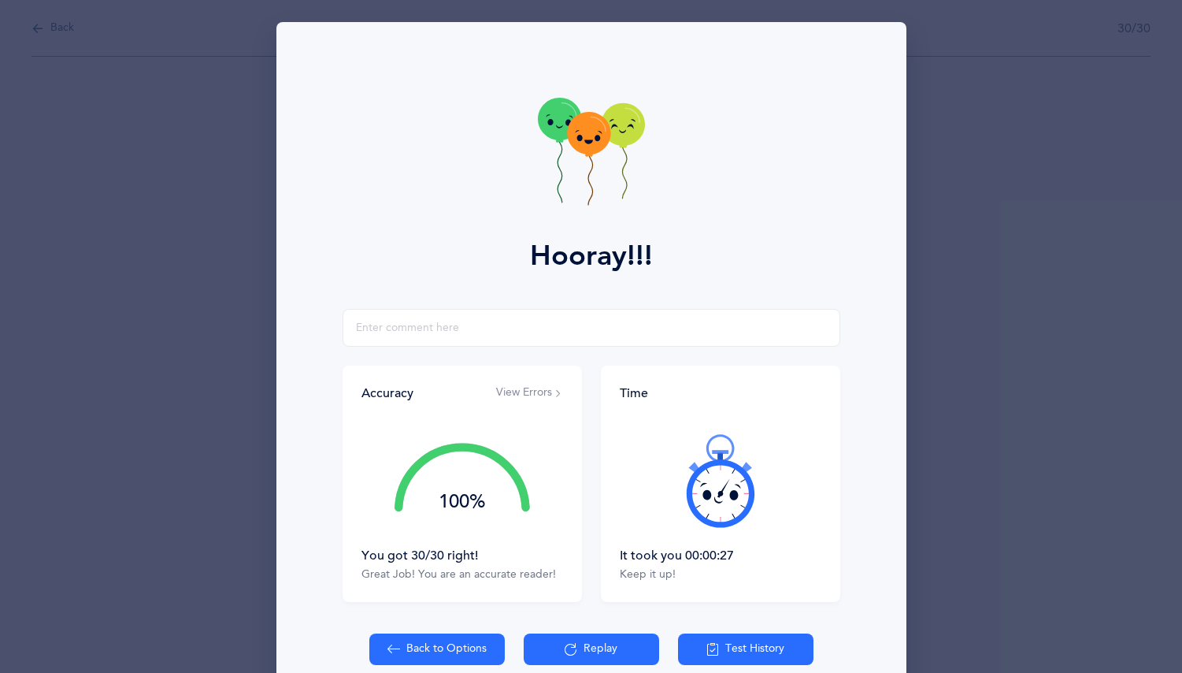
select select "1"
select select "single"
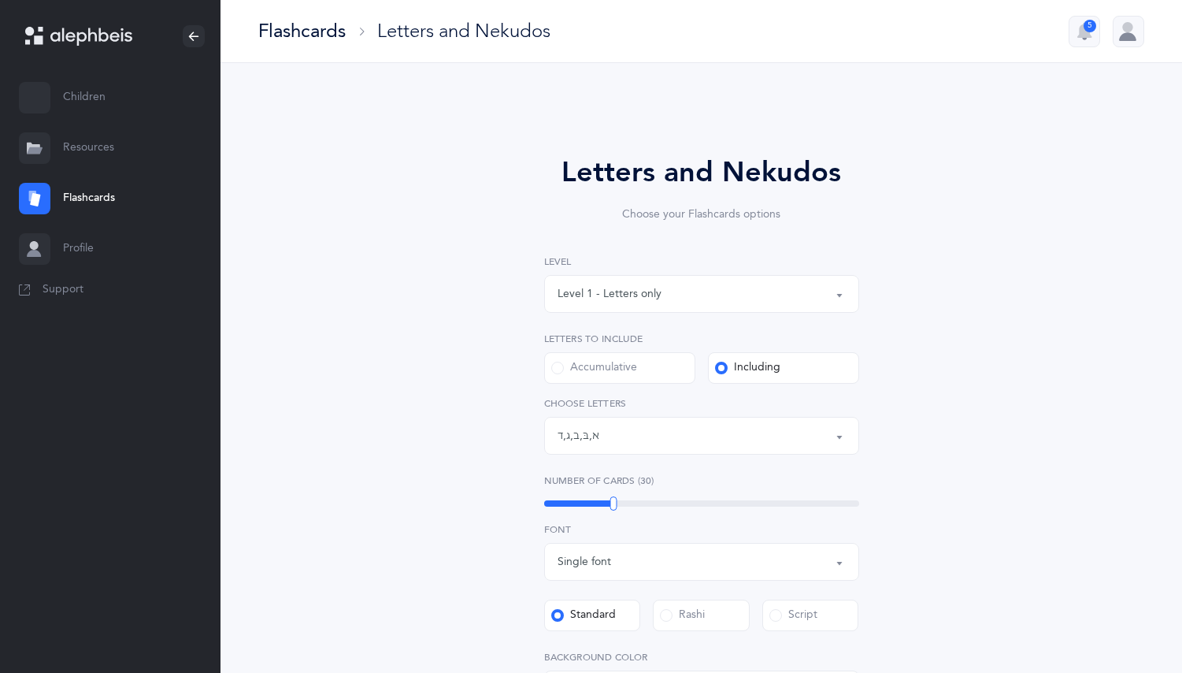
click at [87, 96] on link "Children" at bounding box center [110, 97] width 221 height 50
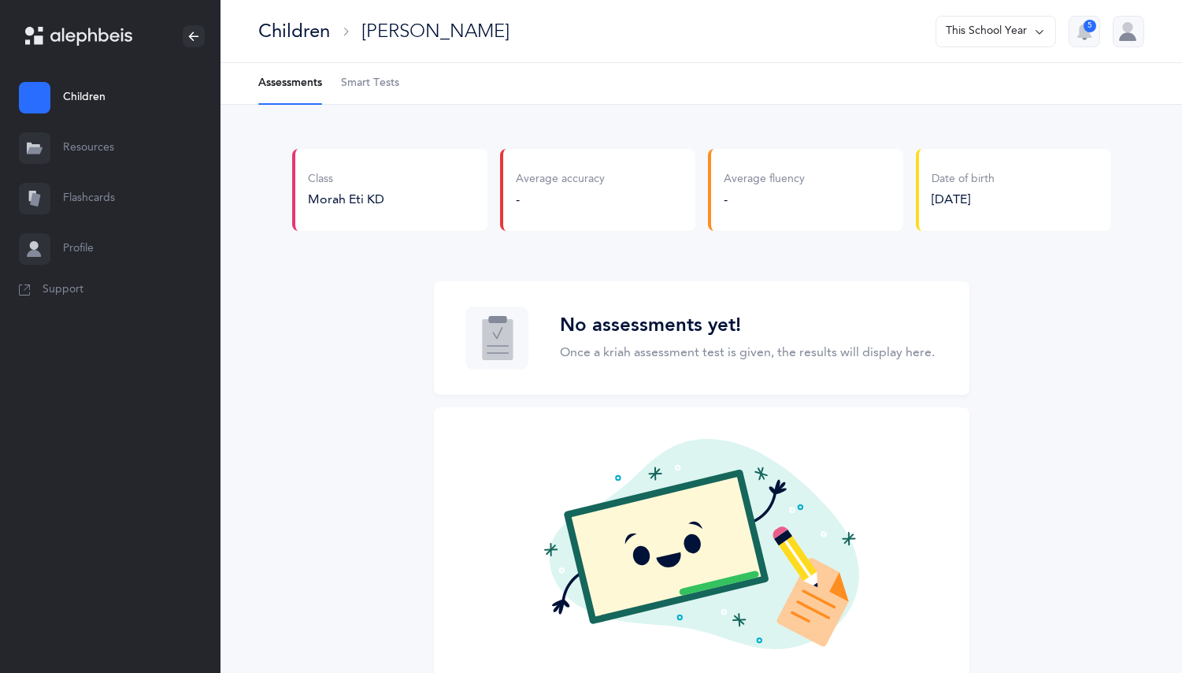
click at [87, 142] on link "Resources" at bounding box center [110, 148] width 221 height 50
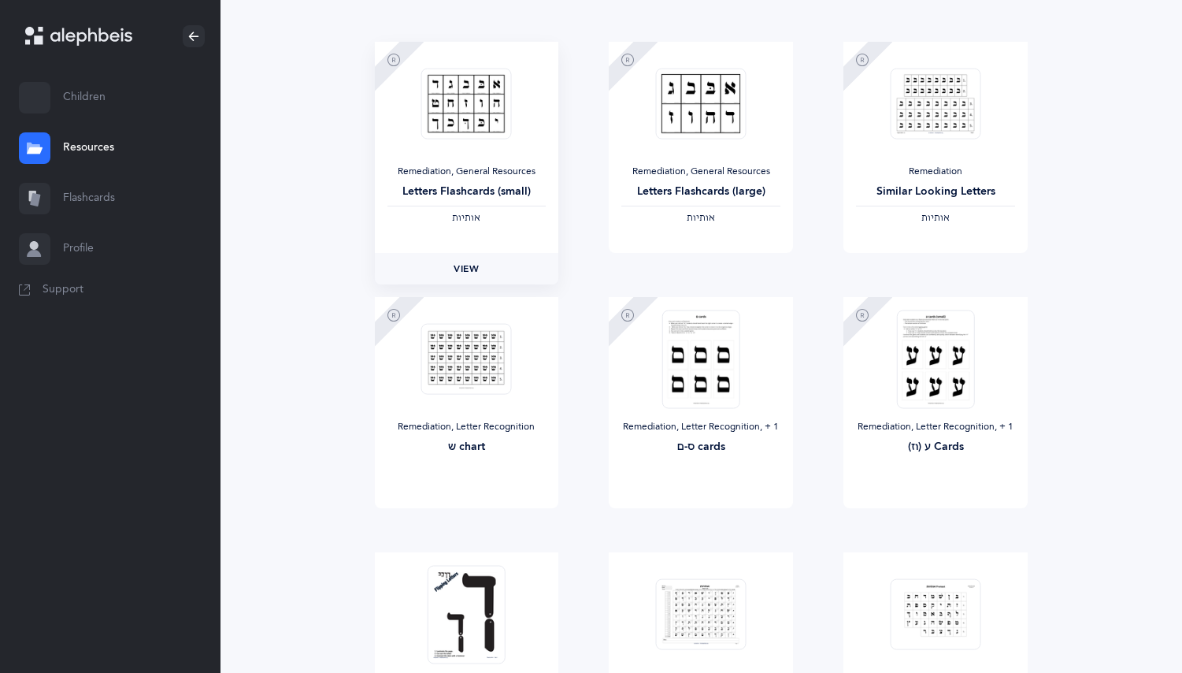
scroll to position [408, 0]
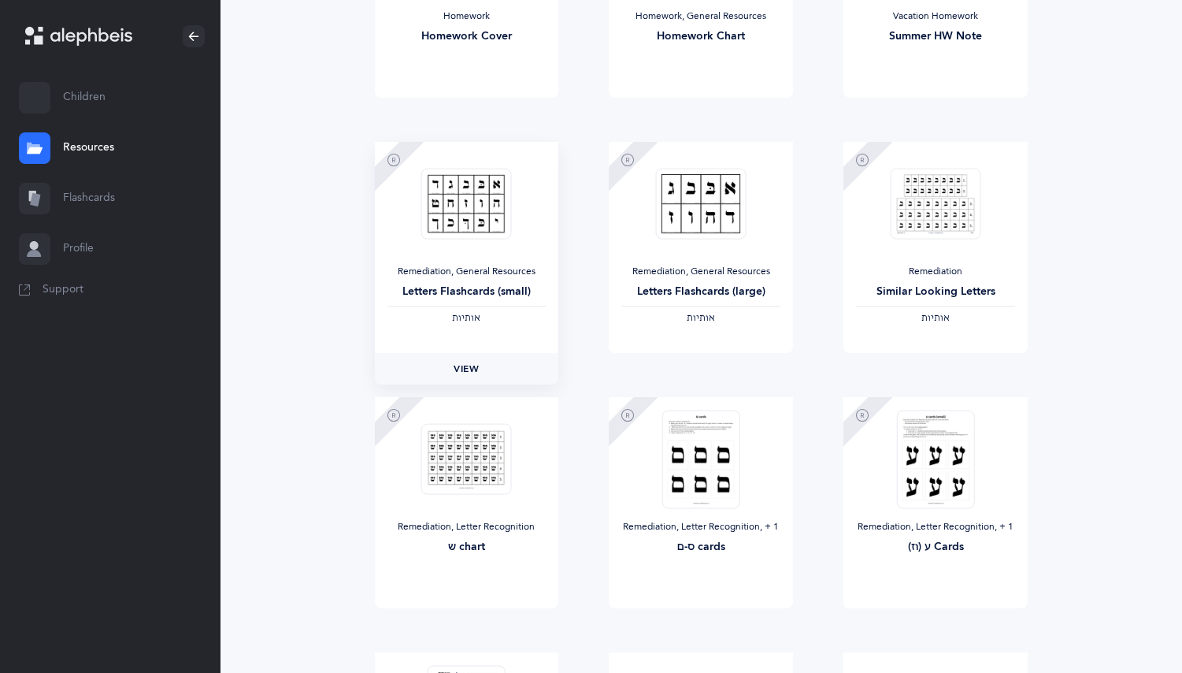
click at [477, 377] on link "View" at bounding box center [467, 369] width 184 height 32
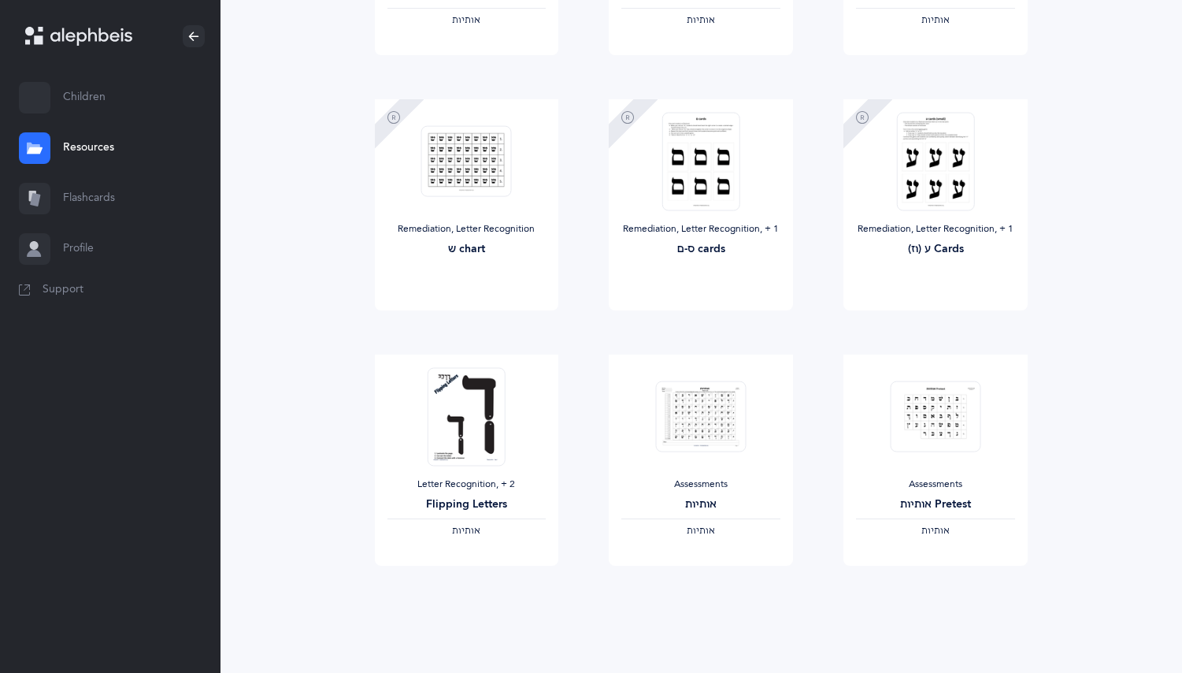
click at [72, 193] on link "Flashcards" at bounding box center [110, 198] width 221 height 50
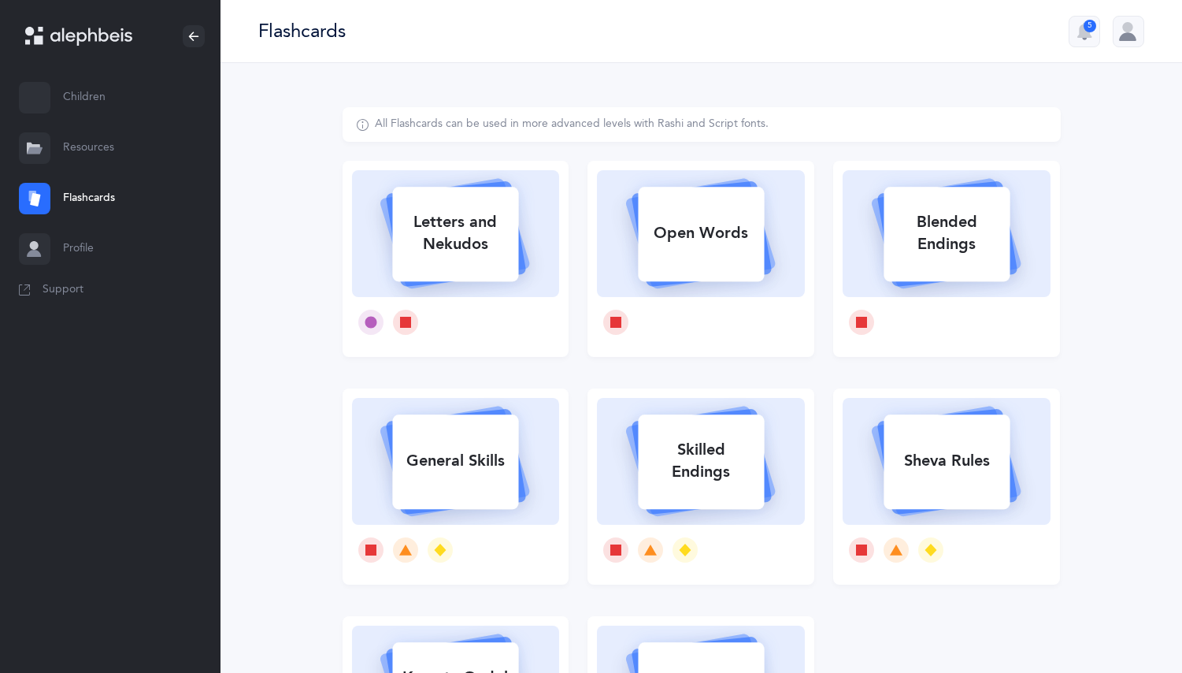
click at [479, 245] on div "Letters and Nekudos" at bounding box center [455, 233] width 126 height 63
select select "1"
select select "single"
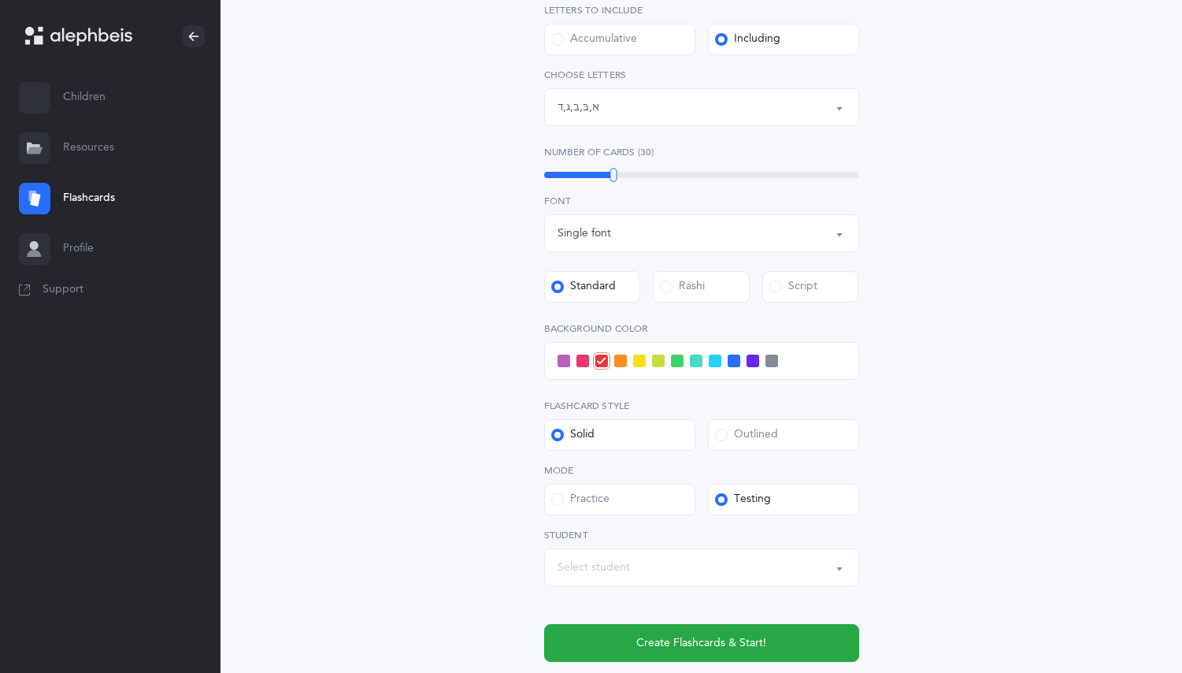
scroll to position [397, 0]
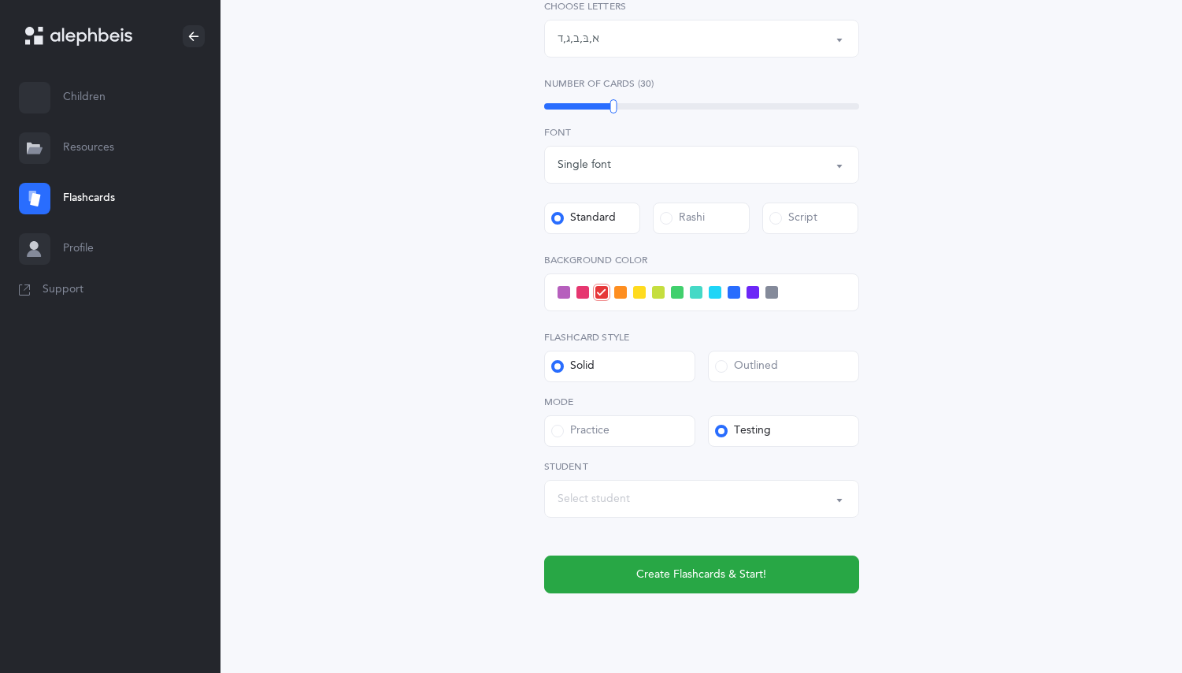
click at [676, 292] on span at bounding box center [677, 292] width 13 height 13
click at [0, 0] on input "checkbox" at bounding box center [0, 0] width 0 height 0
click at [624, 502] on div "Select student" at bounding box center [594, 499] width 72 height 17
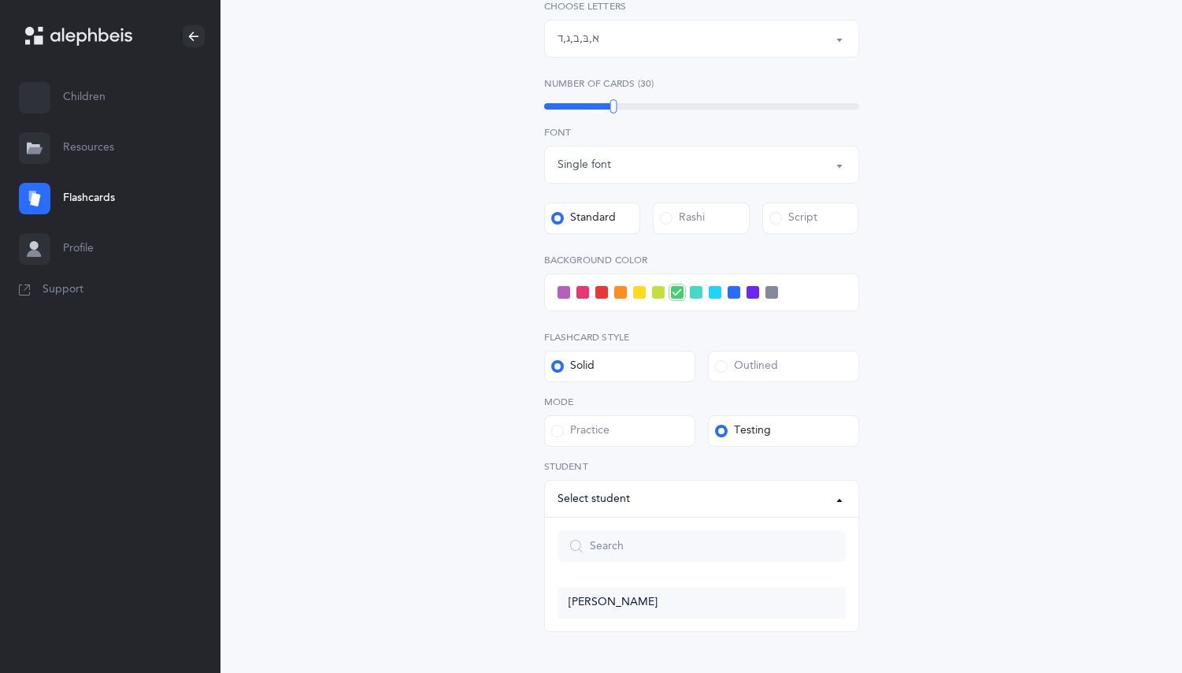
click at [639, 594] on link "[PERSON_NAME]" at bounding box center [702, 603] width 288 height 32
select select "14417"
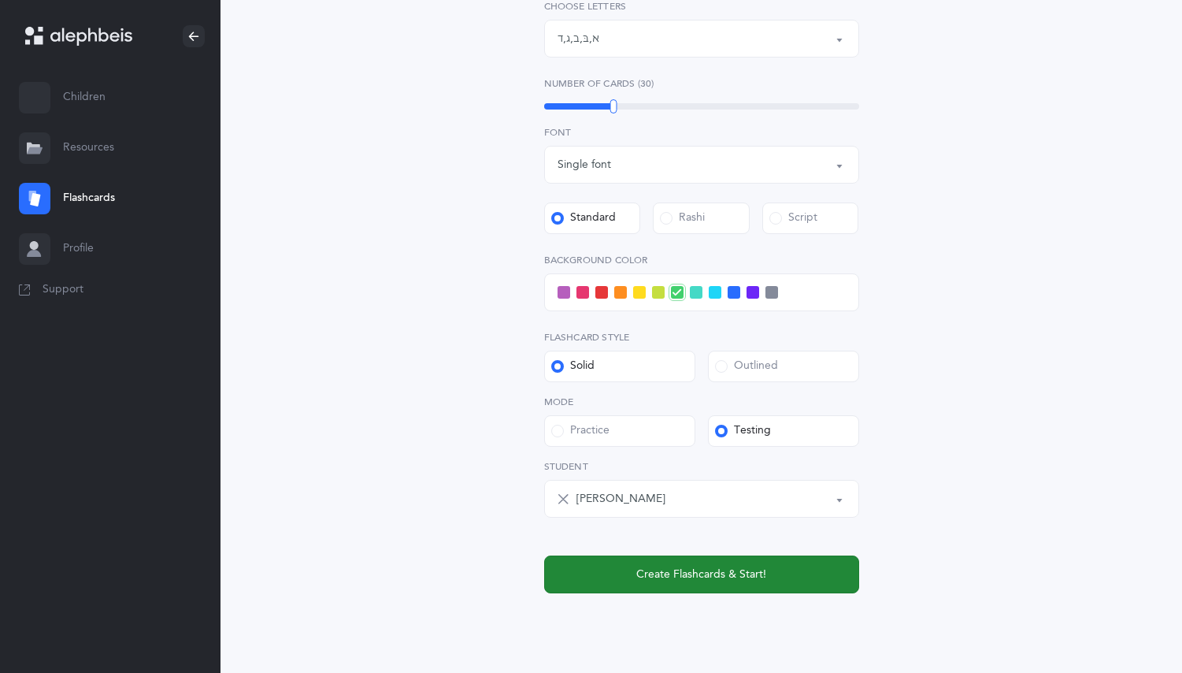
click at [651, 569] on span "Create Flashcards & Start!" at bounding box center [701, 574] width 130 height 17
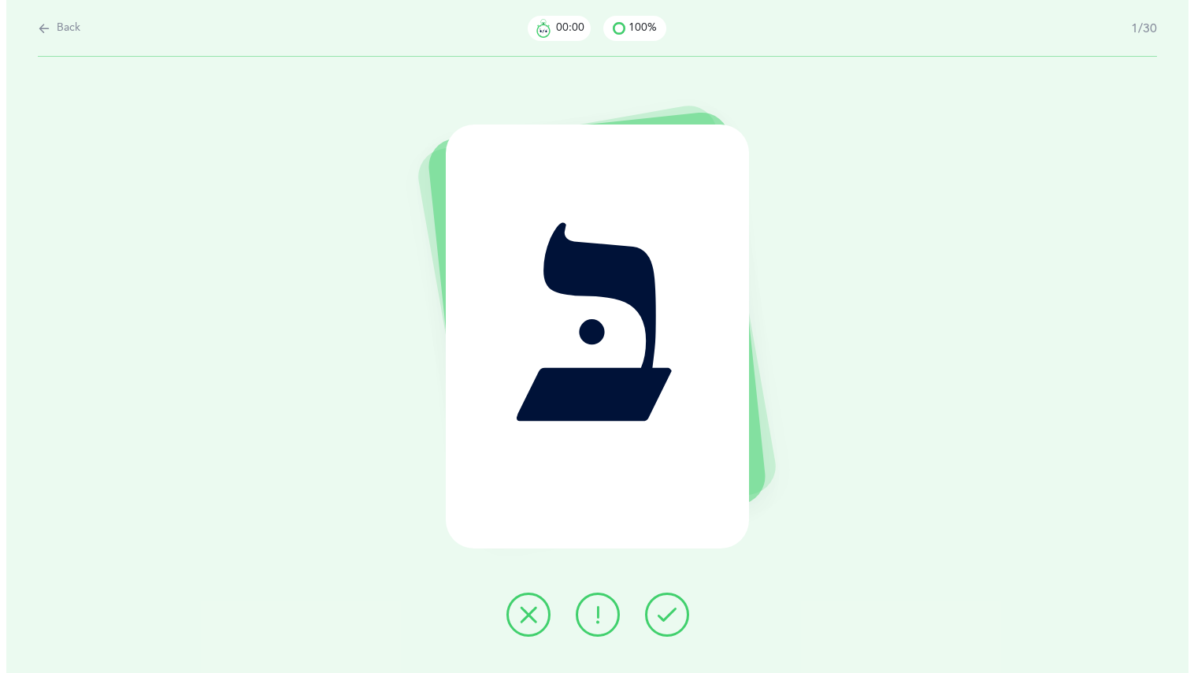
scroll to position [0, 0]
drag, startPoint x: 536, startPoint y: 617, endPoint x: 507, endPoint y: 606, distance: 31.2
click at [524, 610] on icon at bounding box center [527, 614] width 19 height 19
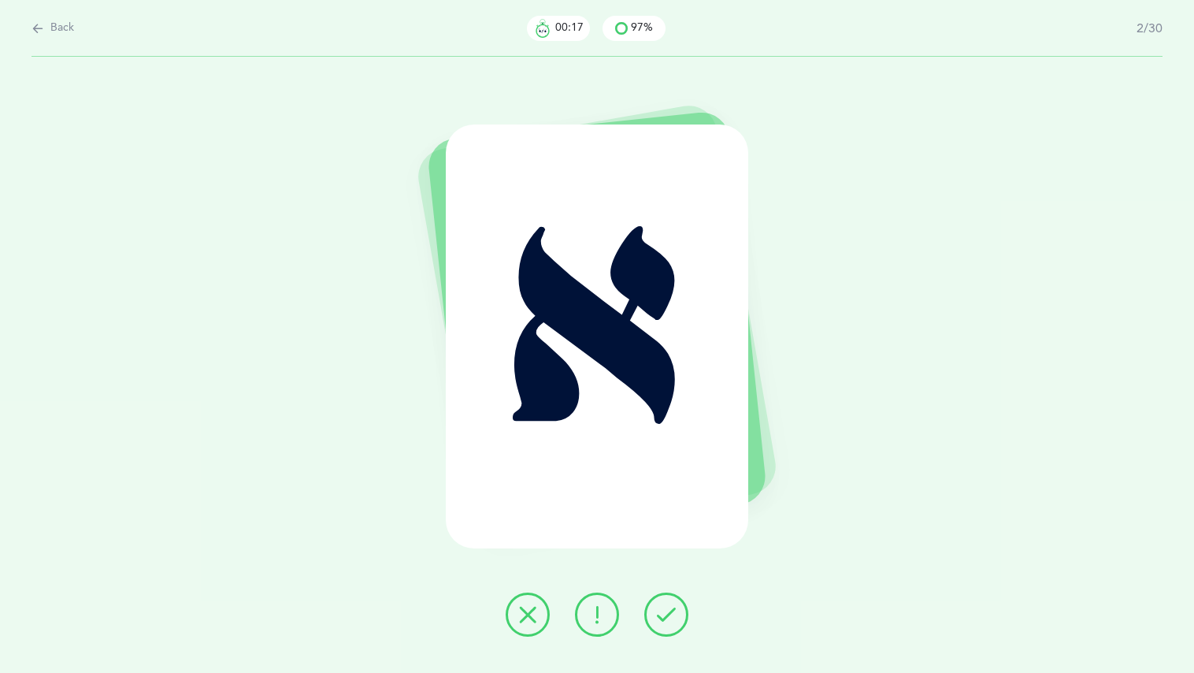
click at [471, 623] on div "א" at bounding box center [597, 365] width 1194 height 616
click at [509, 631] on div at bounding box center [597, 614] width 208 height 44
click at [529, 605] on icon at bounding box center [527, 614] width 19 height 19
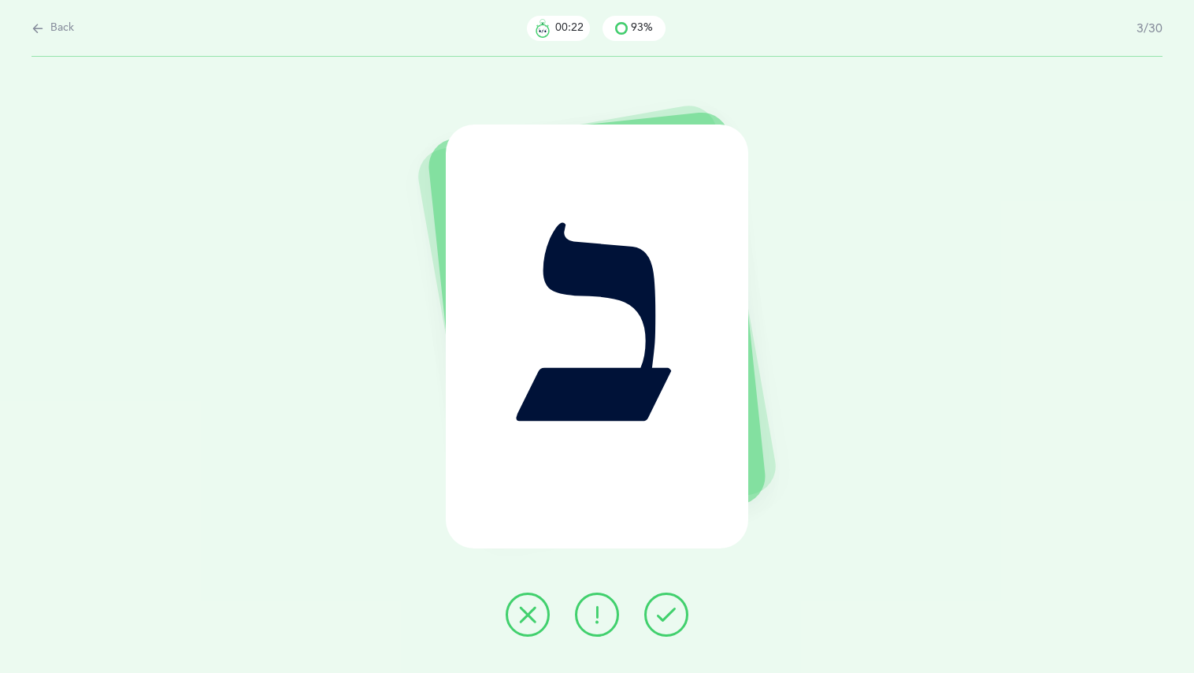
click at [519, 606] on icon at bounding box center [527, 614] width 19 height 19
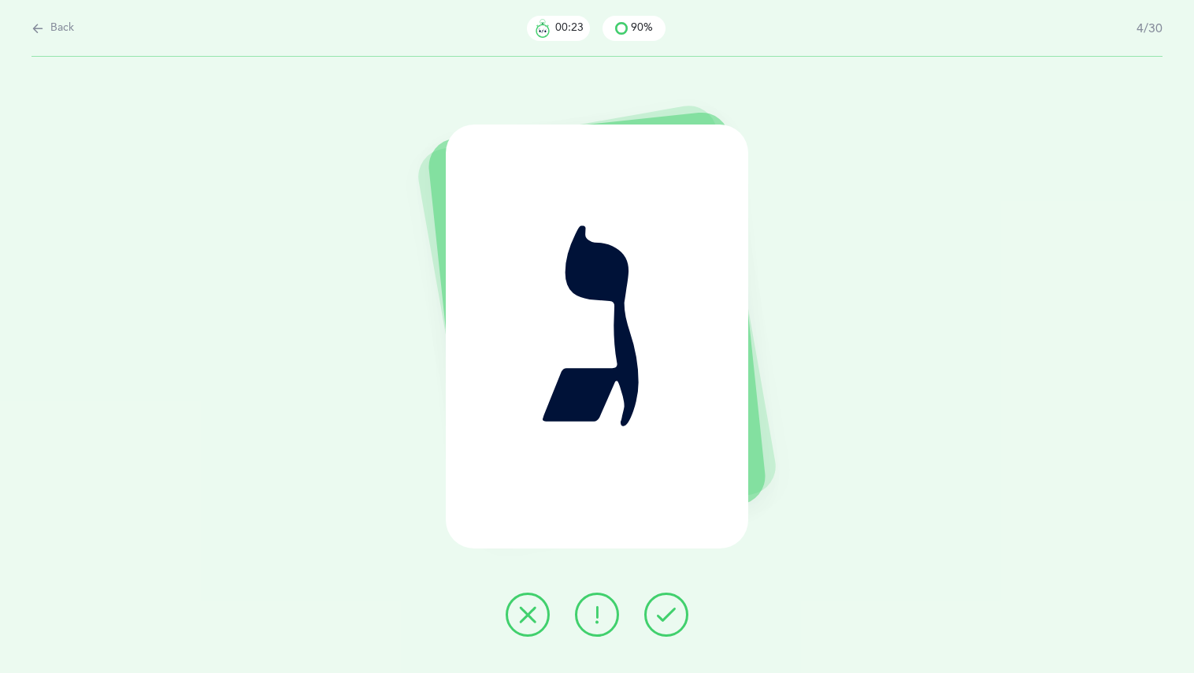
click at [513, 615] on button at bounding box center [528, 614] width 44 height 44
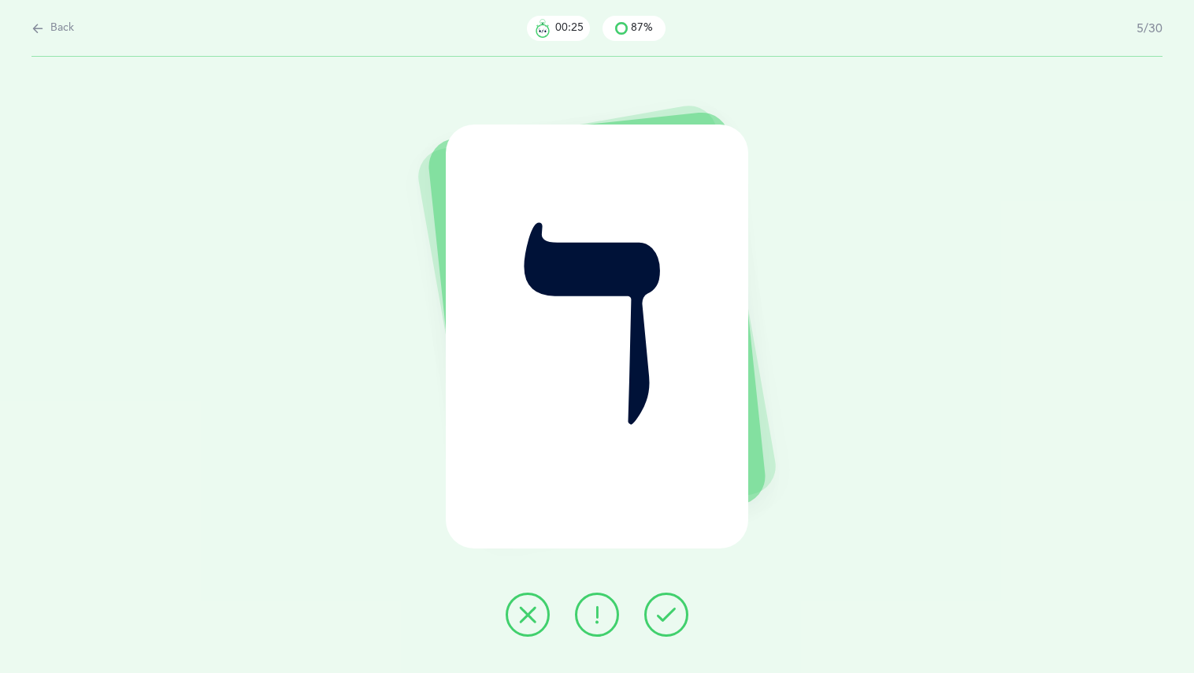
drag, startPoint x: 517, startPoint y: 614, endPoint x: 526, endPoint y: 612, distance: 9.7
click at [525, 614] on button at bounding box center [528, 614] width 44 height 44
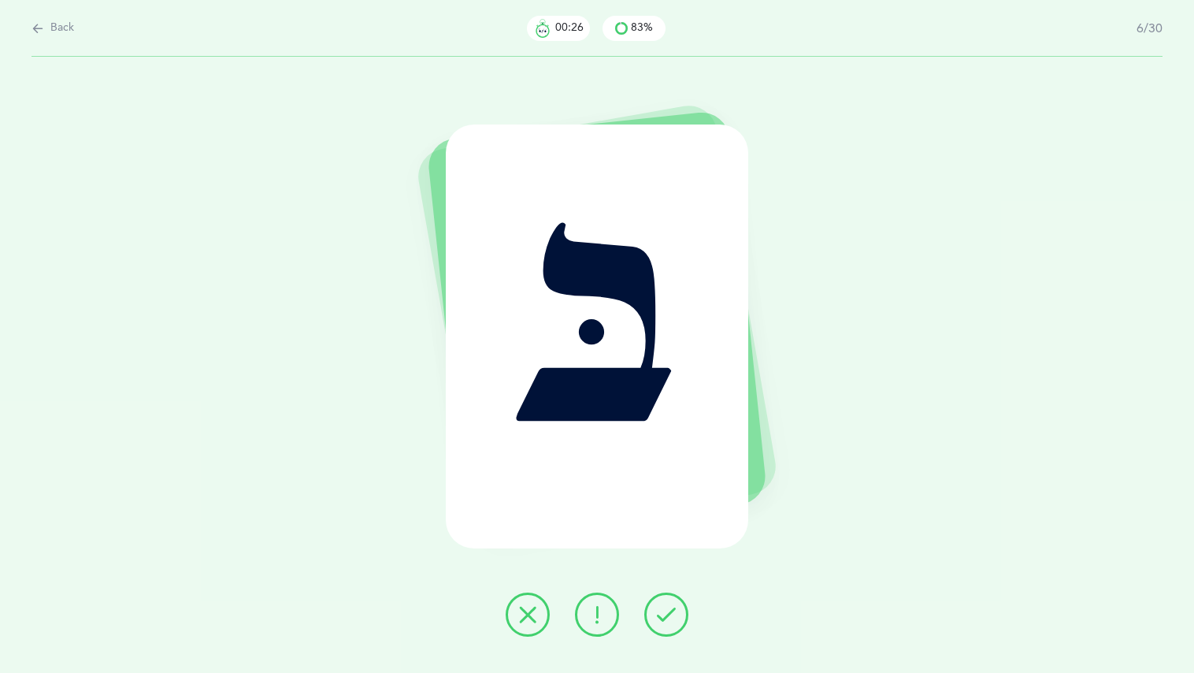
click at [523, 600] on button at bounding box center [528, 614] width 44 height 44
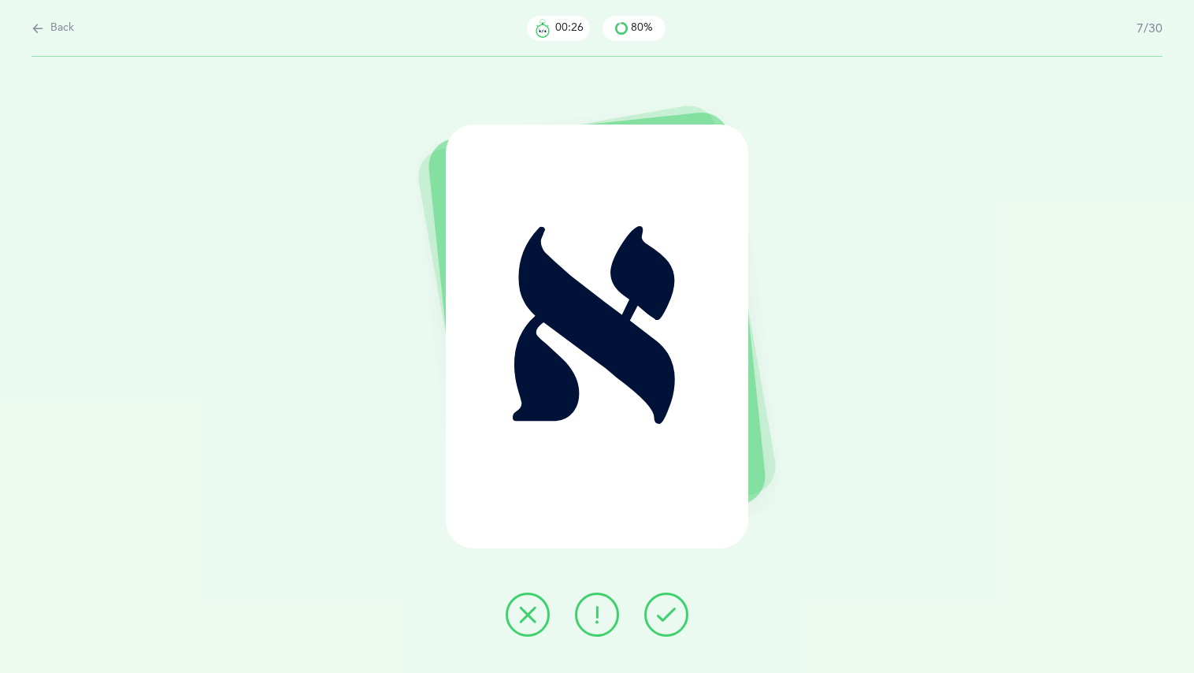
click at [527, 601] on button at bounding box center [528, 614] width 44 height 44
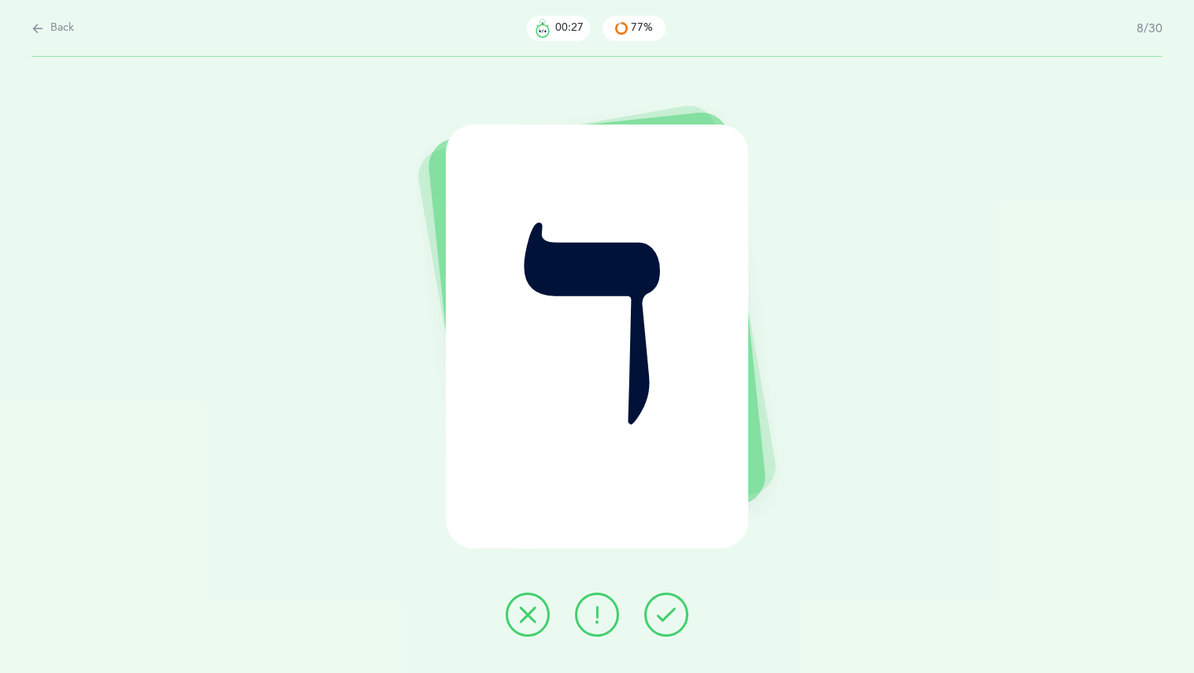
click at [522, 588] on div "ד" at bounding box center [597, 365] width 1194 height 616
click at [522, 593] on div "ד" at bounding box center [597, 365] width 1194 height 616
click at [519, 596] on button at bounding box center [528, 614] width 44 height 44
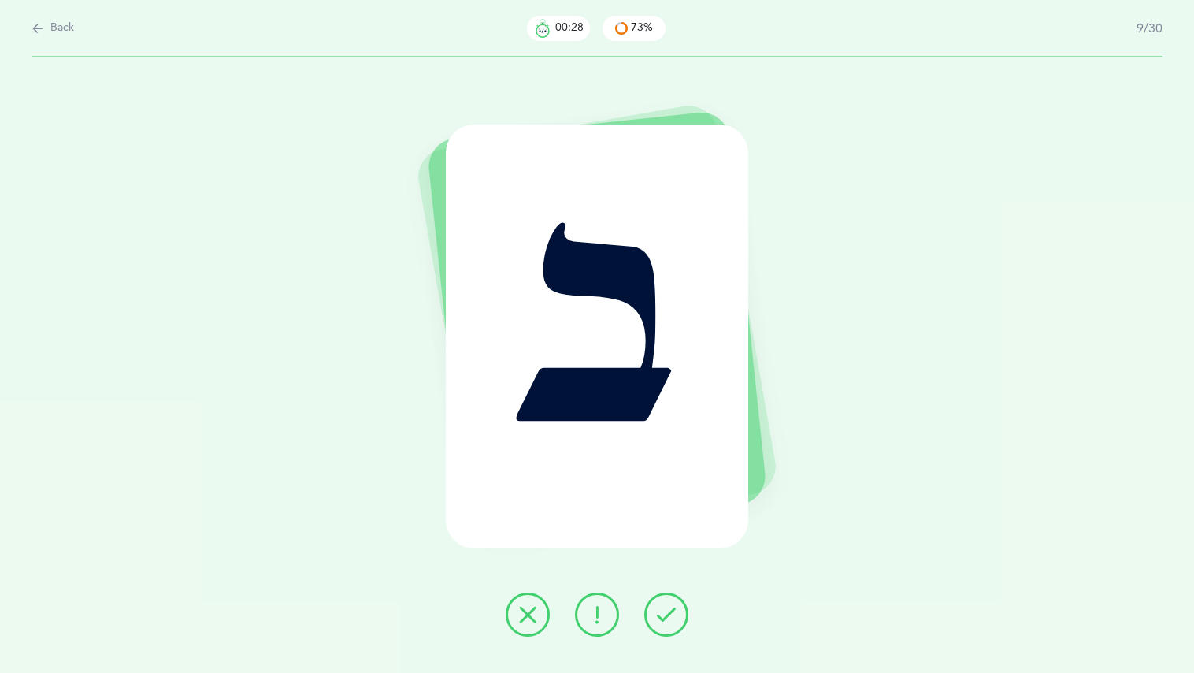
click at [521, 605] on button at bounding box center [528, 614] width 44 height 44
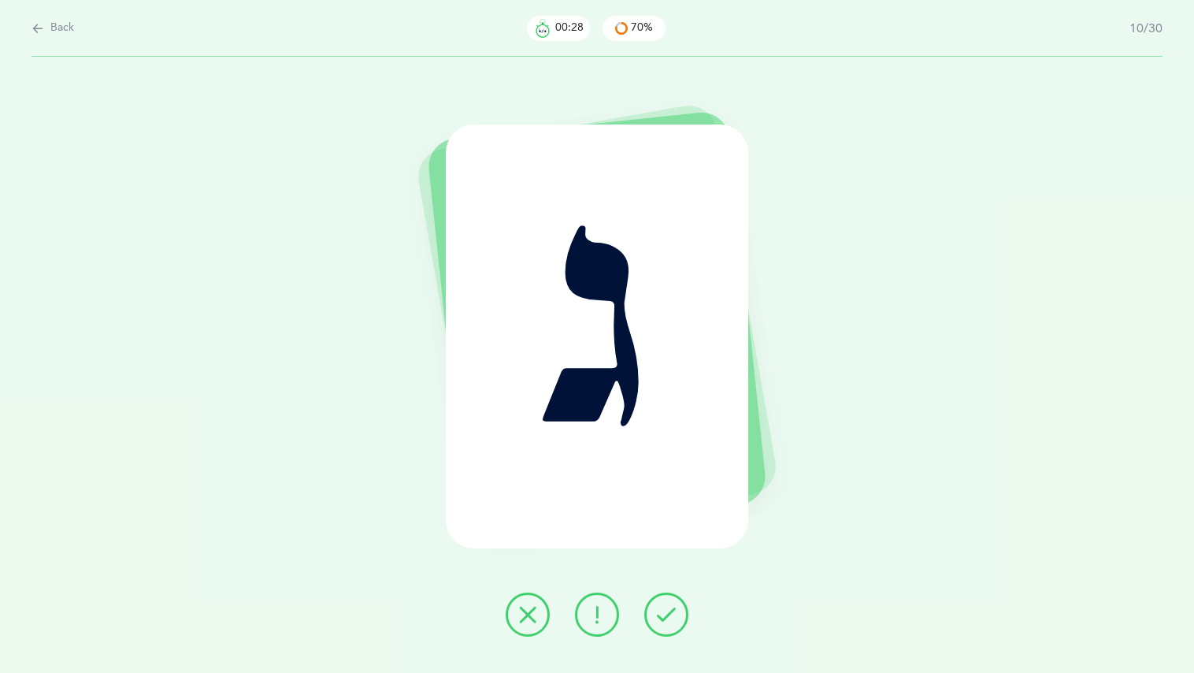
click at [518, 614] on icon at bounding box center [527, 614] width 19 height 19
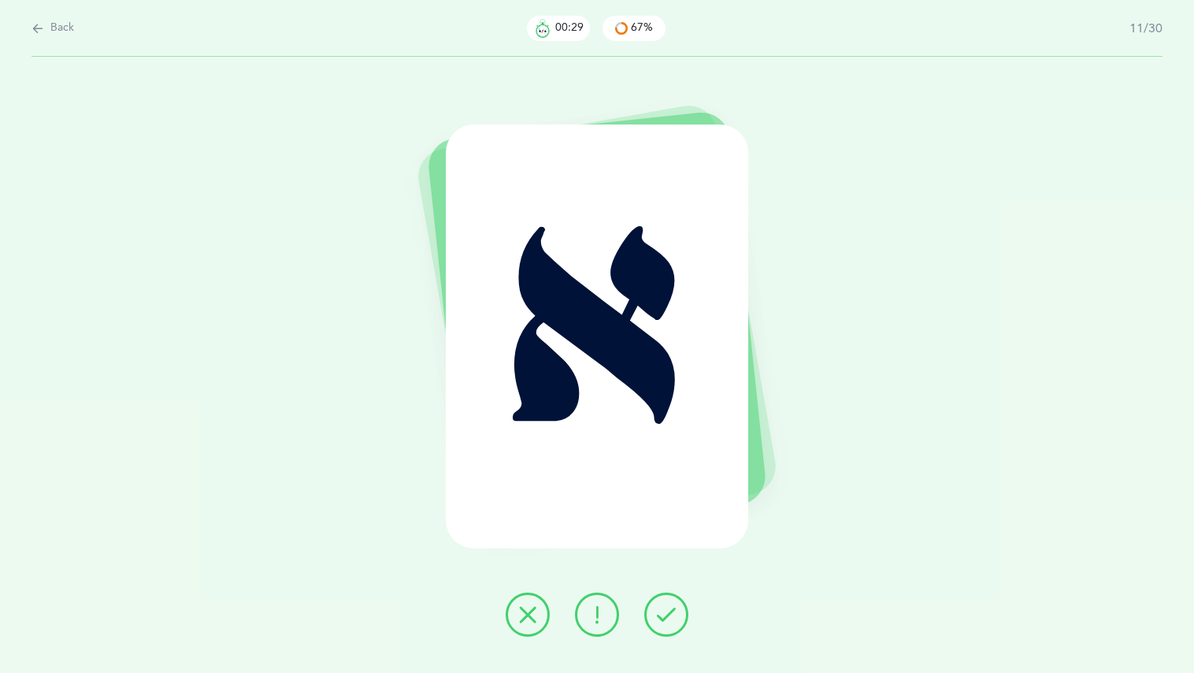
click at [528, 606] on icon at bounding box center [527, 614] width 19 height 19
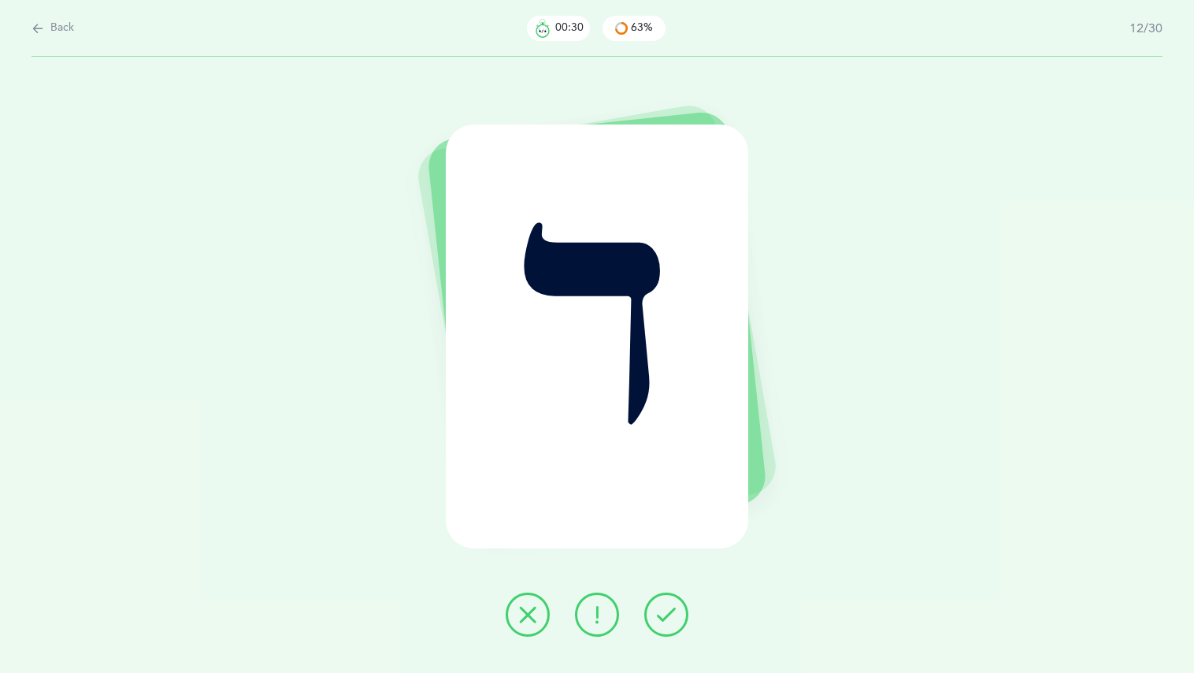
click at [538, 602] on button at bounding box center [528, 614] width 44 height 44
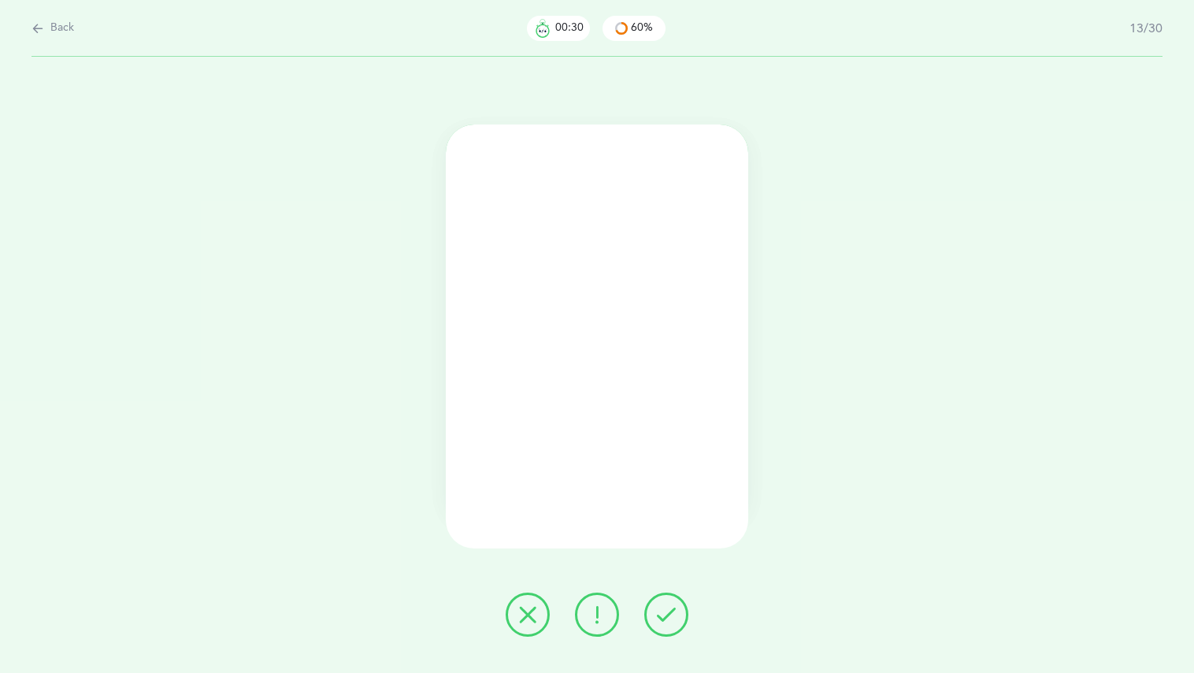
click at [524, 621] on div at bounding box center [597, 614] width 208 height 44
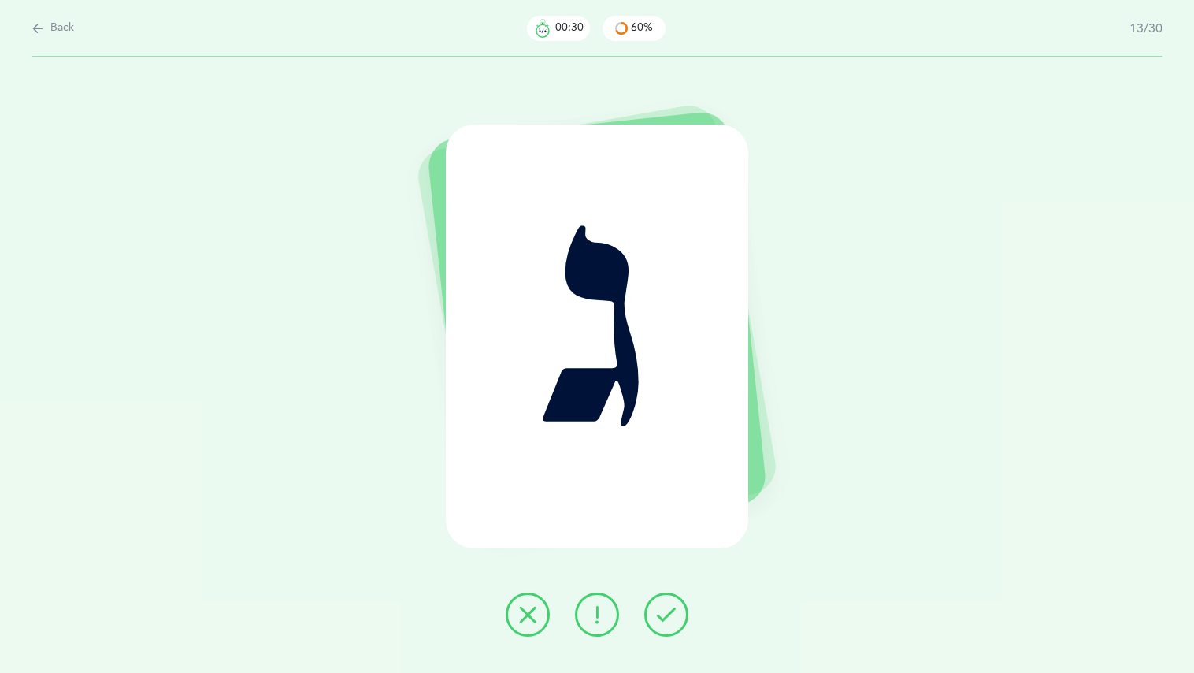
drag, startPoint x: 547, startPoint y: 599, endPoint x: 532, endPoint y: 612, distance: 19.6
click at [532, 612] on icon at bounding box center [527, 614] width 19 height 19
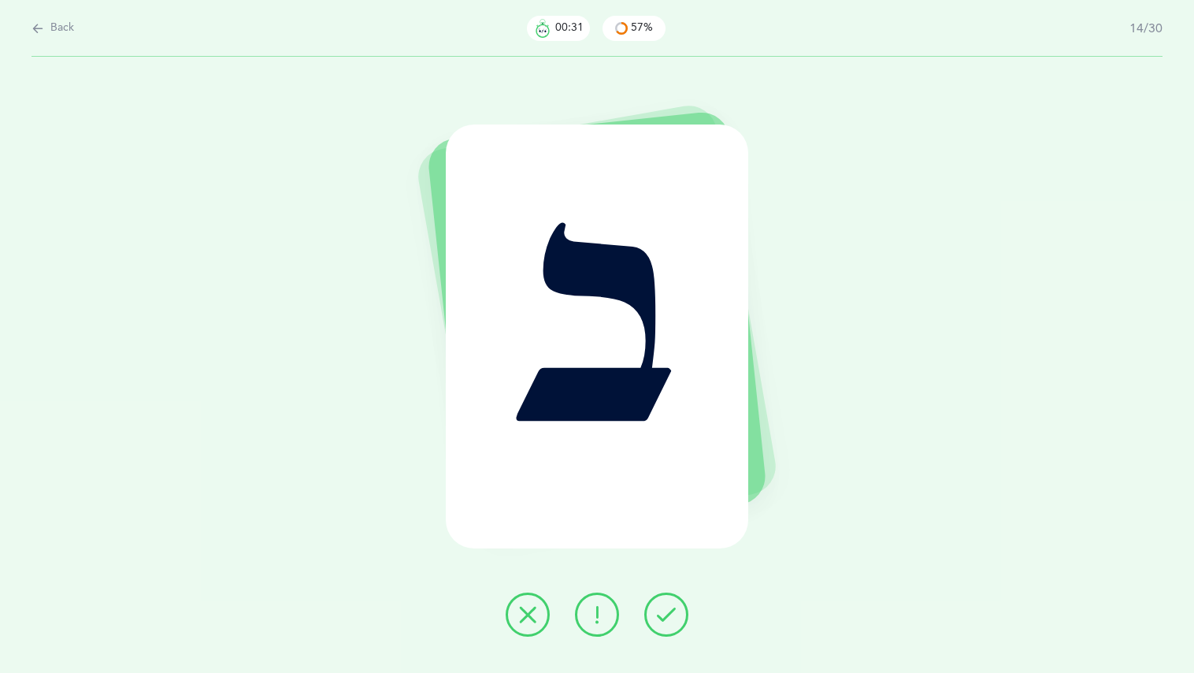
click at [528, 612] on icon at bounding box center [527, 614] width 19 height 19
click at [541, 599] on button at bounding box center [528, 614] width 44 height 44
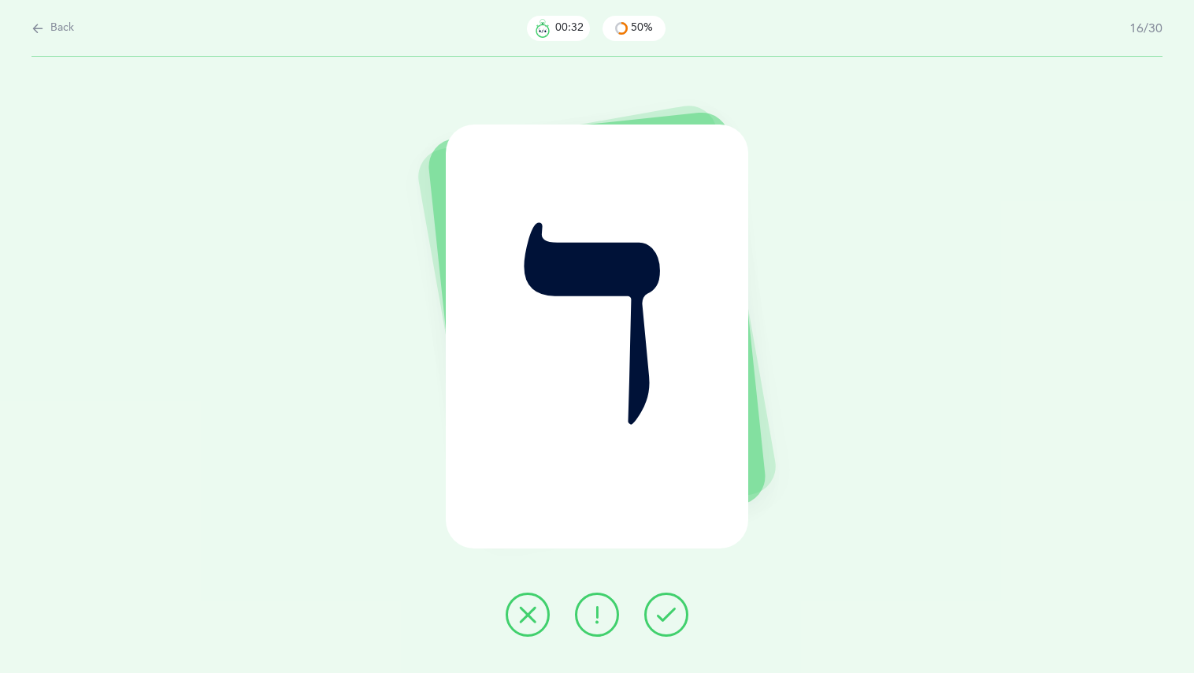
click at [547, 594] on div at bounding box center [597, 614] width 208 height 44
drag, startPoint x: 547, startPoint y: 595, endPoint x: 556, endPoint y: 594, distance: 8.7
click at [551, 595] on div at bounding box center [597, 614] width 208 height 44
drag, startPoint x: 556, startPoint y: 594, endPoint x: 558, endPoint y: 605, distance: 11.3
click at [558, 605] on div at bounding box center [597, 614] width 208 height 44
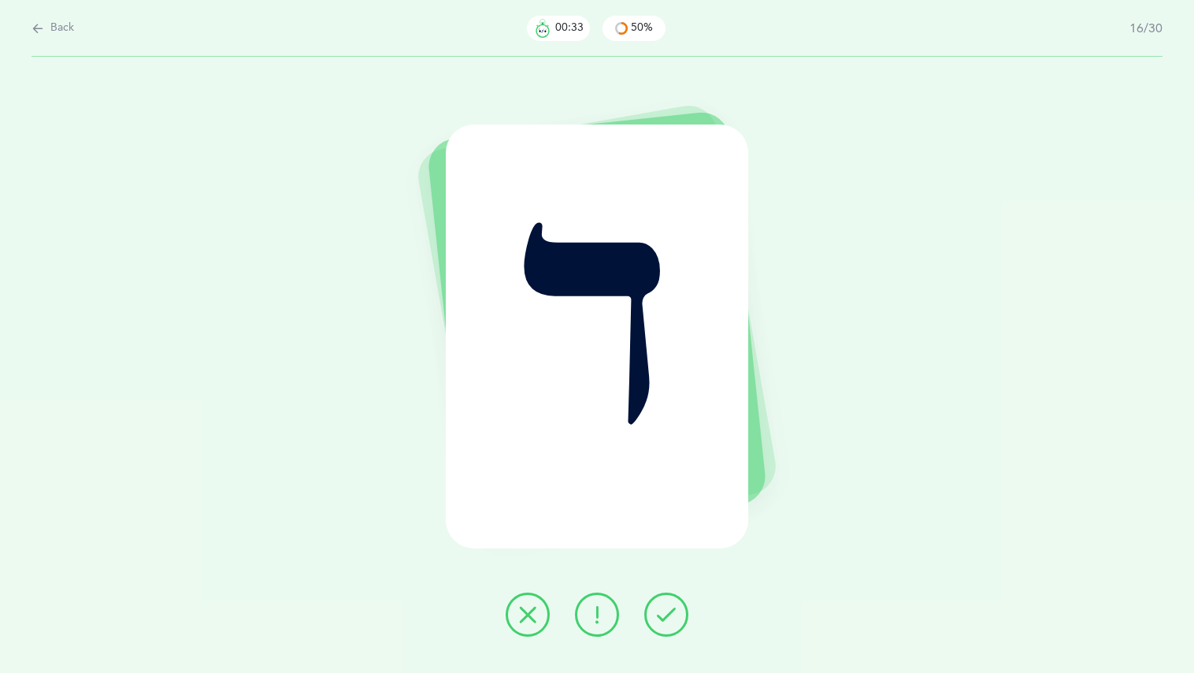
click at [561, 606] on div at bounding box center [597, 614] width 208 height 44
click at [541, 572] on div "ד" at bounding box center [597, 365] width 1194 height 616
drag, startPoint x: 512, startPoint y: 605, endPoint x: 531, endPoint y: 610, distance: 19.5
click at [531, 609] on button at bounding box center [528, 614] width 44 height 44
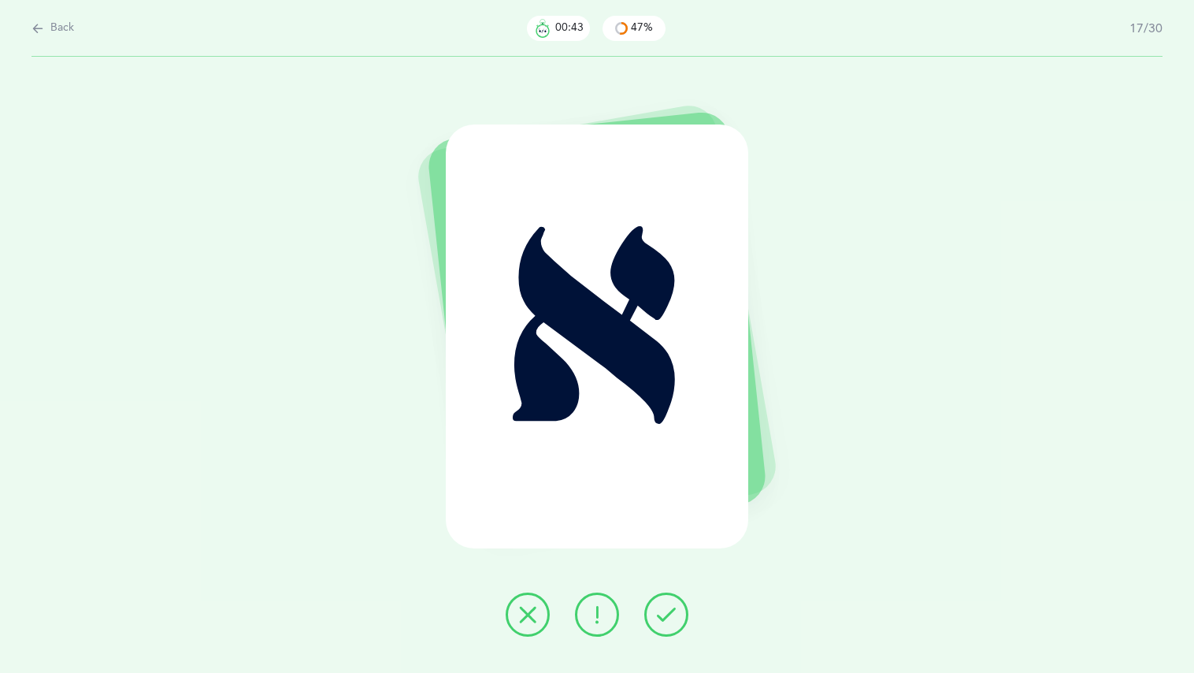
click at [529, 608] on icon at bounding box center [527, 614] width 19 height 19
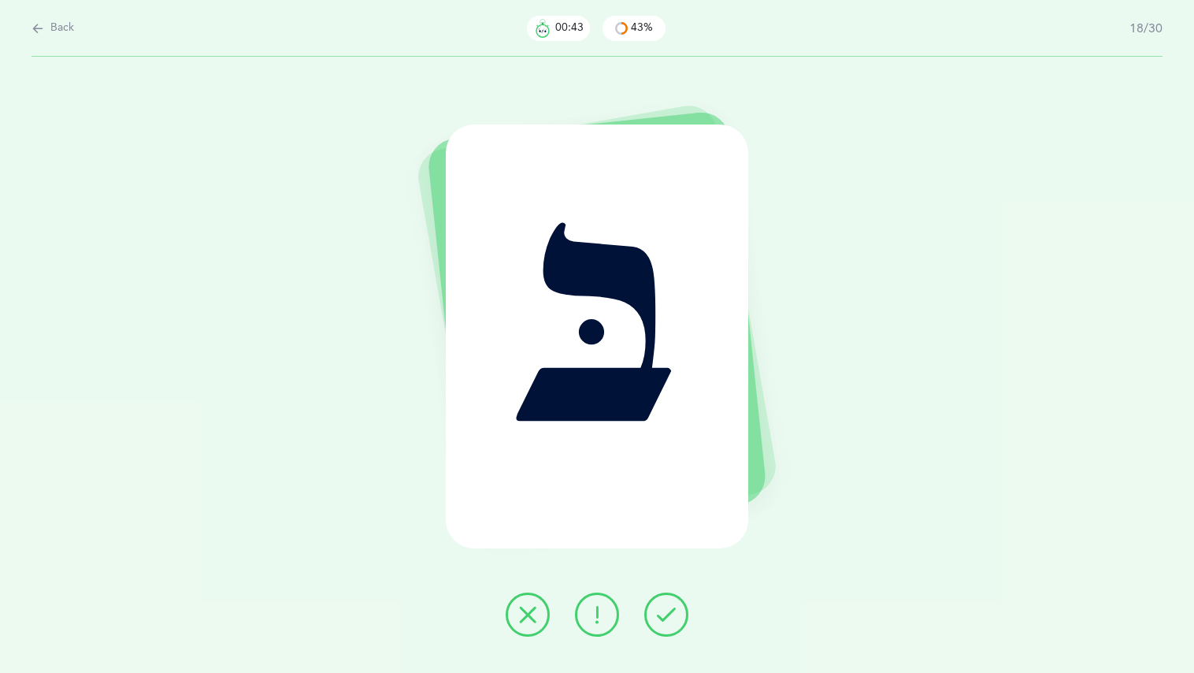
click at [528, 609] on icon at bounding box center [527, 614] width 19 height 19
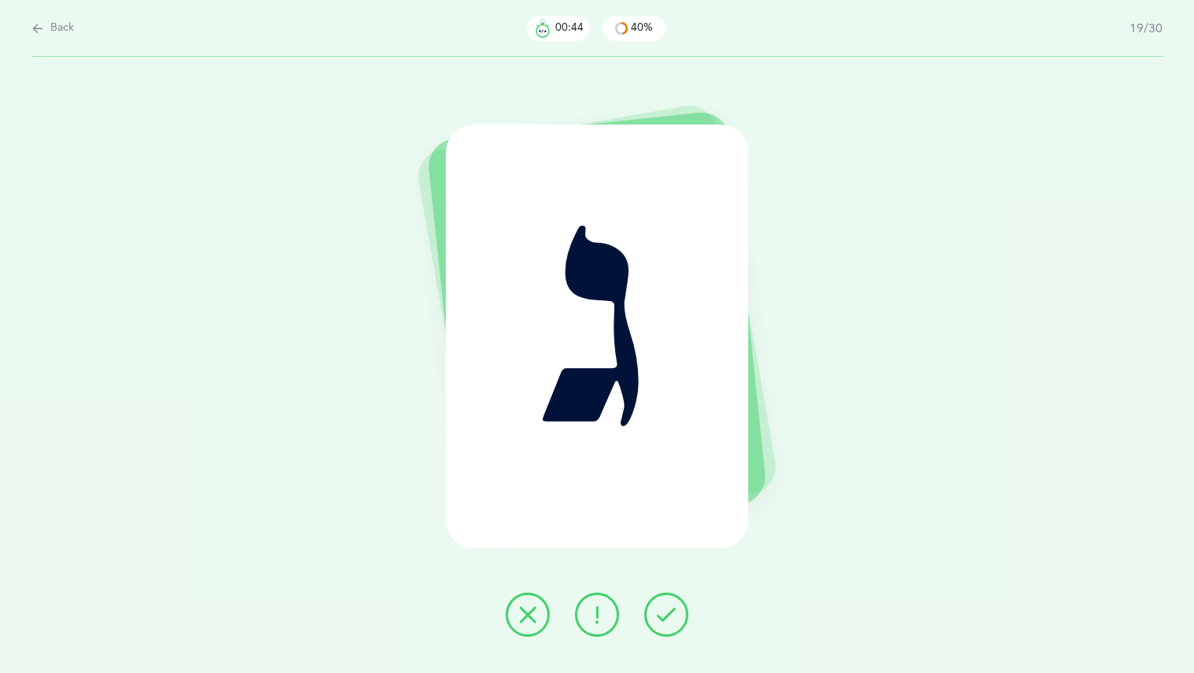
click at [529, 609] on icon at bounding box center [527, 614] width 19 height 19
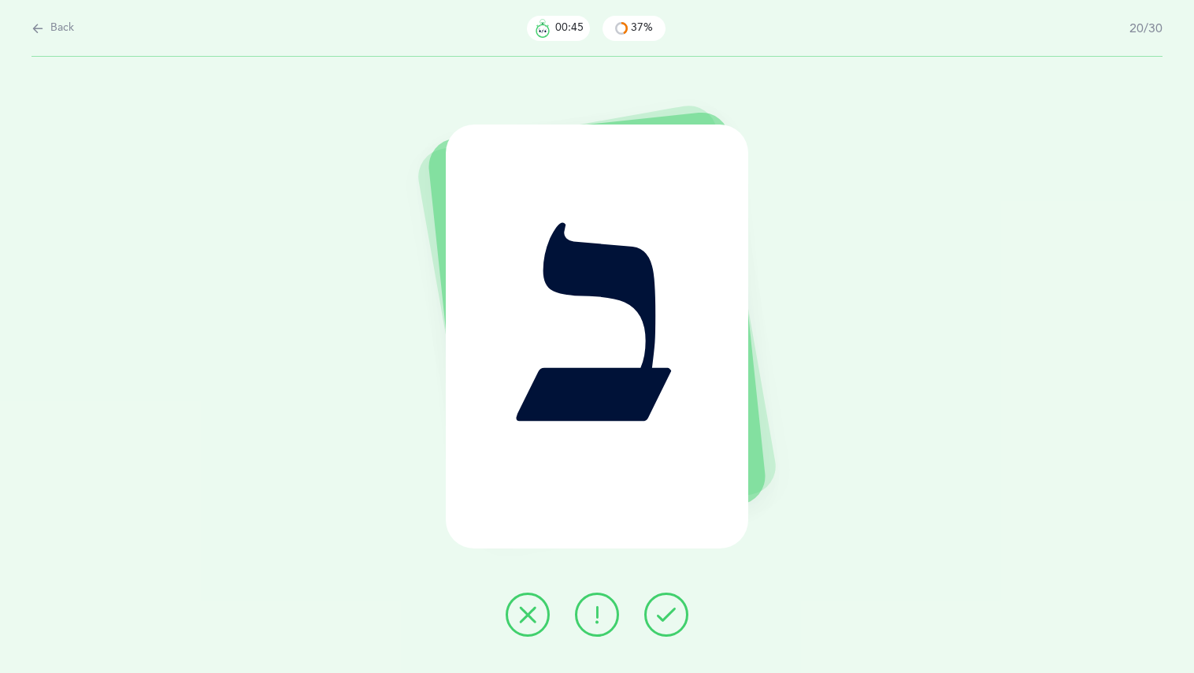
click at [529, 609] on icon at bounding box center [527, 614] width 19 height 19
click at [513, 606] on button at bounding box center [528, 614] width 44 height 44
click at [510, 609] on button at bounding box center [528, 614] width 44 height 44
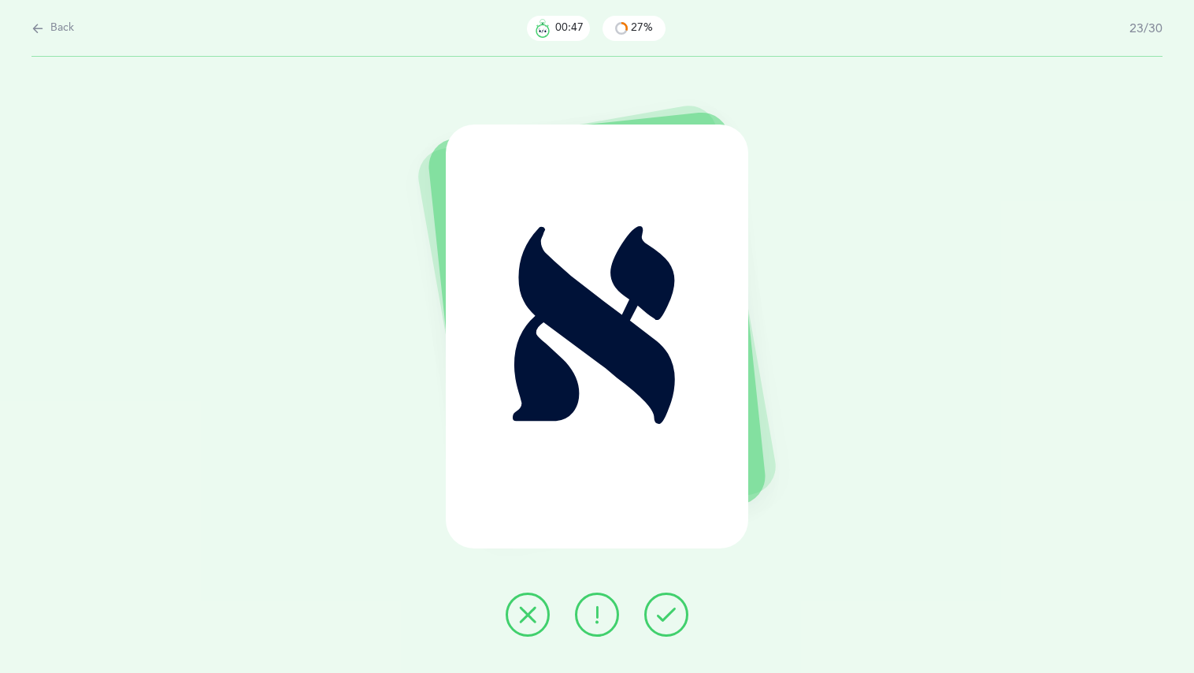
click at [503, 629] on div at bounding box center [597, 614] width 208 height 44
click at [525, 614] on icon at bounding box center [527, 614] width 19 height 19
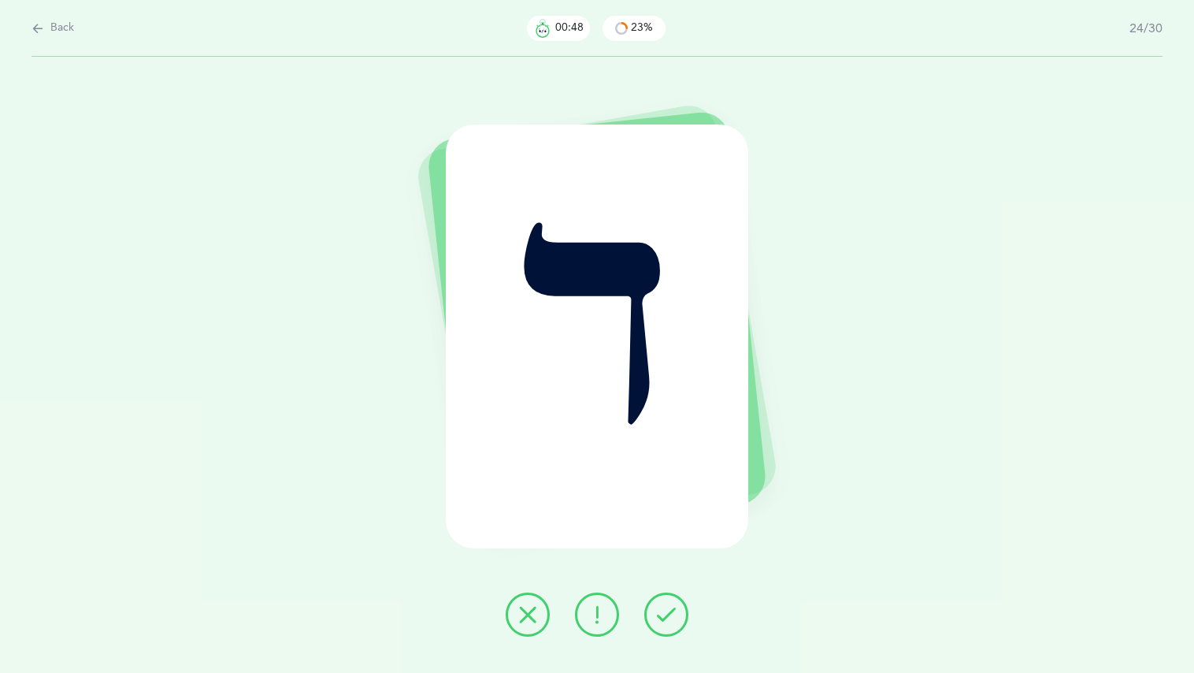
click at [504, 628] on div at bounding box center [597, 614] width 208 height 44
click at [464, 647] on div "ד" at bounding box center [597, 365] width 1194 height 616
drag, startPoint x: 473, startPoint y: 640, endPoint x: 481, endPoint y: 634, distance: 9.6
click at [474, 639] on div "ד" at bounding box center [597, 365] width 1194 height 616
drag, startPoint x: 537, startPoint y: 632, endPoint x: 556, endPoint y: 647, distance: 23.6
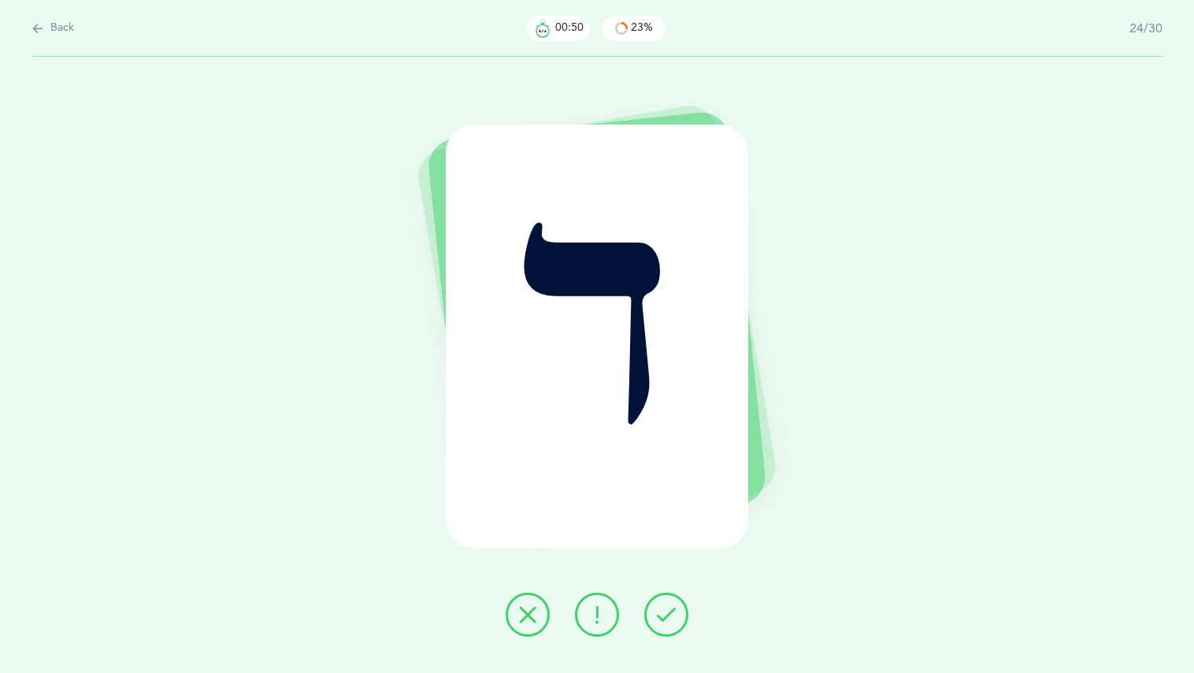
click at [556, 647] on div "ד" at bounding box center [597, 365] width 1194 height 616
drag, startPoint x: 515, startPoint y: 638, endPoint x: 525, endPoint y: 631, distance: 12.5
click at [527, 629] on button at bounding box center [528, 614] width 44 height 44
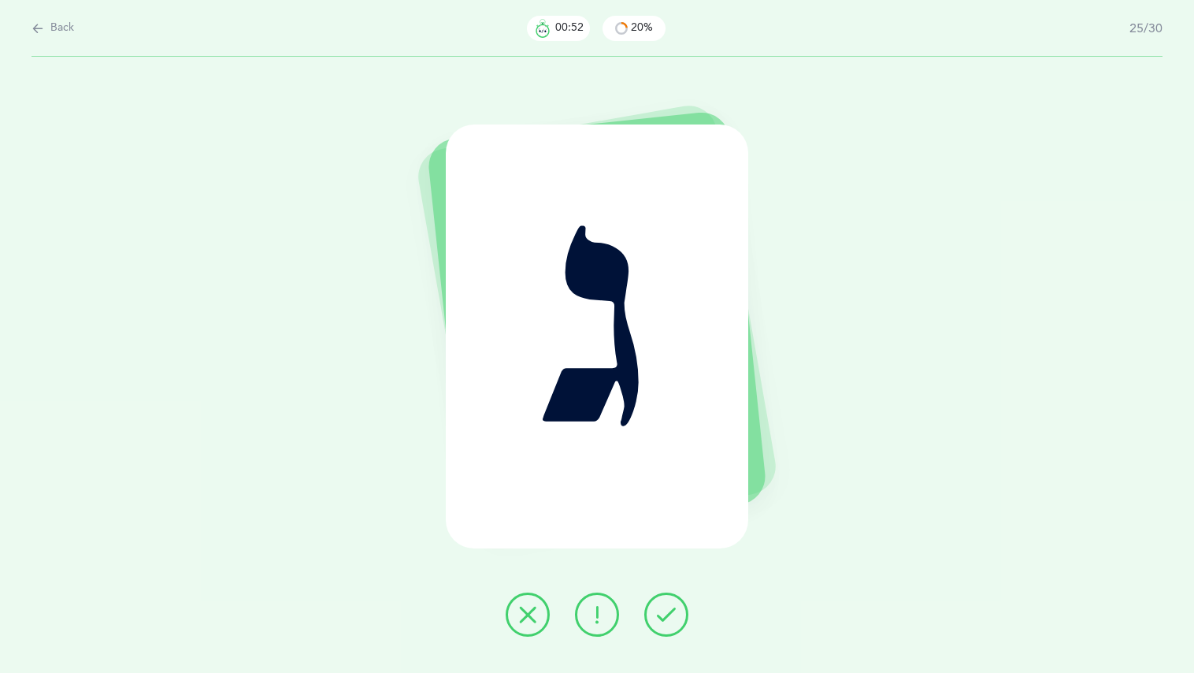
click at [532, 621] on button at bounding box center [528, 614] width 44 height 44
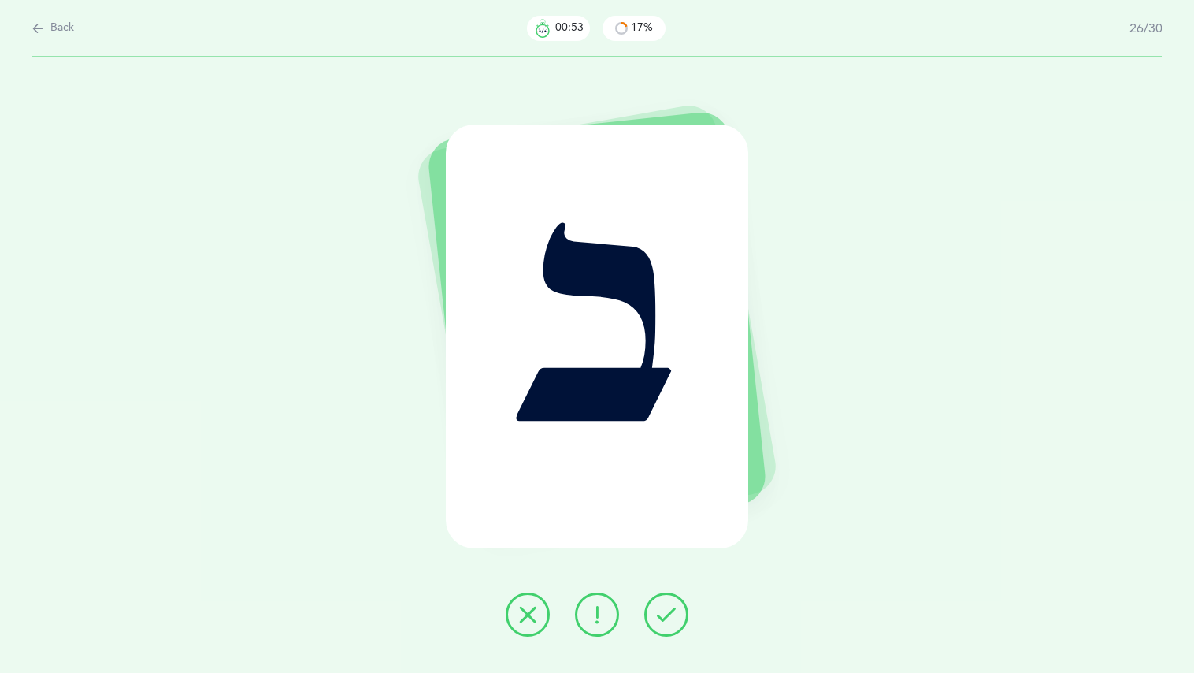
click at [525, 616] on icon at bounding box center [527, 614] width 19 height 19
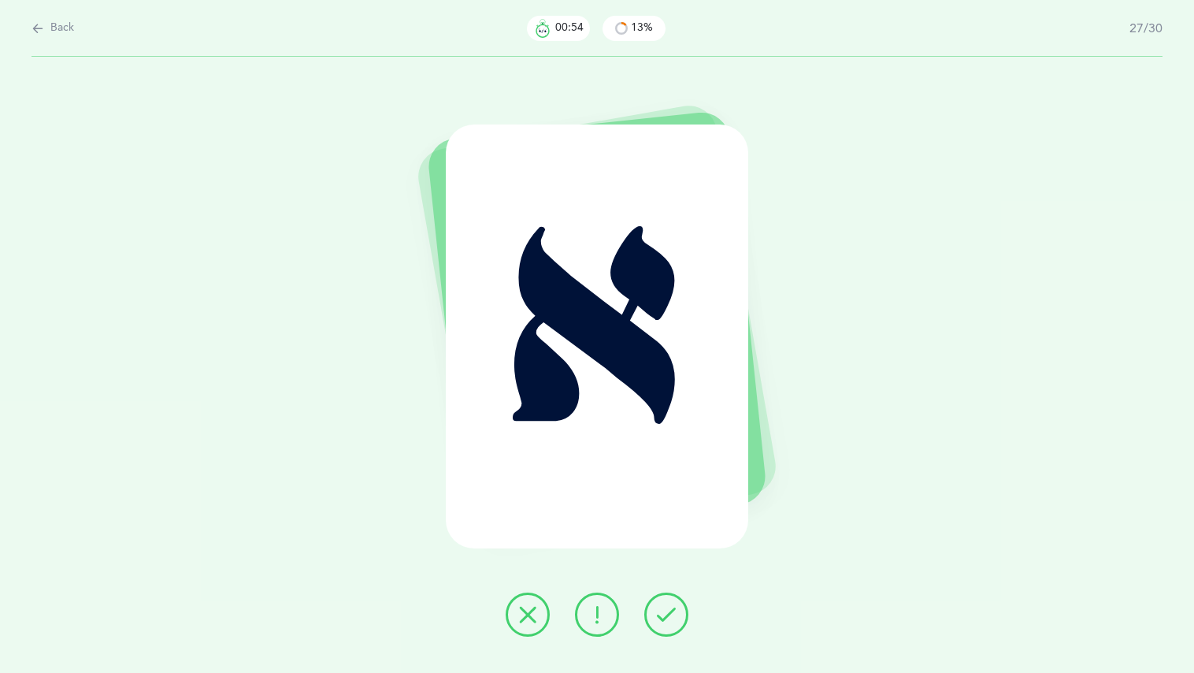
click at [522, 592] on button at bounding box center [528, 614] width 44 height 44
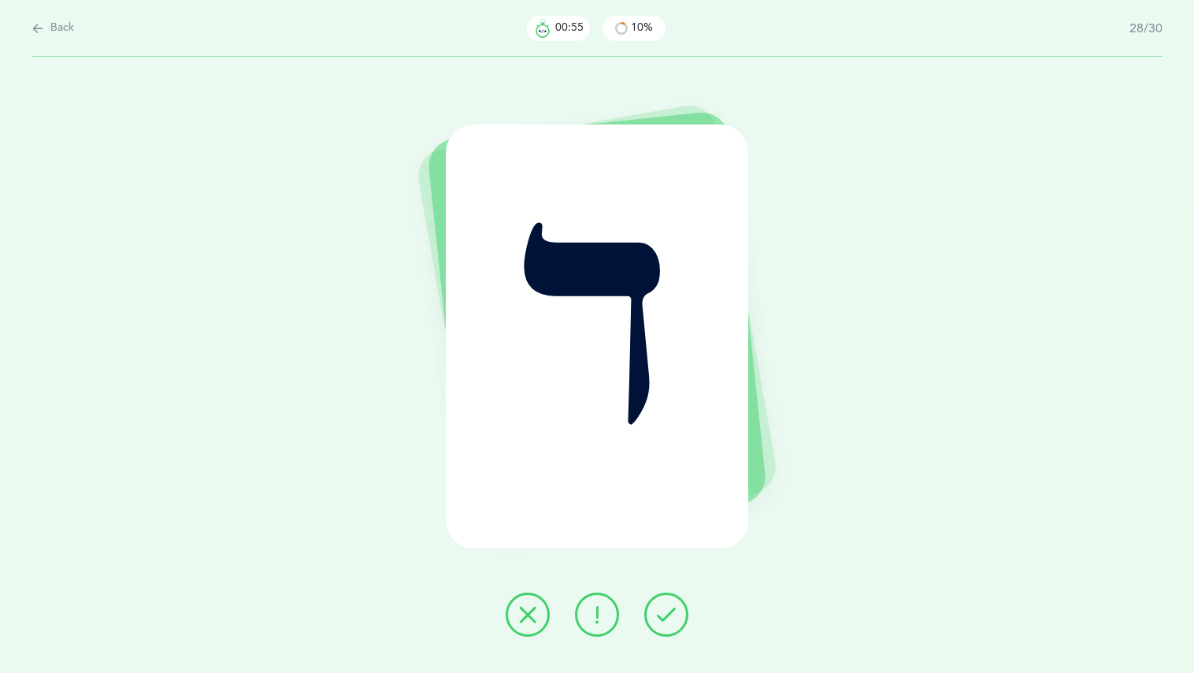
click at [520, 597] on button at bounding box center [528, 614] width 44 height 44
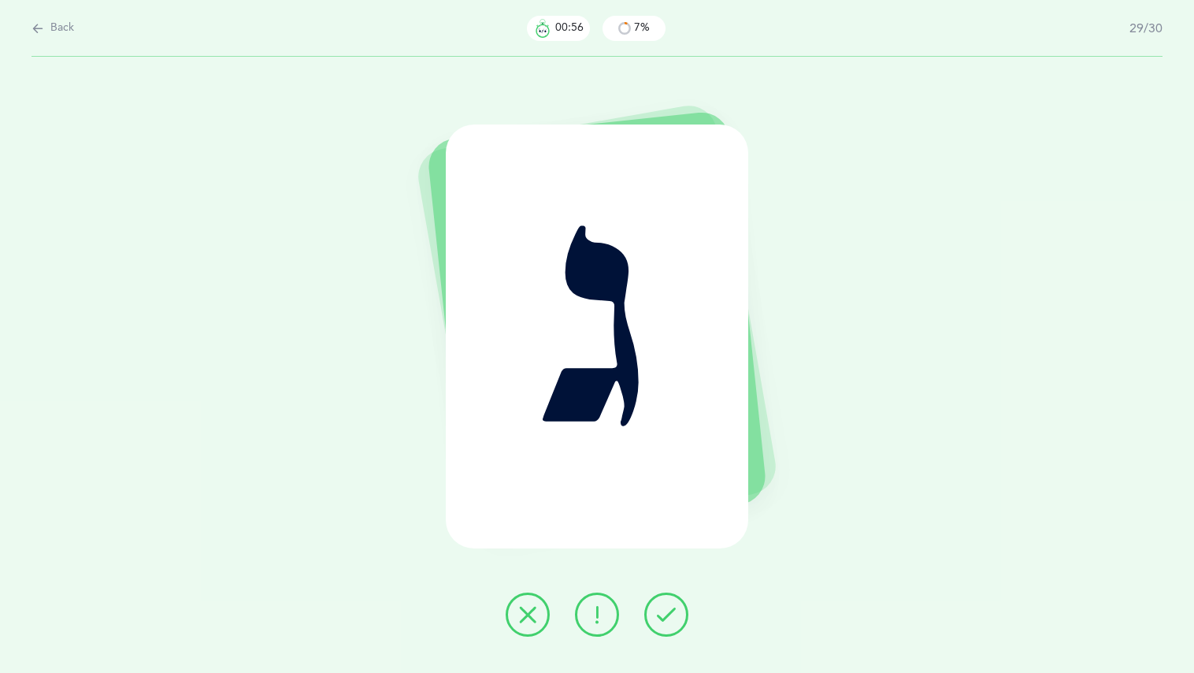
click at [519, 606] on button at bounding box center [528, 614] width 44 height 44
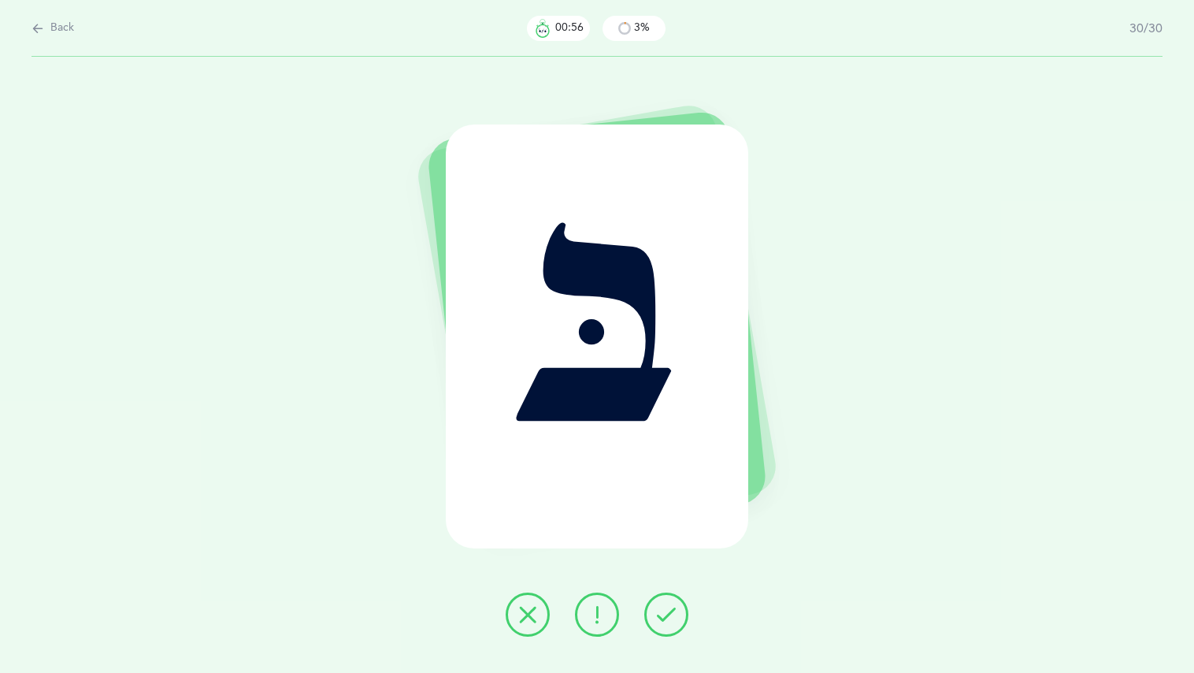
click at [528, 611] on icon at bounding box center [527, 614] width 19 height 19
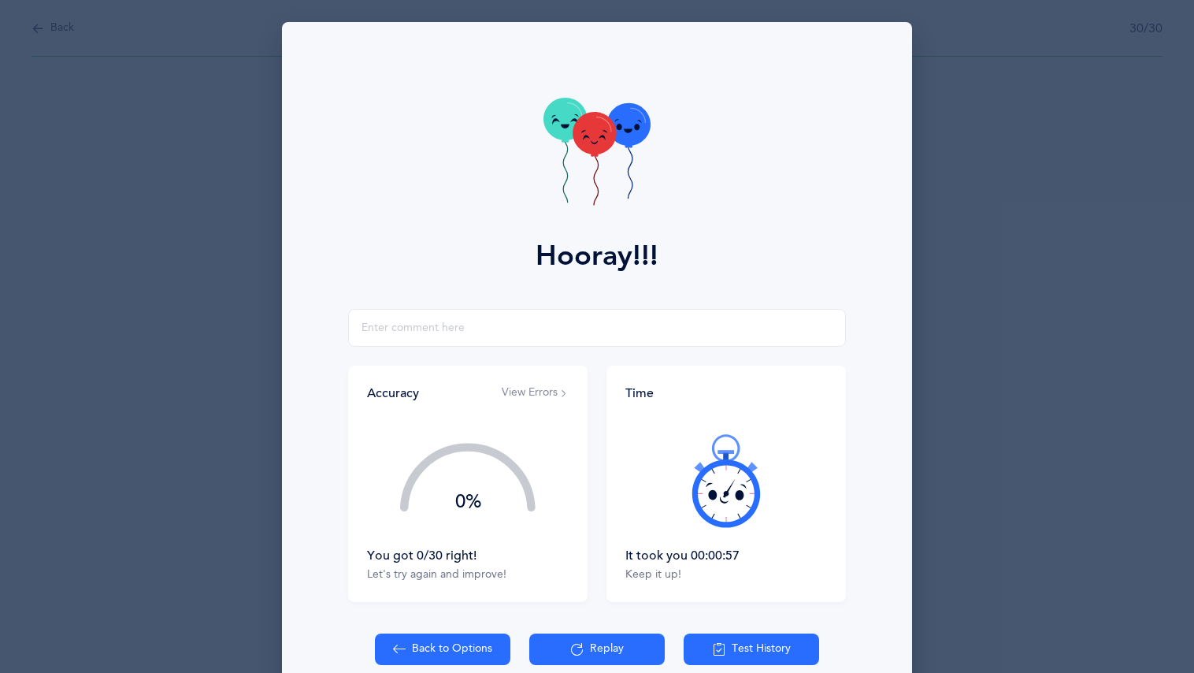
click at [536, 617] on div "Hooray!!! Accuracy View Errors 0% You got 0/30 right! Let's try again and impro…" at bounding box center [597, 375] width 630 height 706
drag, startPoint x: 565, startPoint y: 643, endPoint x: 587, endPoint y: 638, distance: 22.7
click at [590, 638] on button "Replay" at bounding box center [596, 649] width 135 height 32
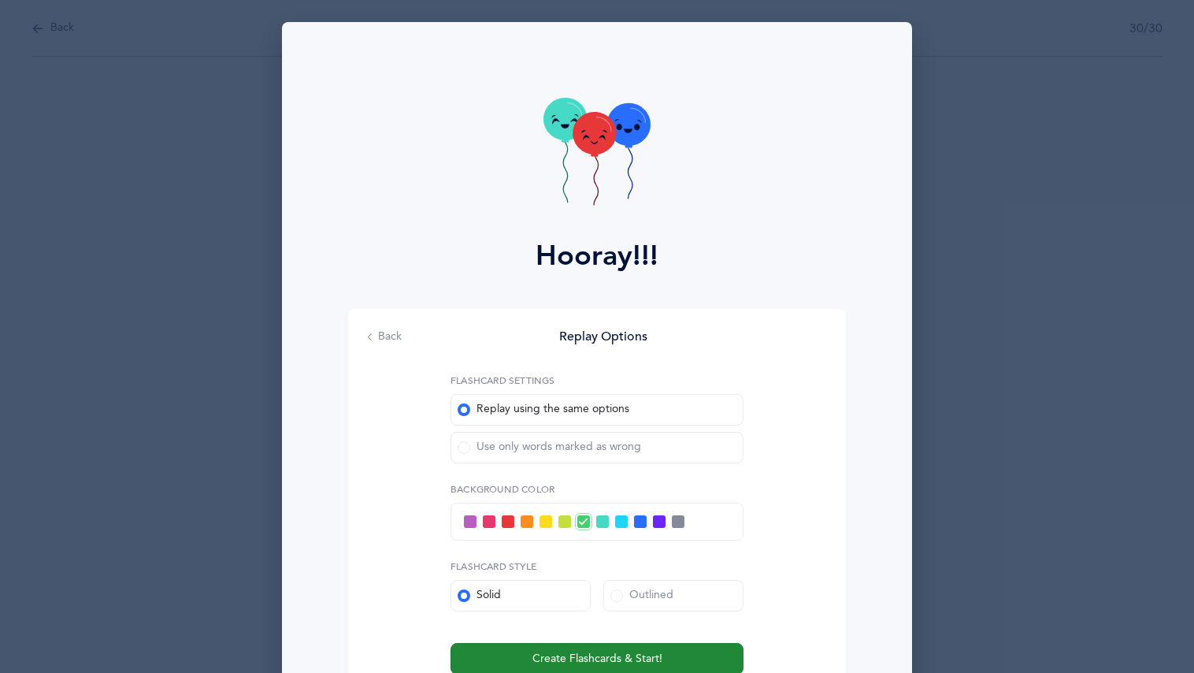
drag, startPoint x: 596, startPoint y: 656, endPoint x: 589, endPoint y: 643, distance: 15.2
click at [590, 643] on button "Create Flashcards & Start!" at bounding box center [597, 659] width 293 height 32
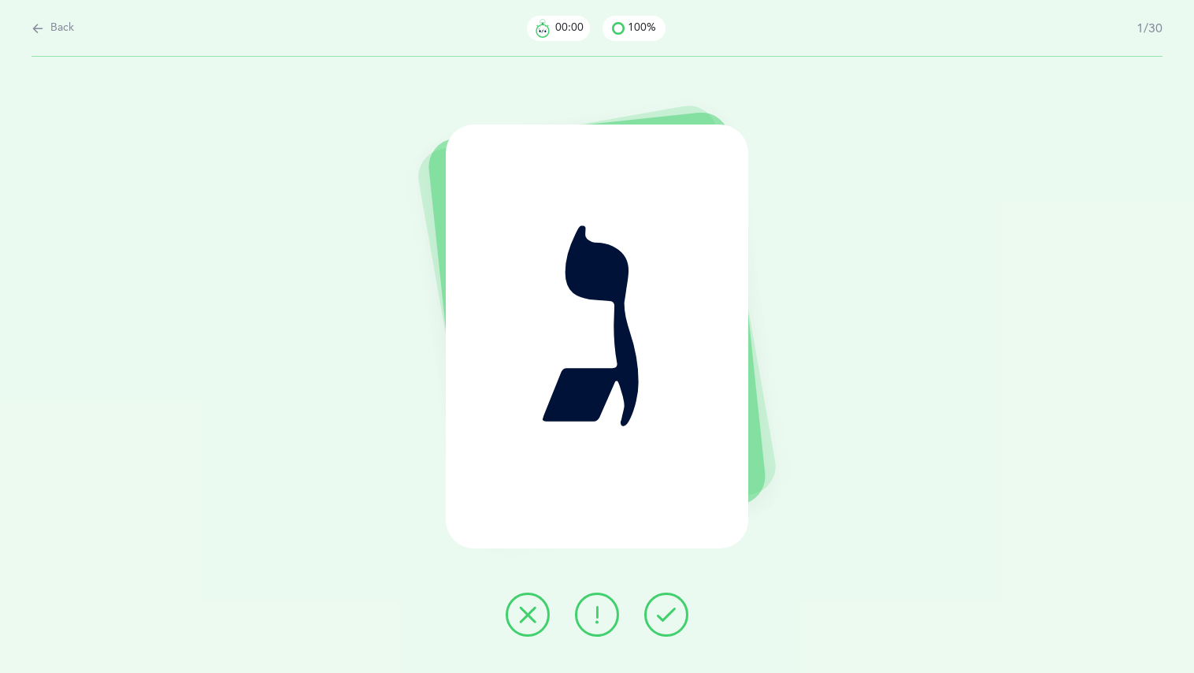
click at [594, 643] on div "ג" at bounding box center [597, 365] width 1194 height 616
click at [599, 603] on button at bounding box center [597, 614] width 44 height 44
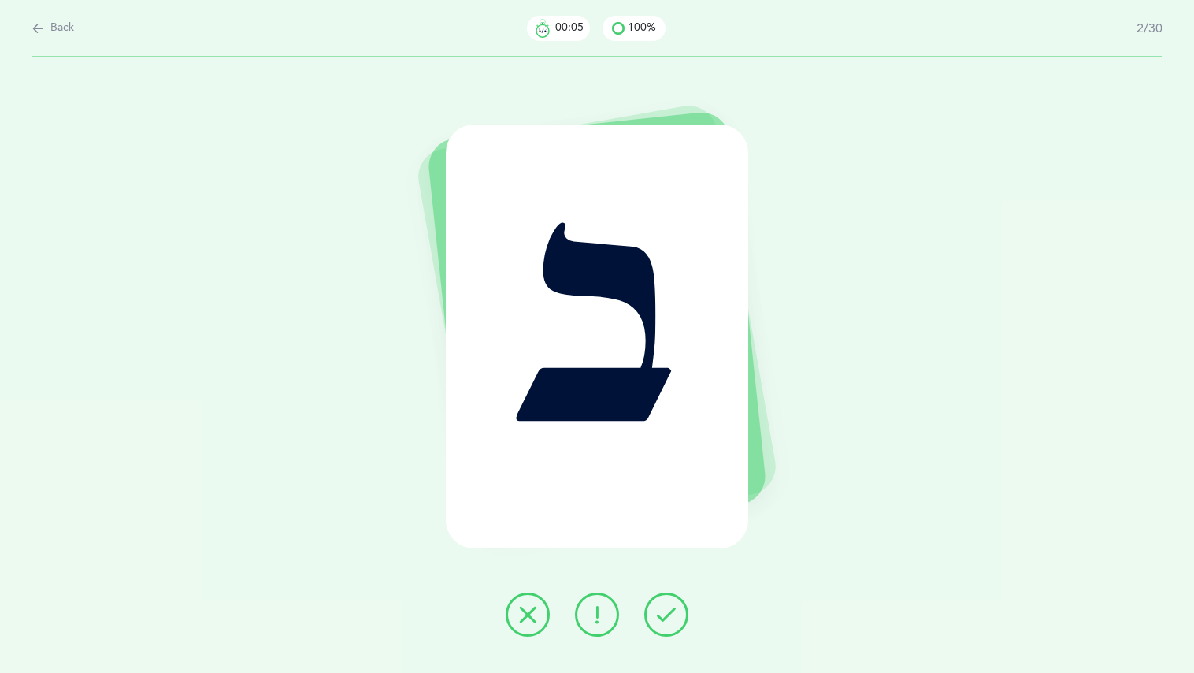
click at [656, 625] on button at bounding box center [666, 614] width 44 height 44
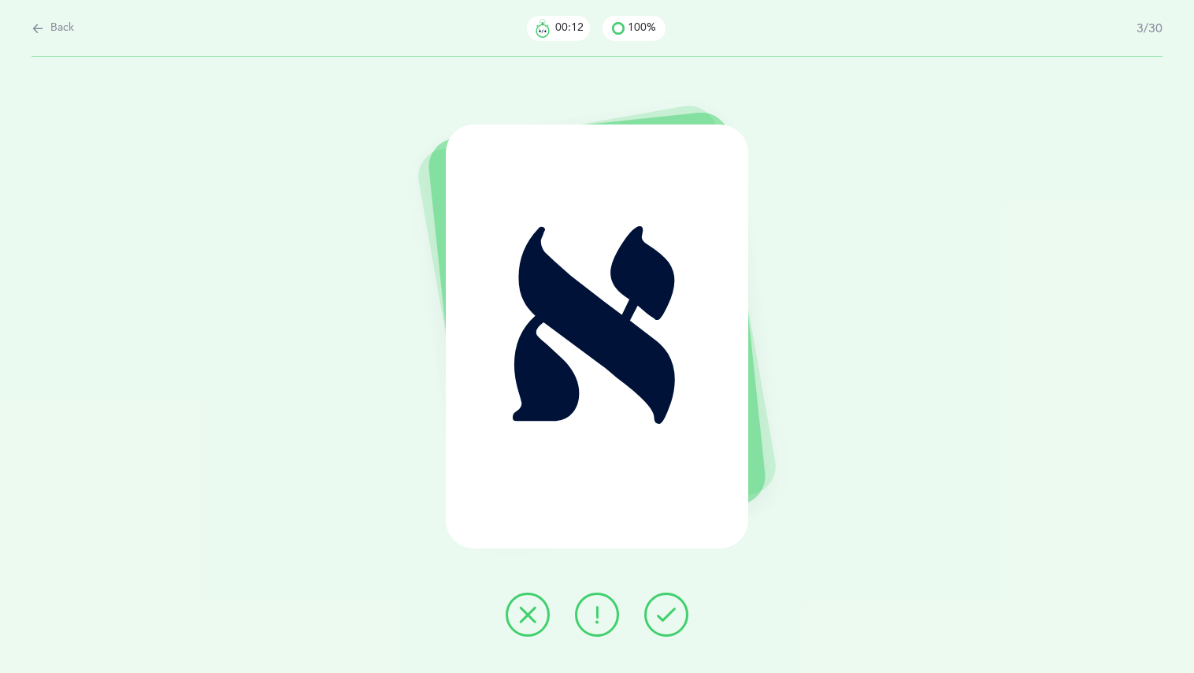
click at [516, 621] on button at bounding box center [528, 614] width 44 height 44
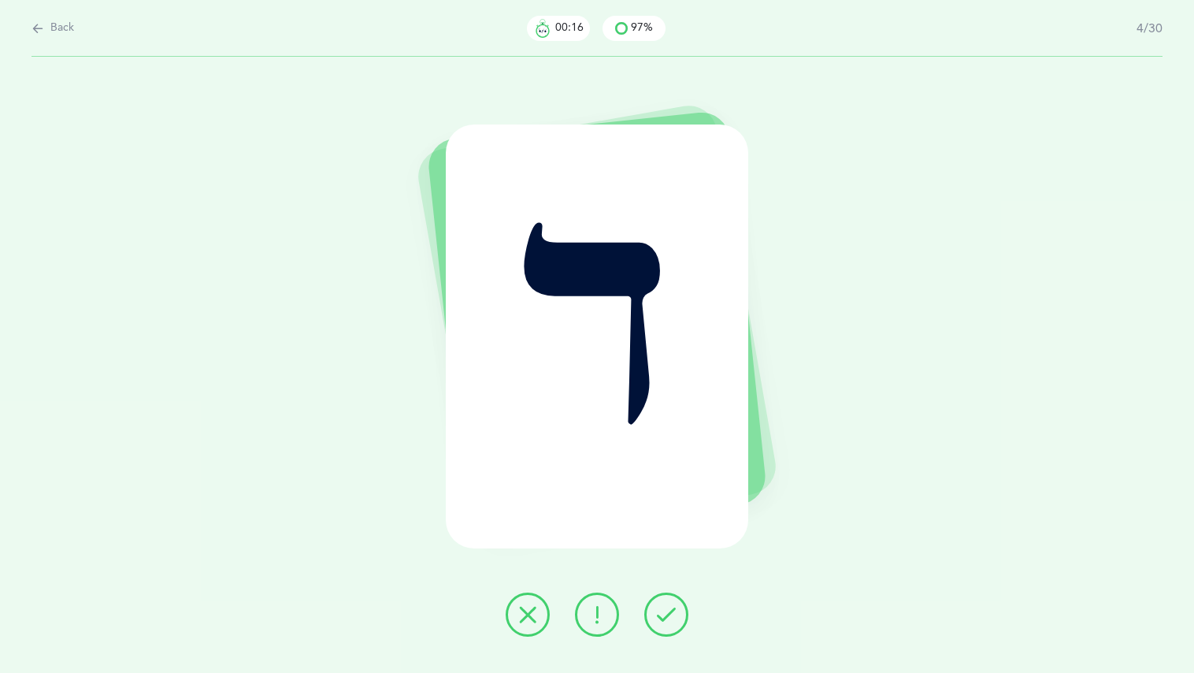
click at [663, 616] on icon at bounding box center [666, 614] width 19 height 19
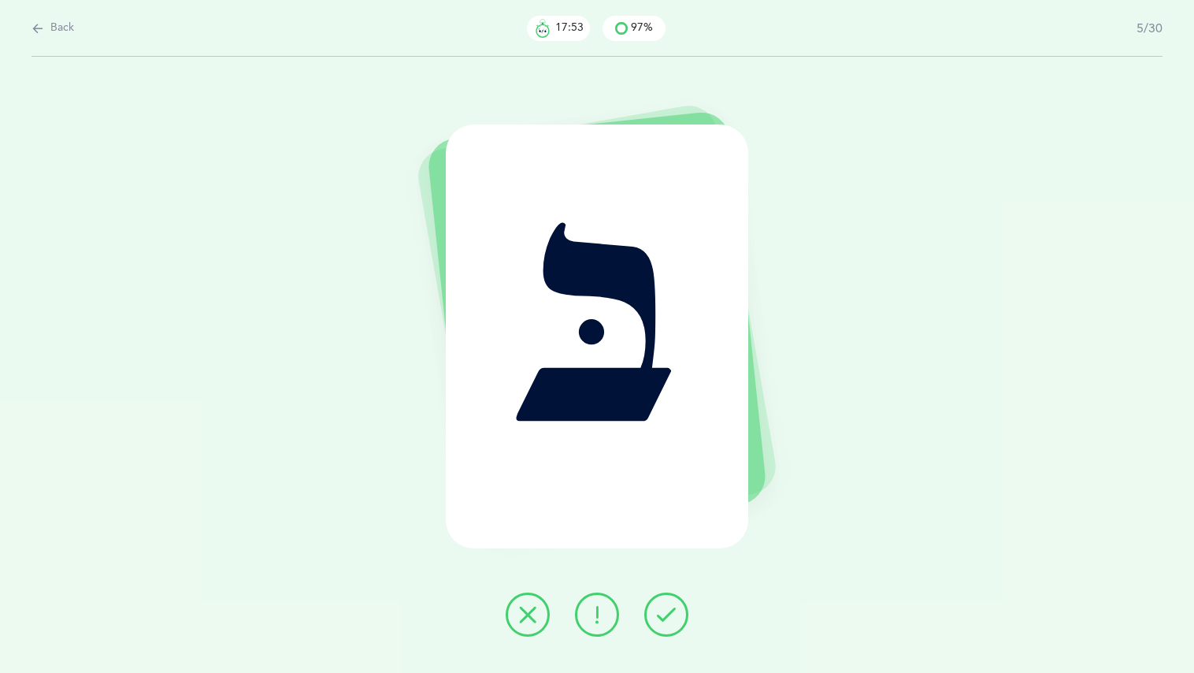
click at [970, 334] on div "בּ" at bounding box center [597, 365] width 1194 height 616
click at [1007, 279] on div "בּ" at bounding box center [597, 365] width 1194 height 616
drag, startPoint x: 1129, startPoint y: 124, endPoint x: 1113, endPoint y: 127, distance: 16.7
click at [1129, 124] on div "בּ" at bounding box center [597, 365] width 1194 height 616
click at [1057, 198] on div "בּ" at bounding box center [597, 365] width 1194 height 616
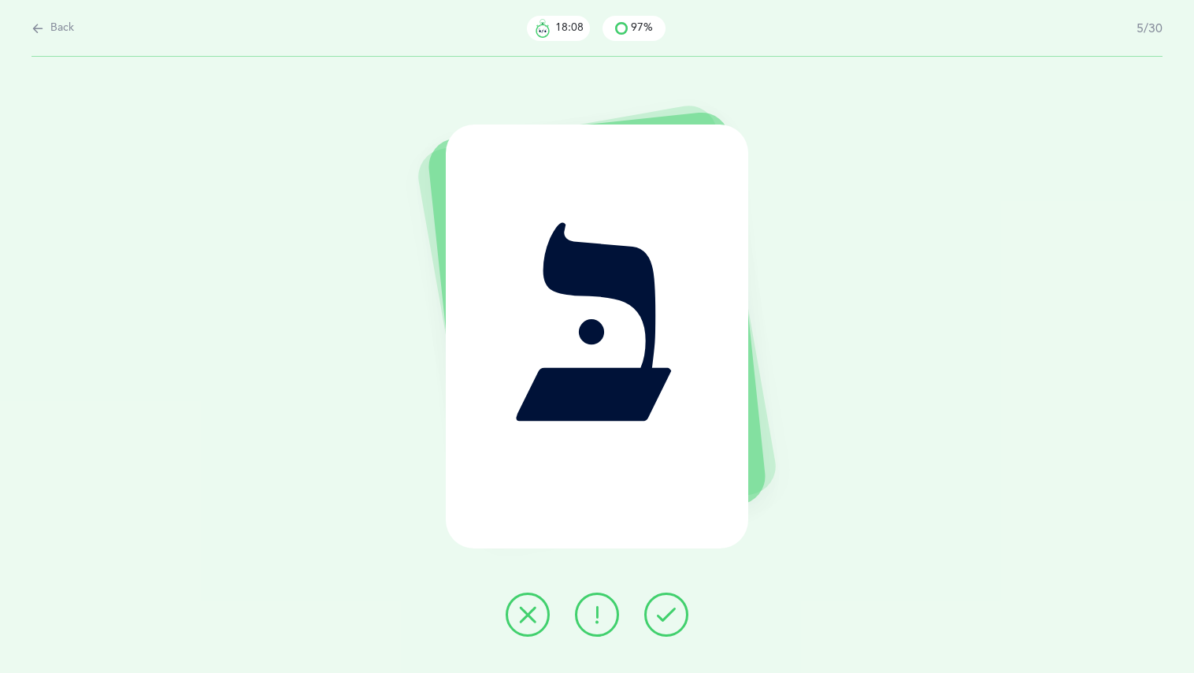
click at [936, 250] on div "בּ" at bounding box center [597, 365] width 1194 height 616
